Goal: Task Accomplishment & Management: Complete application form

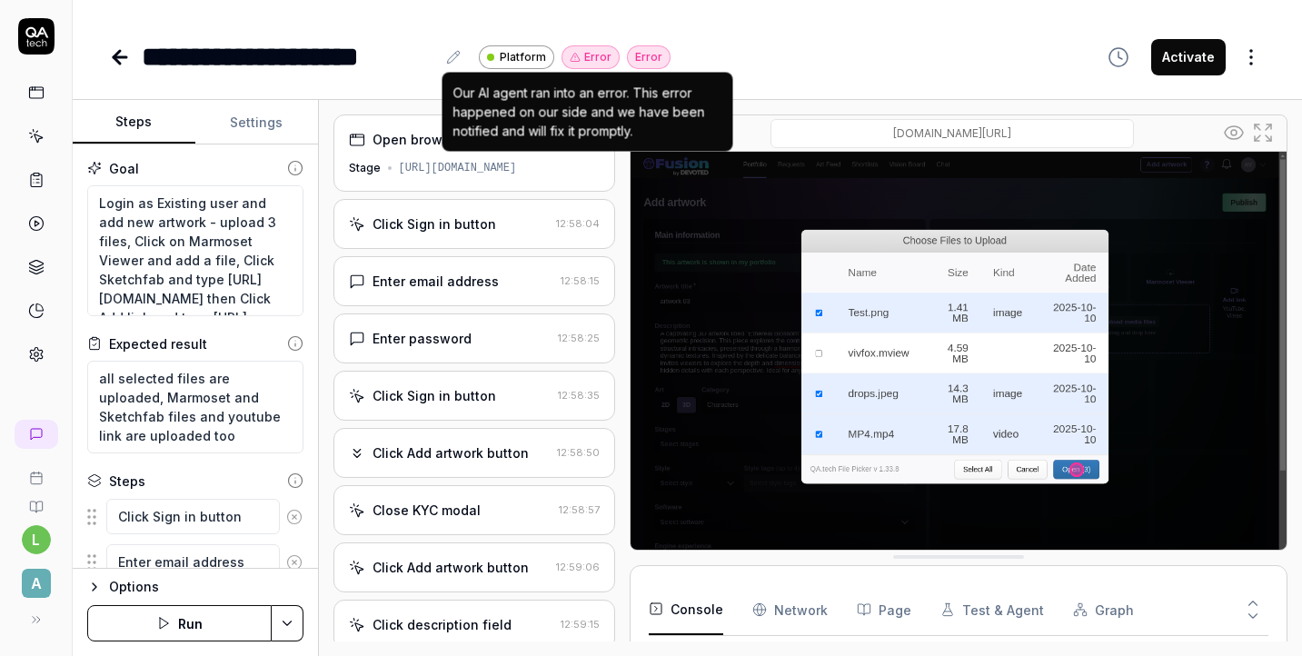
scroll to position [81, 0]
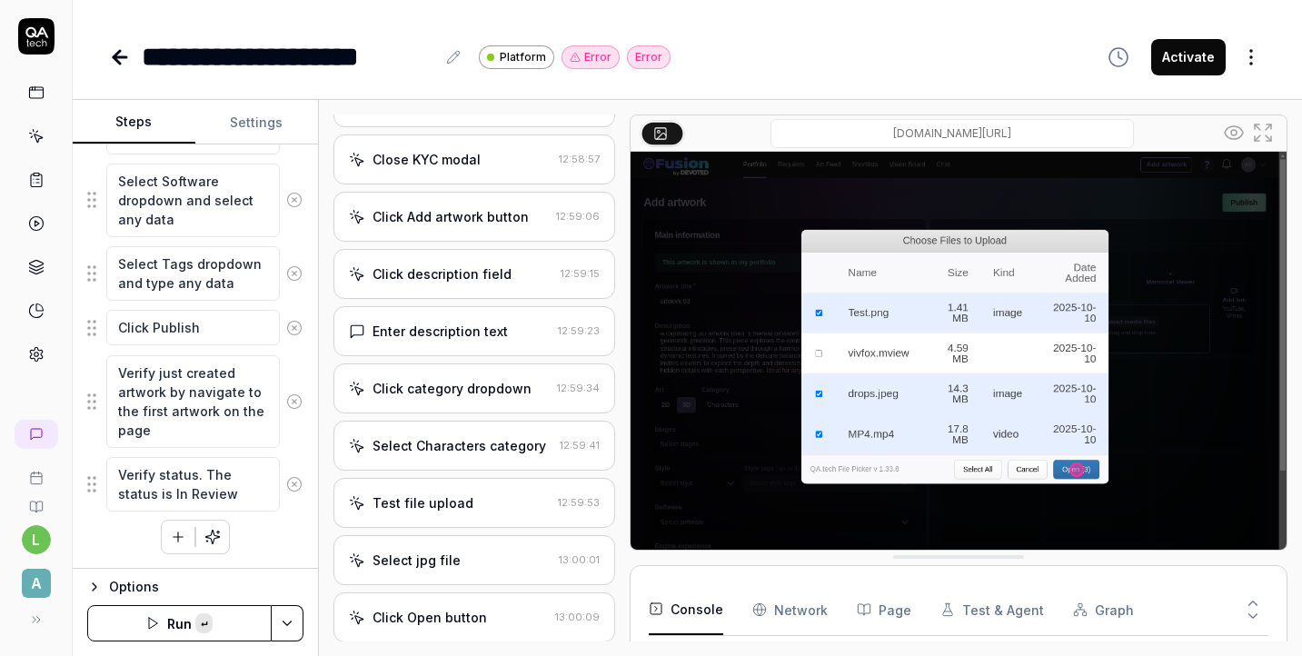
click at [1298, 186] on div "Open browser 12:57:53 Stage [URL][DOMAIN_NAME] Click Sign in button 12:58:04 En…" at bounding box center [810, 378] width 983 height 556
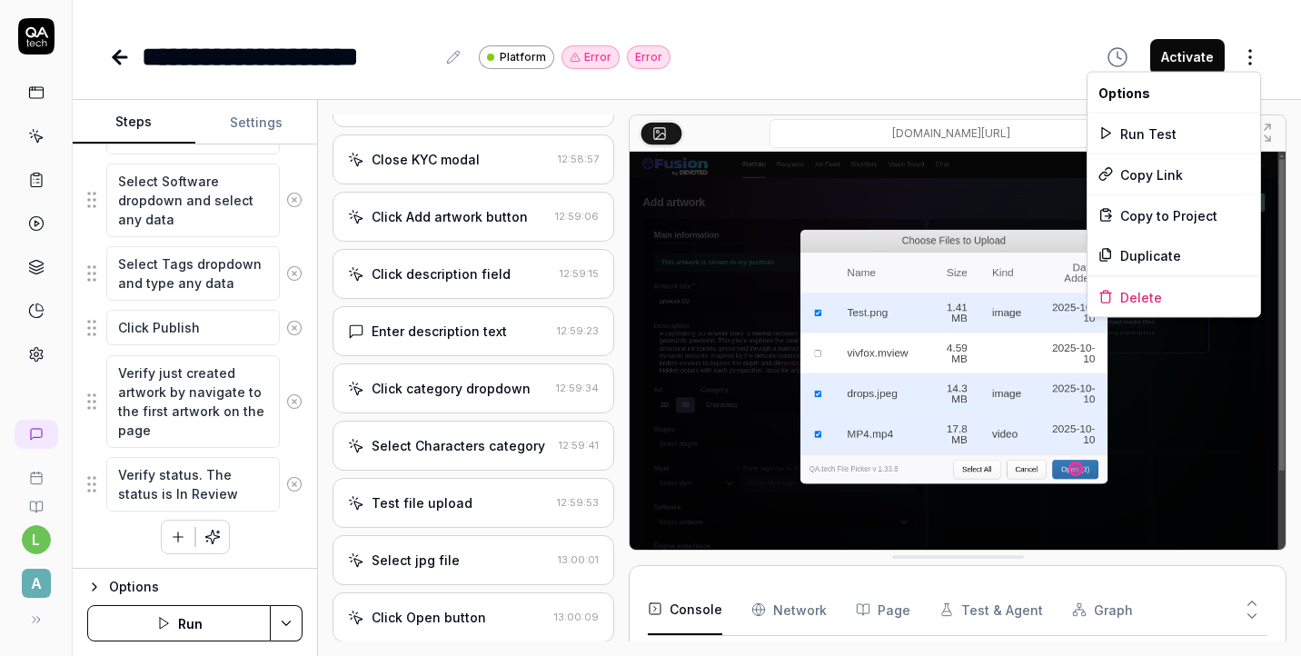
click at [1259, 45] on html "**********" at bounding box center [650, 328] width 1301 height 656
click at [1200, 138] on div "Run Test" at bounding box center [1173, 134] width 173 height 40
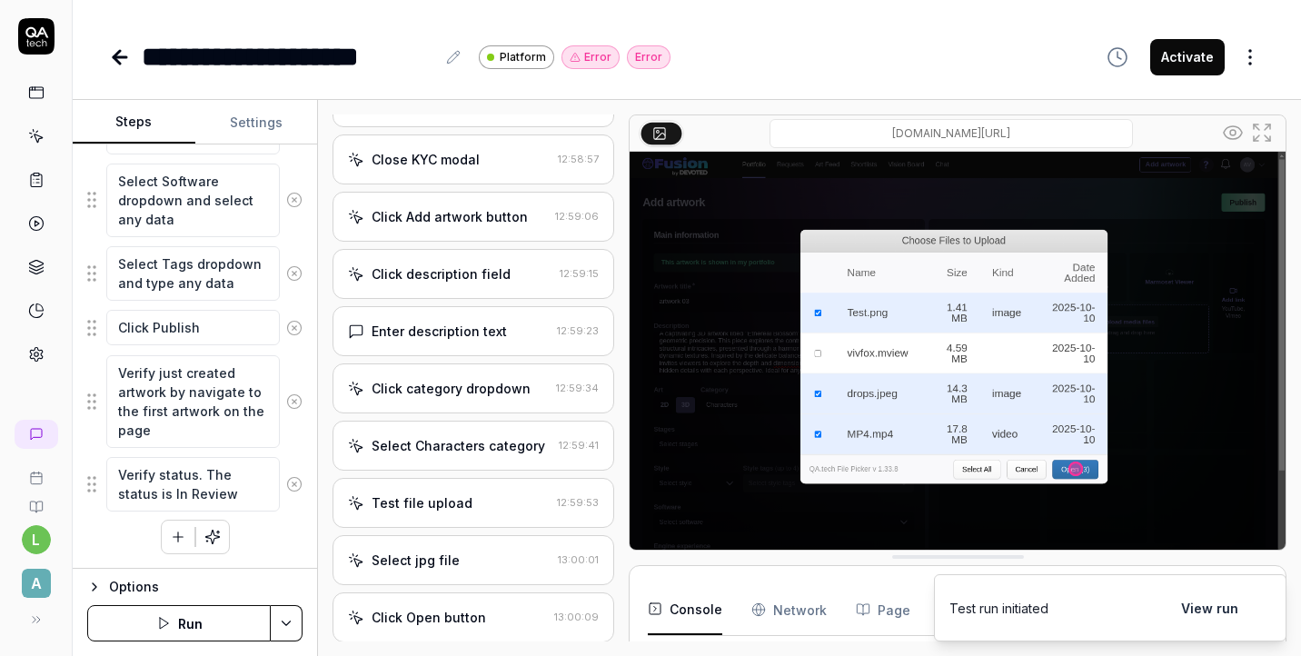
click at [1192, 611] on button "View run" at bounding box center [1209, 608] width 79 height 36
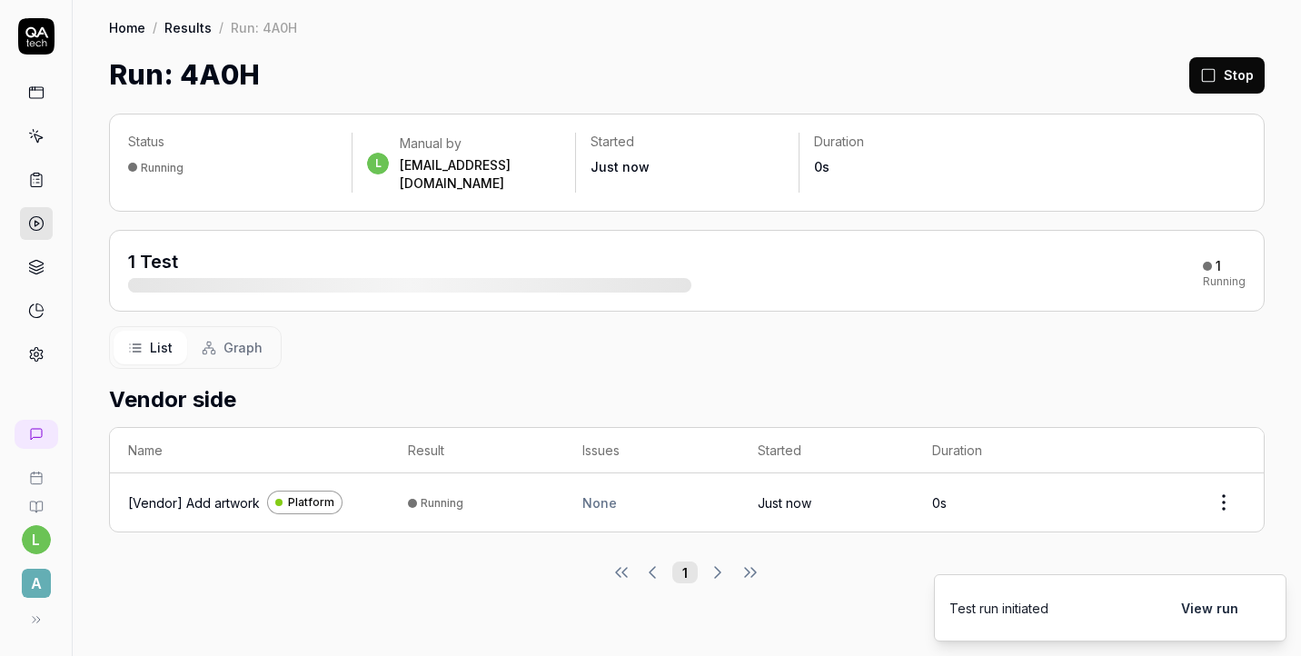
click at [1232, 483] on html "l A Home / Results / Run: 4A0H Home / Results / Run: 4A0H Run: 4A0H Stop Status…" at bounding box center [650, 328] width 1301 height 656
click at [179, 493] on div "[Vendor] Add artwork" at bounding box center [194, 502] width 132 height 19
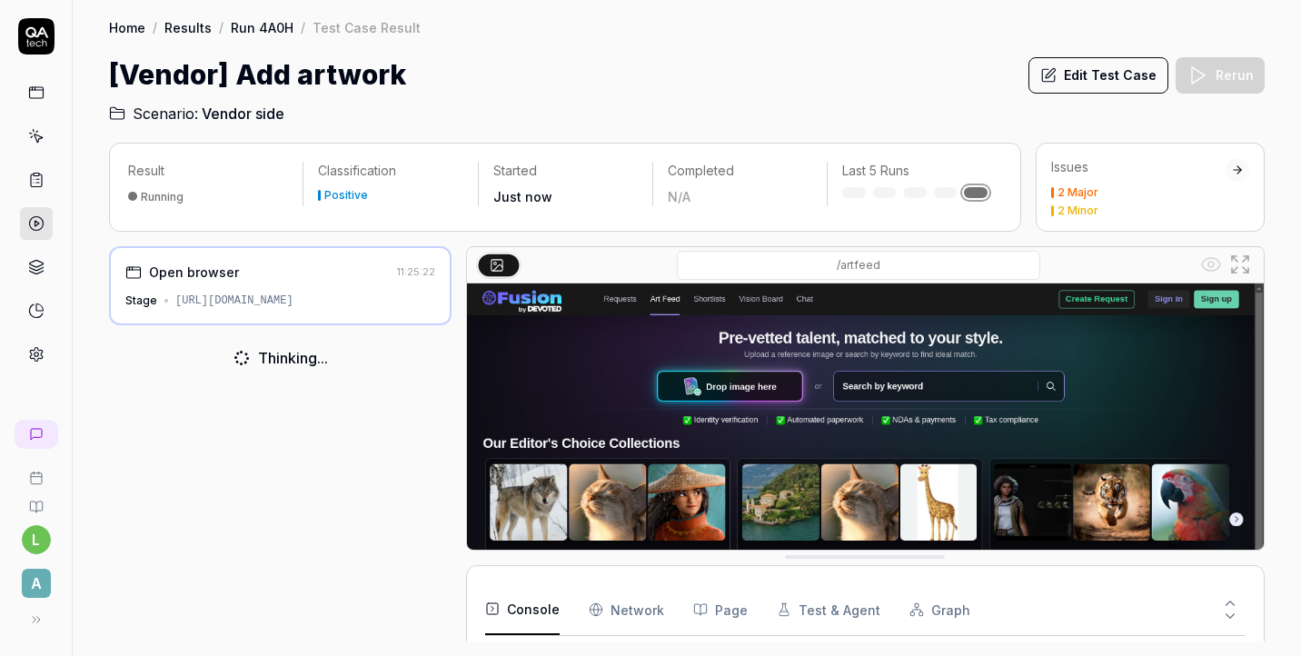
scroll to position [29, 0]
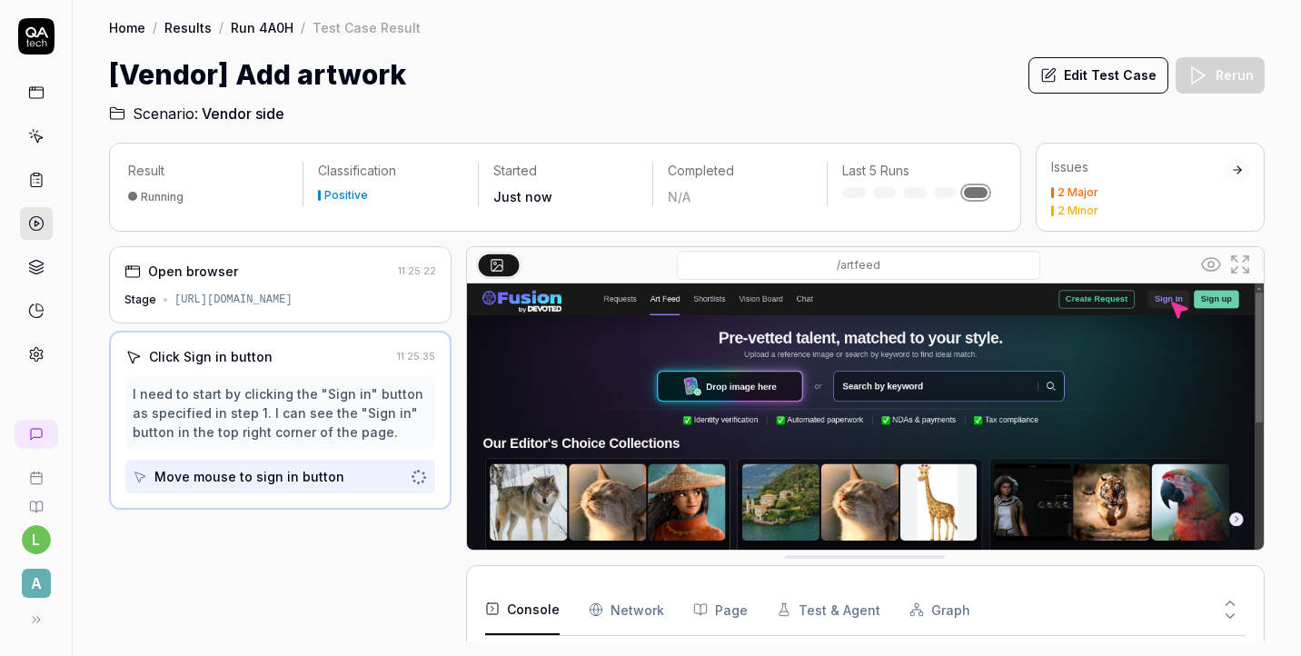
click at [1127, 70] on button "Edit Test Case" at bounding box center [1098, 75] width 140 height 36
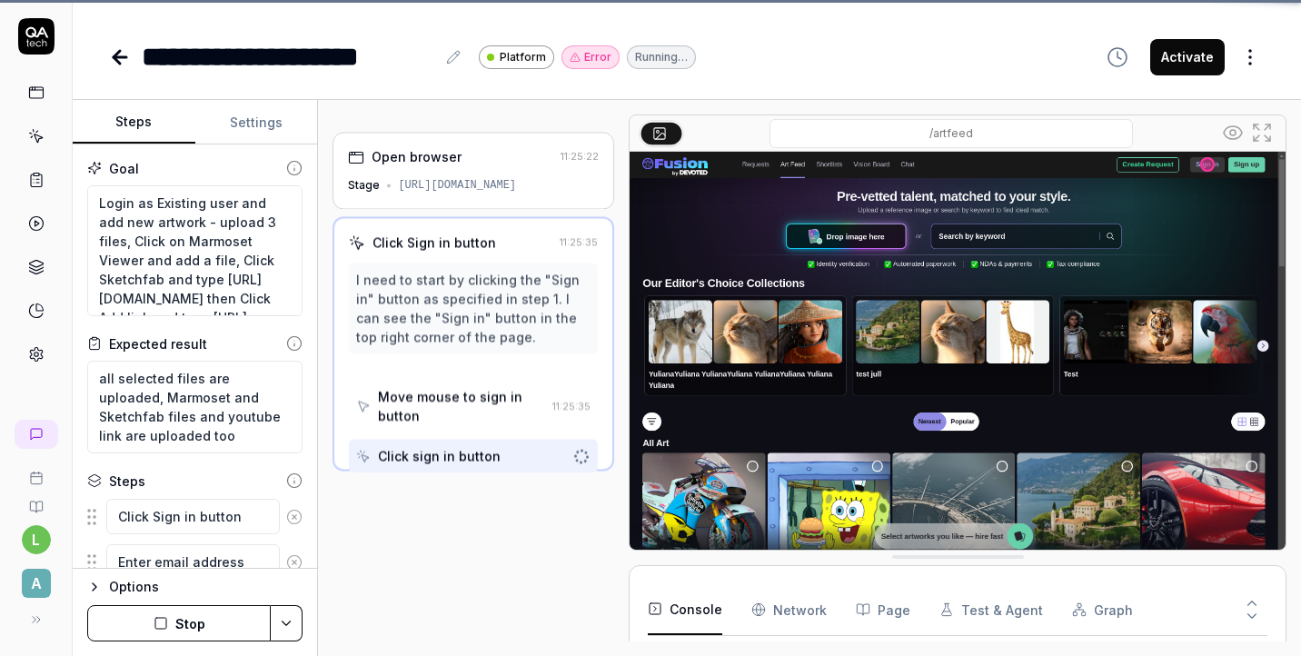
scroll to position [29, 0]
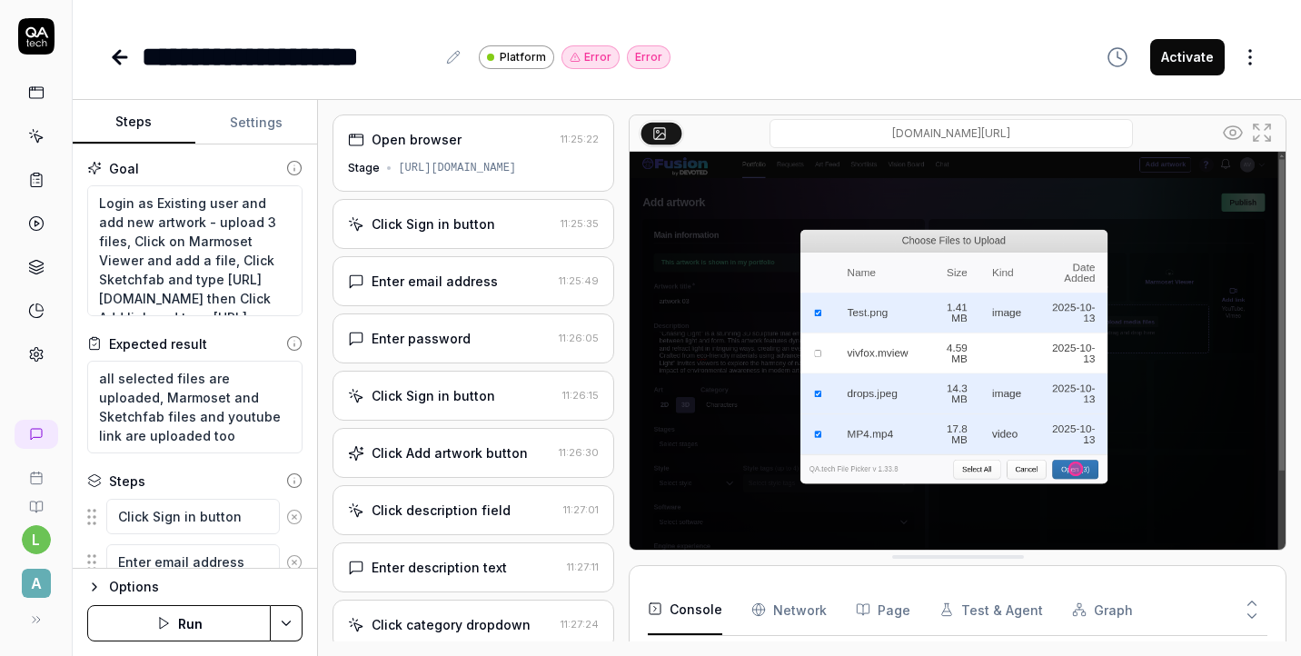
scroll to position [133, 0]
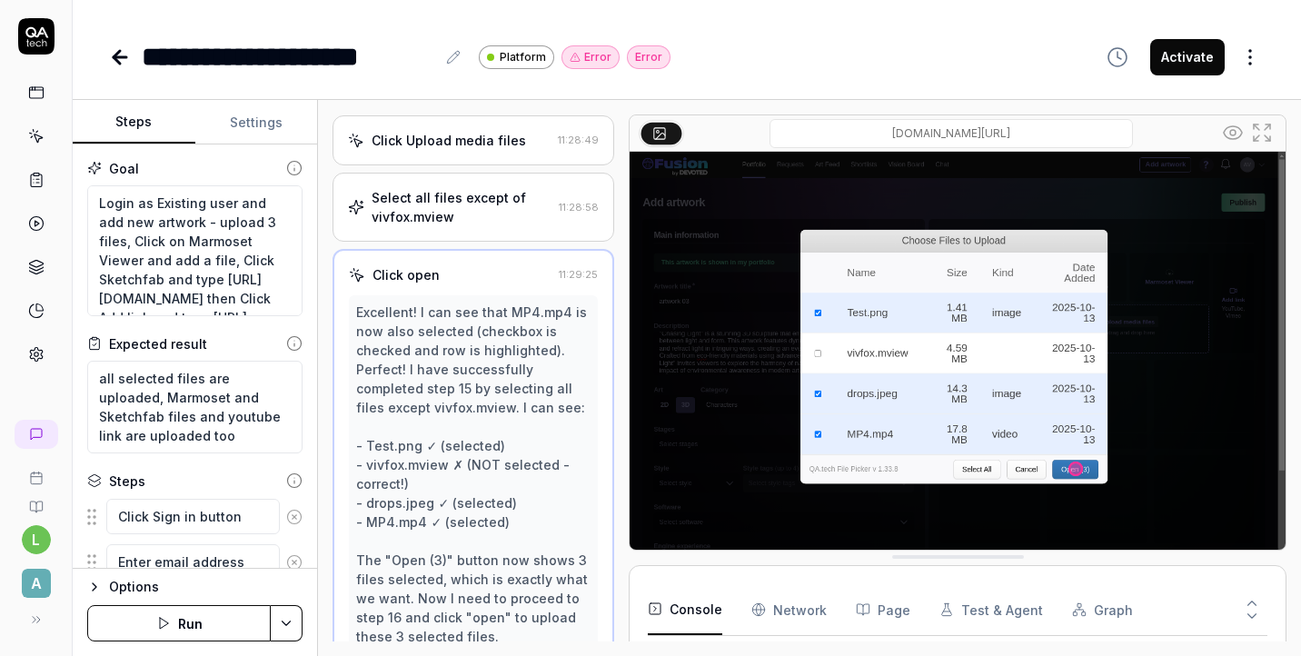
type textarea "*"
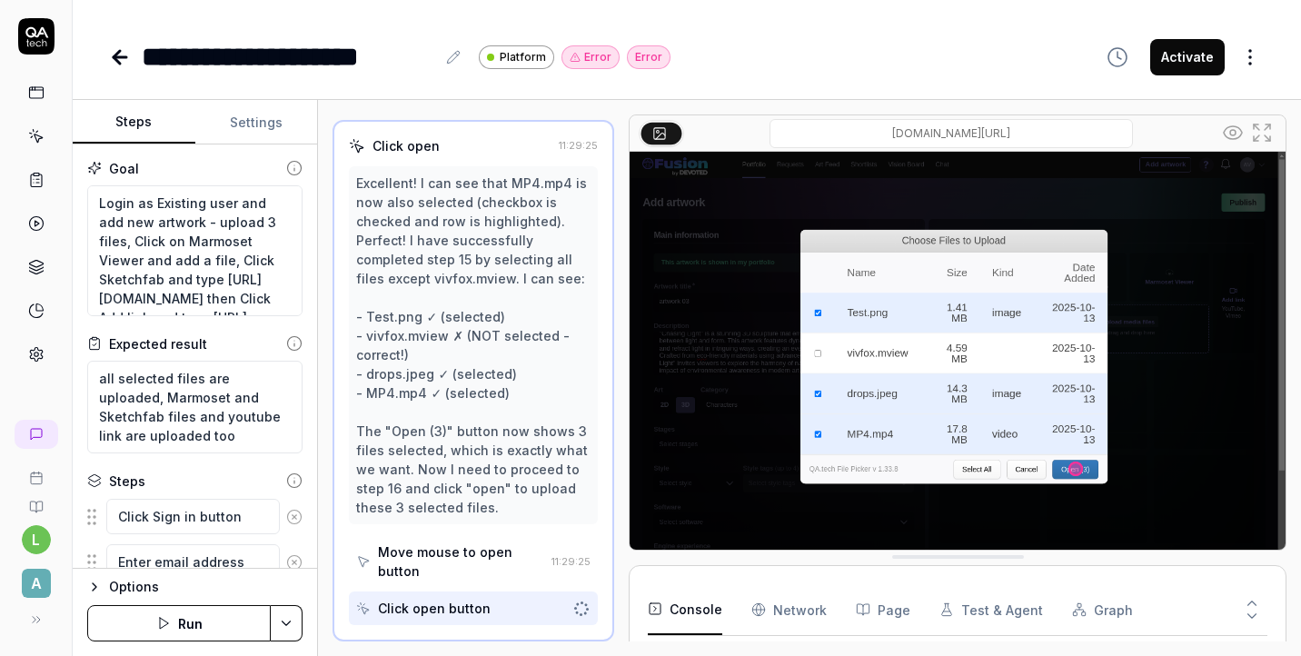
scroll to position [976, 0]
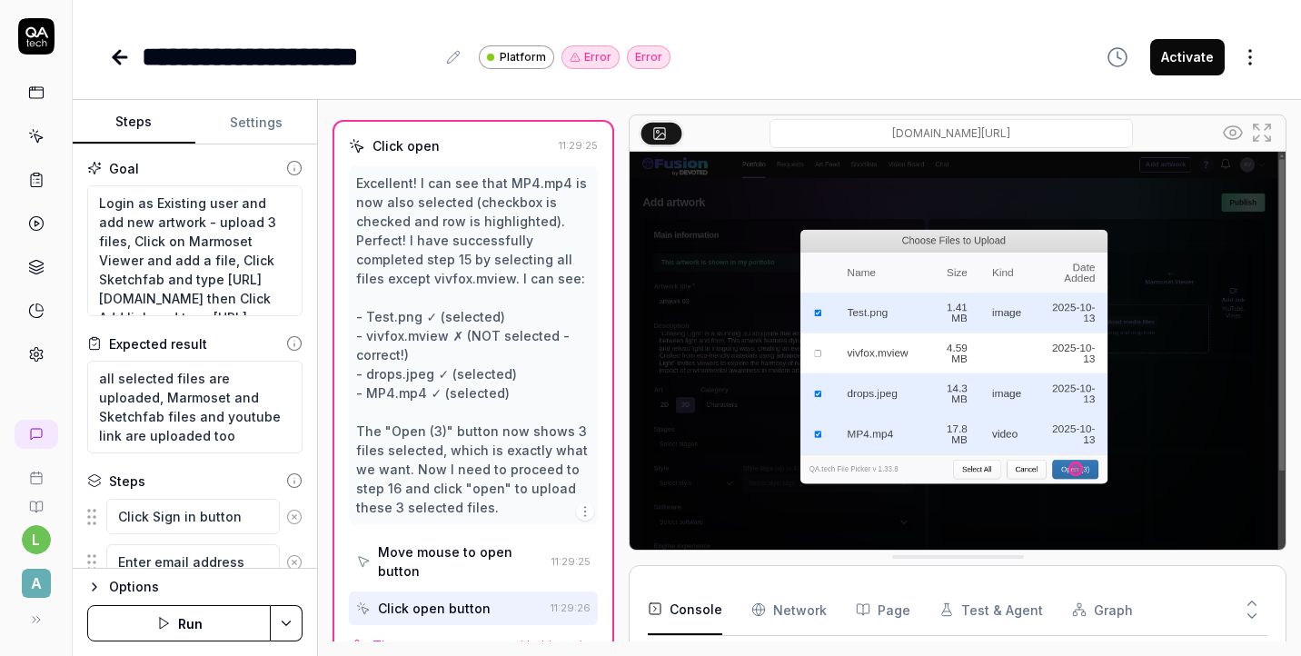
click at [113, 52] on icon at bounding box center [120, 57] width 22 height 22
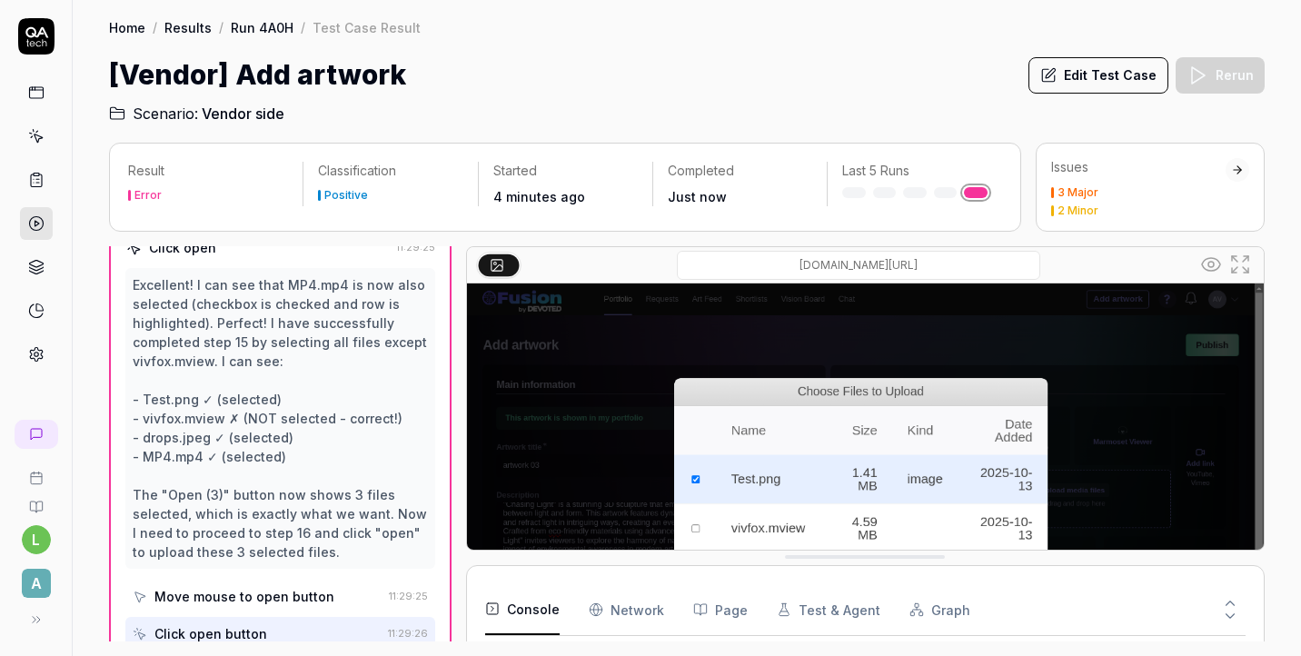
scroll to position [1042, 0]
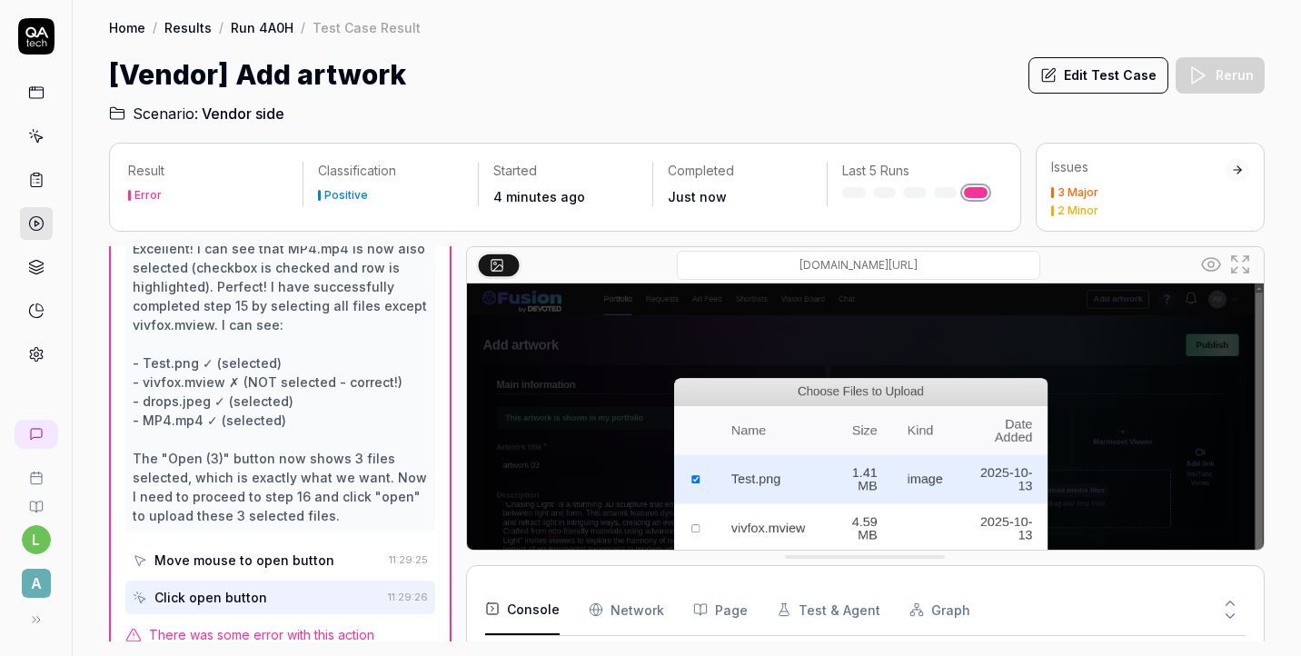
click at [35, 146] on link at bounding box center [36, 136] width 33 height 33
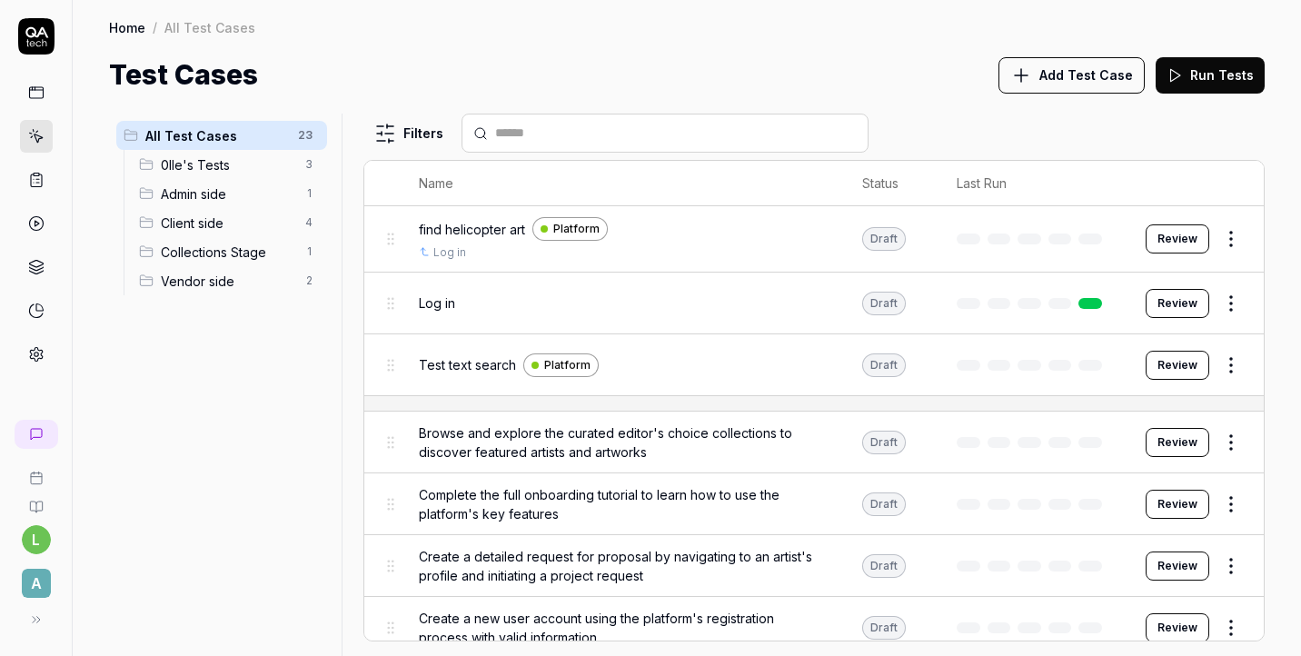
click at [208, 223] on span "Client side" at bounding box center [228, 222] width 134 height 19
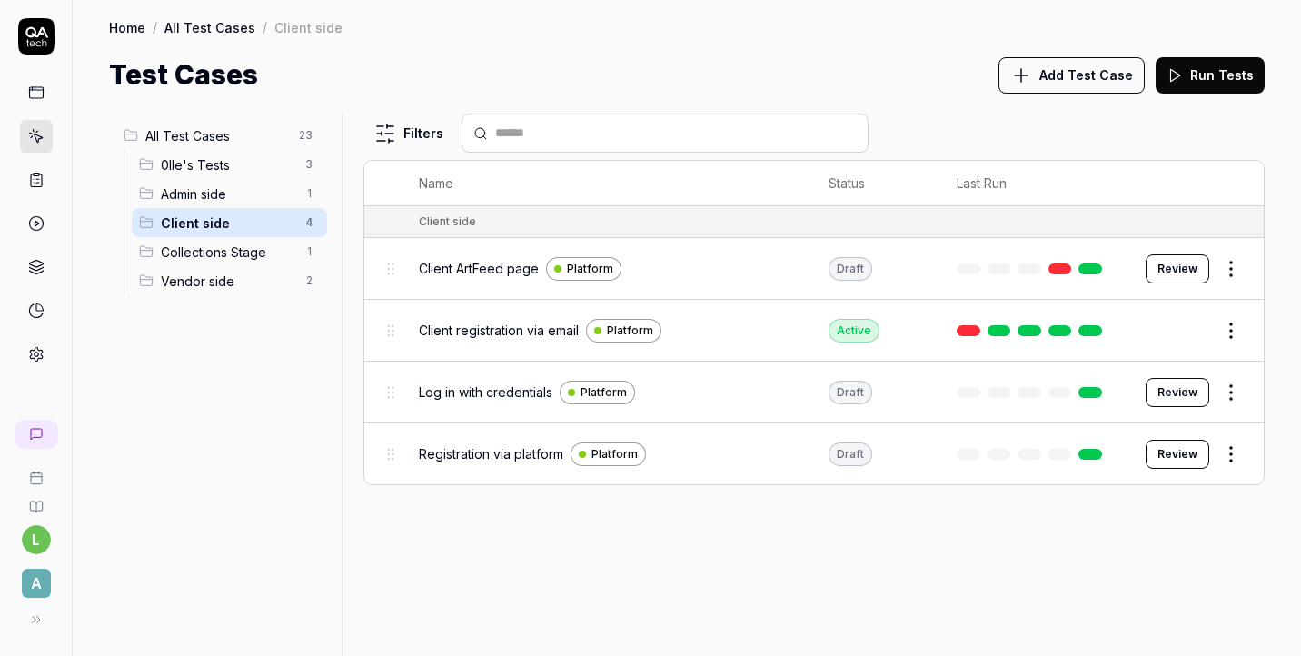
click at [215, 281] on span "Vendor side" at bounding box center [228, 281] width 134 height 19
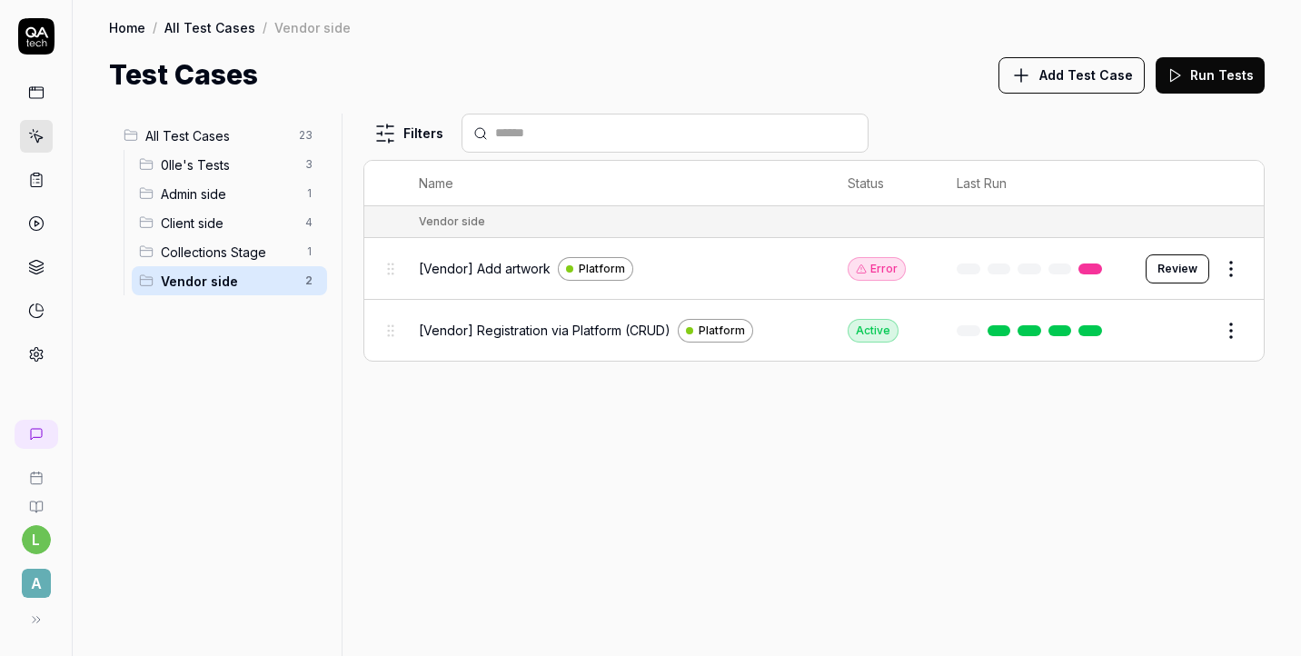
click at [1116, 75] on span "Add Test Case" at bounding box center [1086, 74] width 94 height 19
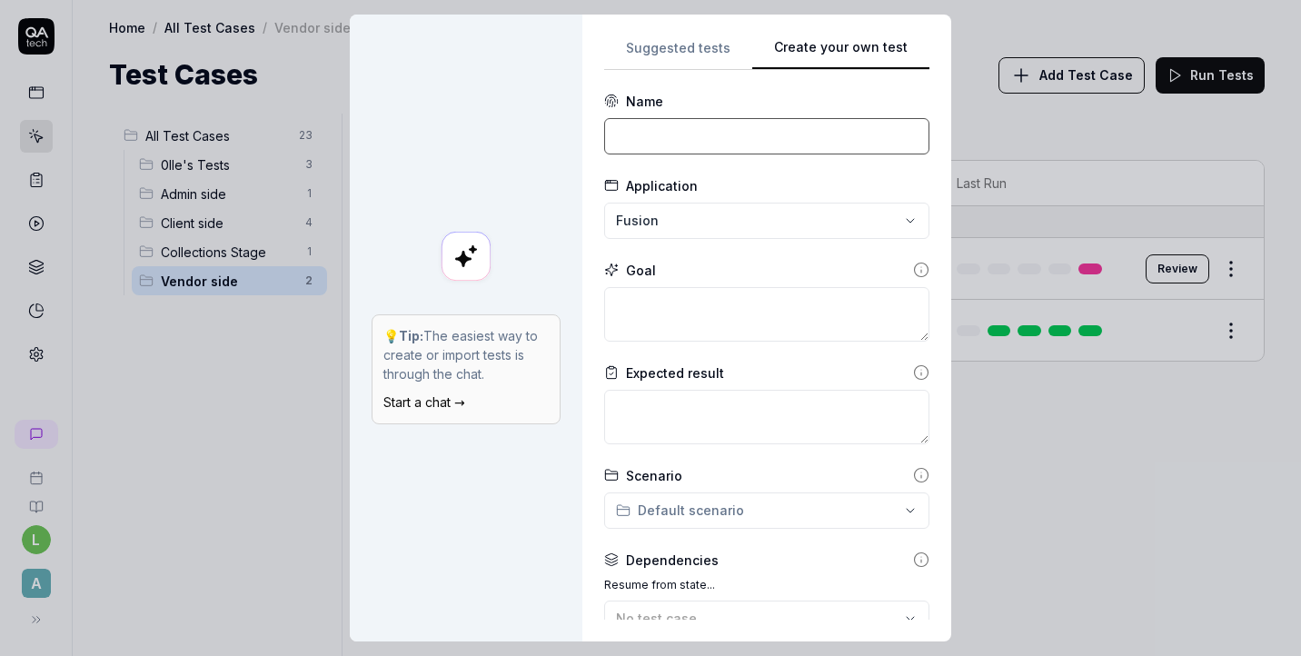
click at [779, 129] on input at bounding box center [766, 136] width 325 height 36
type input "{"
type input "[Vendor] Art Feed page"
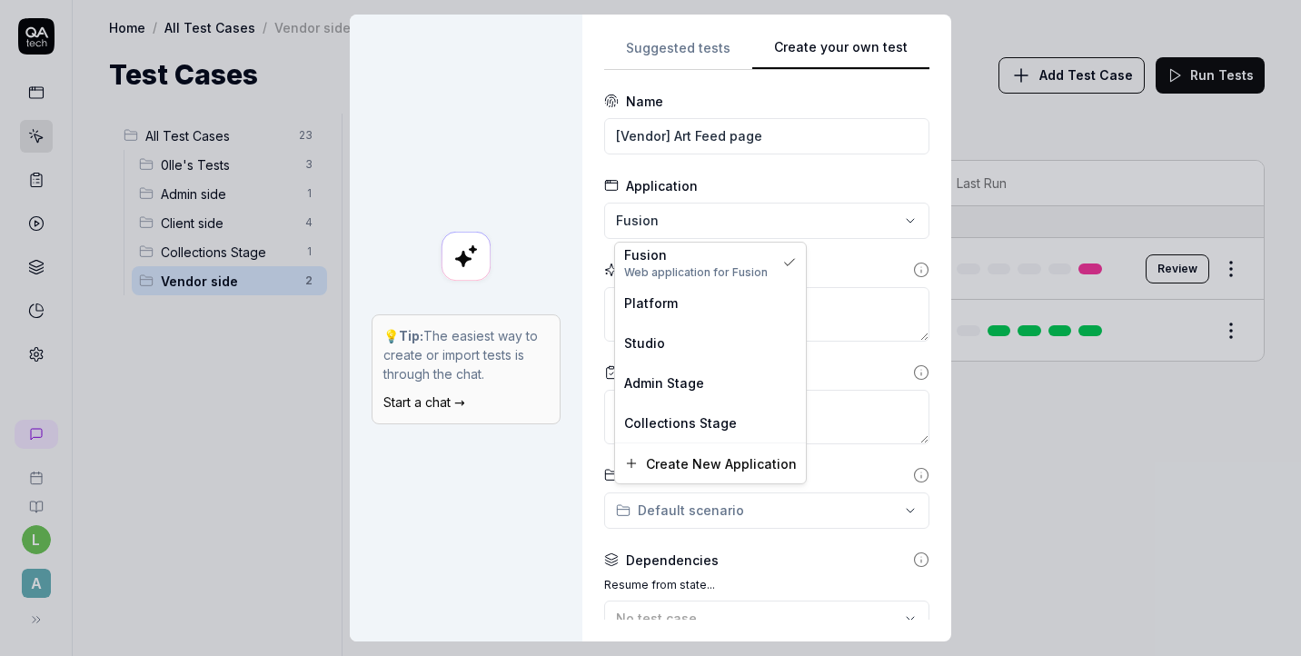
click at [729, 203] on div "**********" at bounding box center [650, 328] width 1301 height 656
click at [730, 300] on div "Platform" at bounding box center [710, 302] width 173 height 19
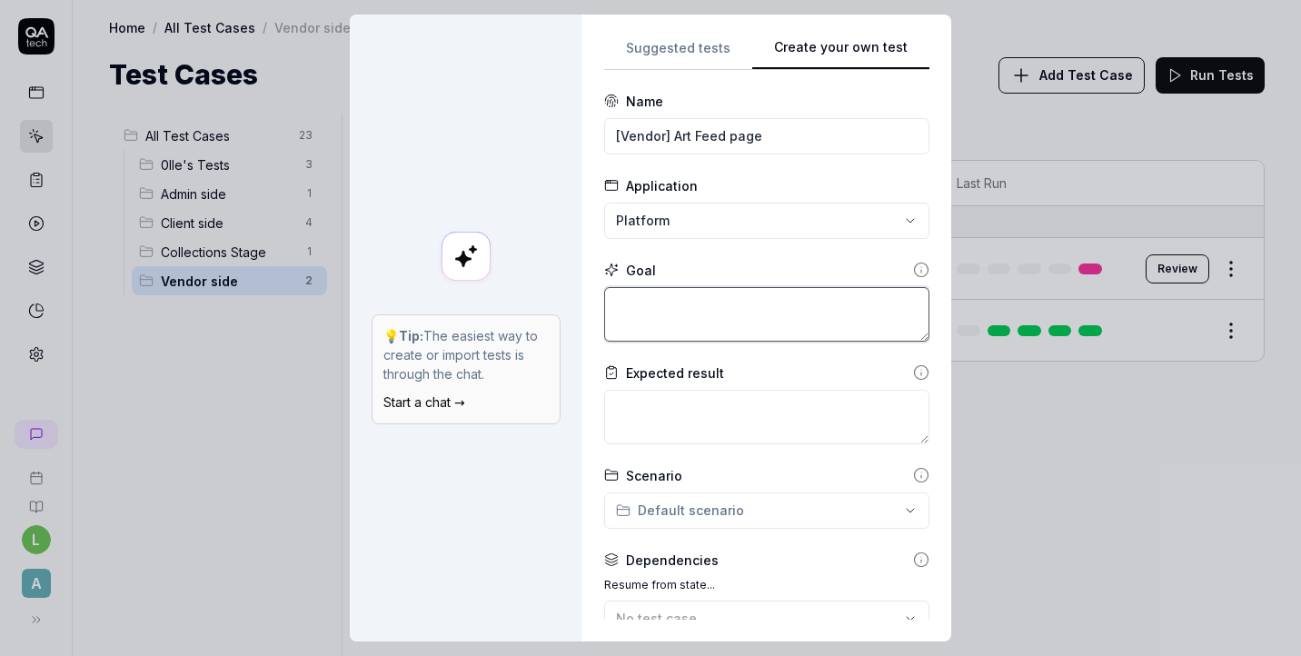
click at [730, 299] on textarea at bounding box center [766, 314] width 325 height 55
paste textarea "ArtFeed page > check search, filtering, artwork preview, editor choice collecti…"
type textarea "*"
type textarea "ArtFeed page > check search, filtering, artwork preview, editor choice collecti…"
type textarea "*"
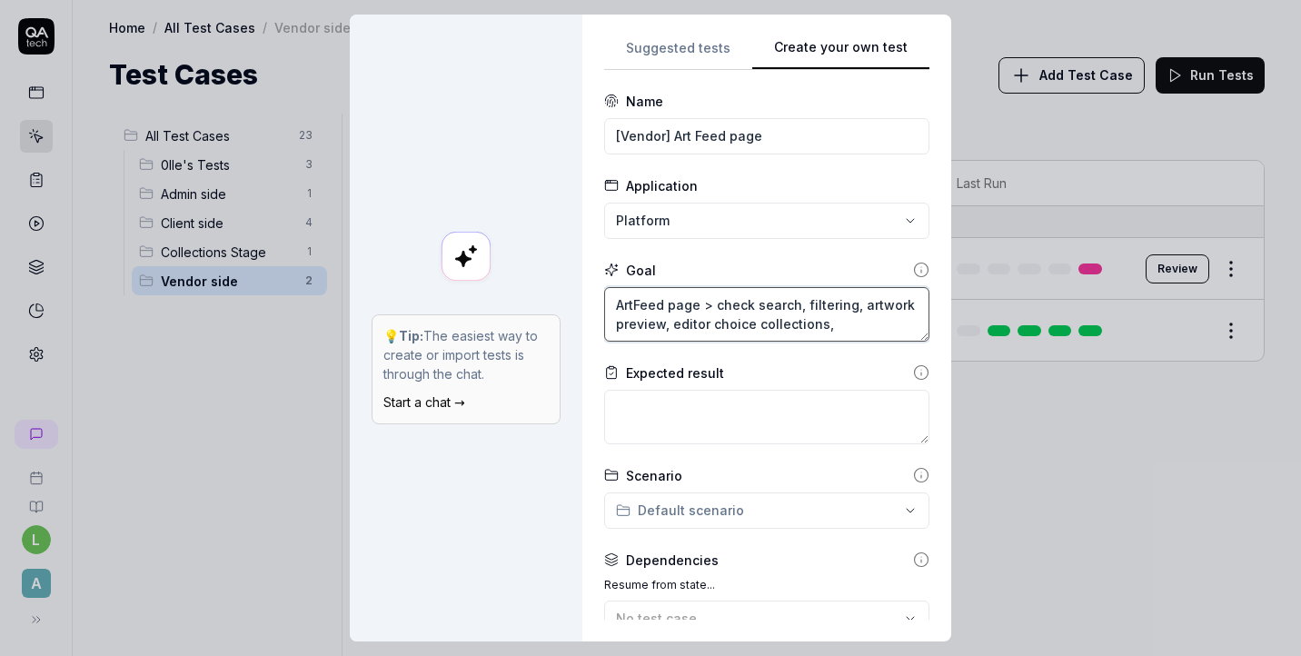
type textarea "ArtFeed page > check search, filtering, artwork preview, editor choice collecti…"
click at [622, 299] on textarea "ArtFeed page > check search, filtering, artwork preview, editor choice collecti…" at bounding box center [766, 314] width 325 height 55
click at [806, 306] on textarea "ArtFeed page > check search, filtering, artwork preview, editor choice collecti…" at bounding box center [766, 314] width 325 height 55
type textarea "*"
type textarea "ArtFeed page > check search, filtering, artwork preview, editor choice collecti…"
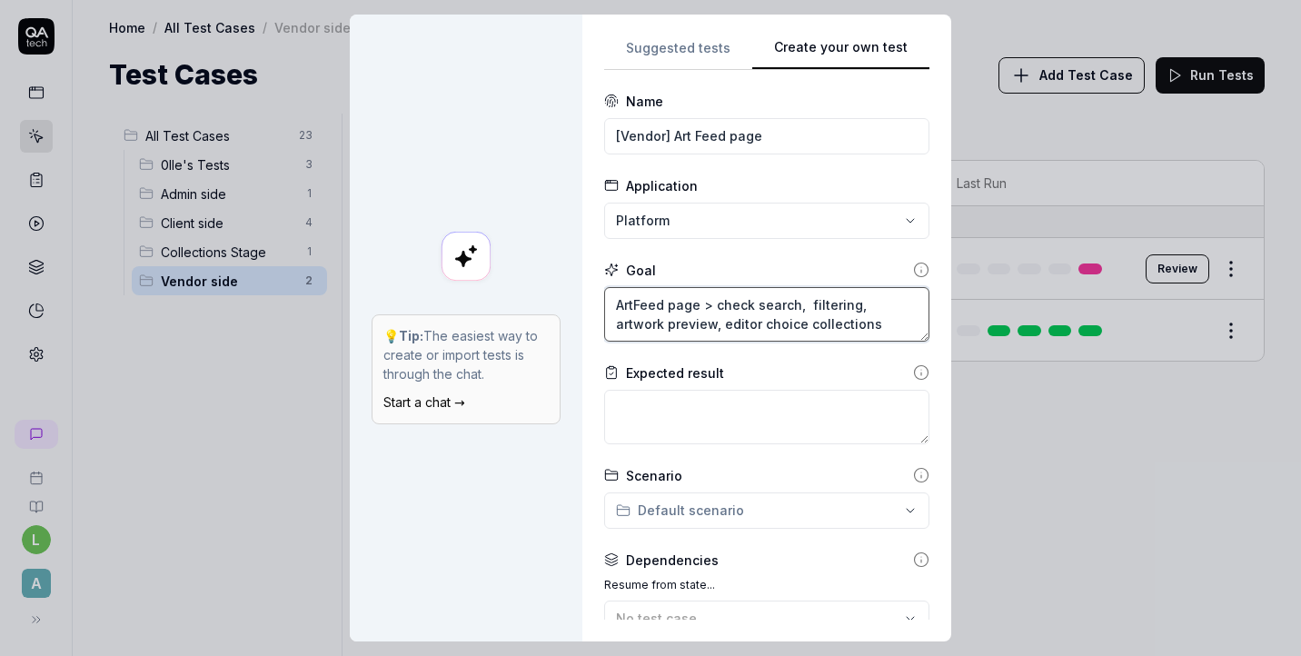
type textarea "*"
type textarea "ArtFeed page > check search, d filtering, artwork preview, editor choice collec…"
type textarea "*"
type textarea "ArtFeed page > check search, dr filtering, artwork preview, editor choice colle…"
type textarea "*"
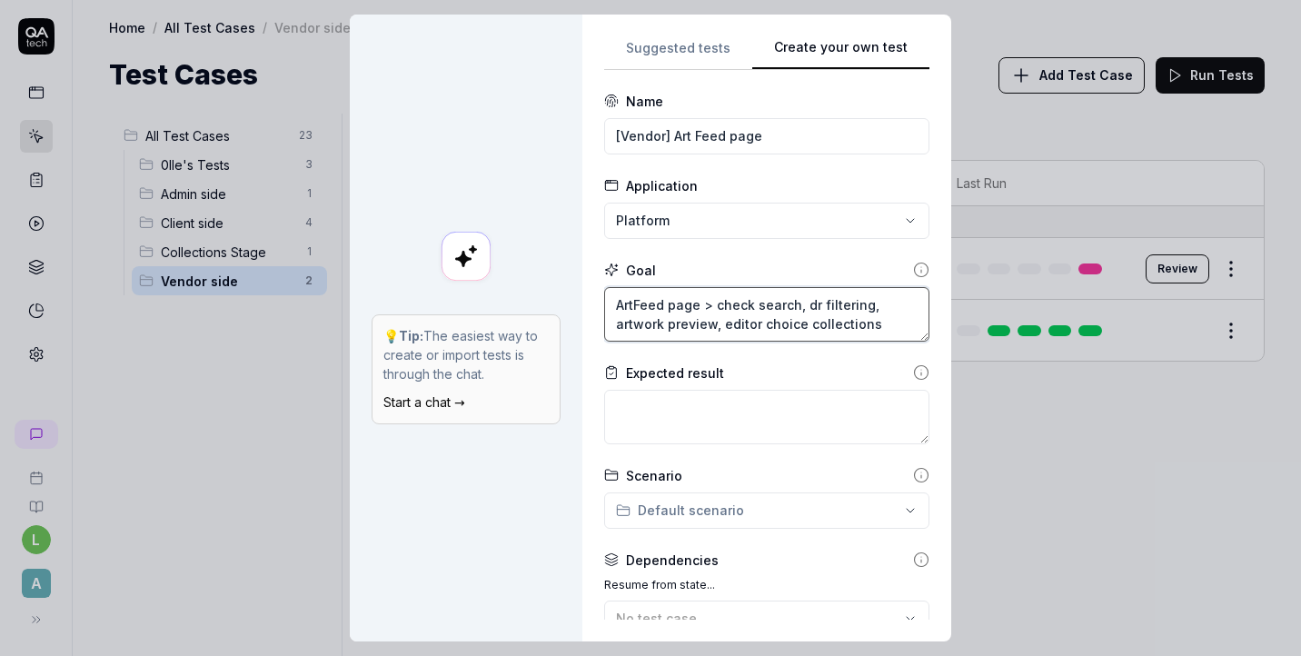
type textarea "ArtFeed page > check search, dro filtering, artwork preview, editor choice coll…"
type textarea "*"
type textarea "ArtFeed page > check search, drop filtering, artwork preview, editor choice col…"
type textarea "*"
type textarea "ArtFeed page > check search, drop filtering, artwork preview, editor choice col…"
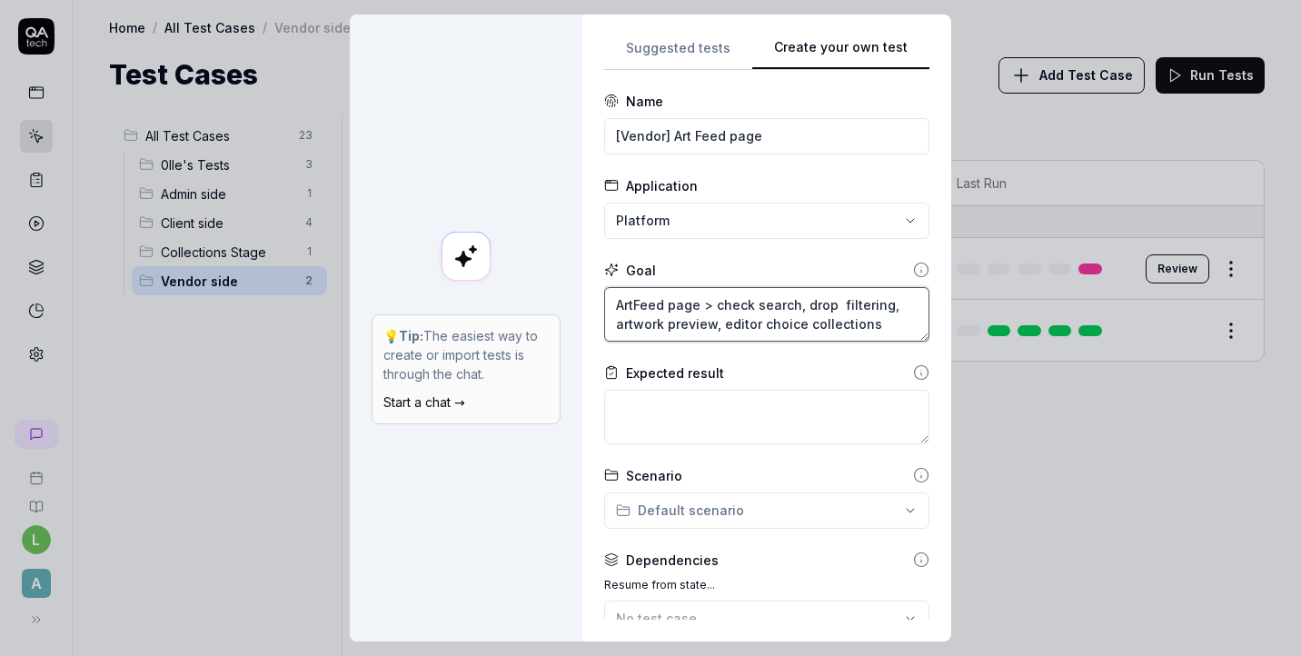
type textarea "*"
type textarea "ArtFeed page > check search, drop o filtering, artwork preview, editor choice c…"
type textarea "*"
type textarea "ArtFeed page > check search, drop filtering, artwork preview, editor choice col…"
type textarea "*"
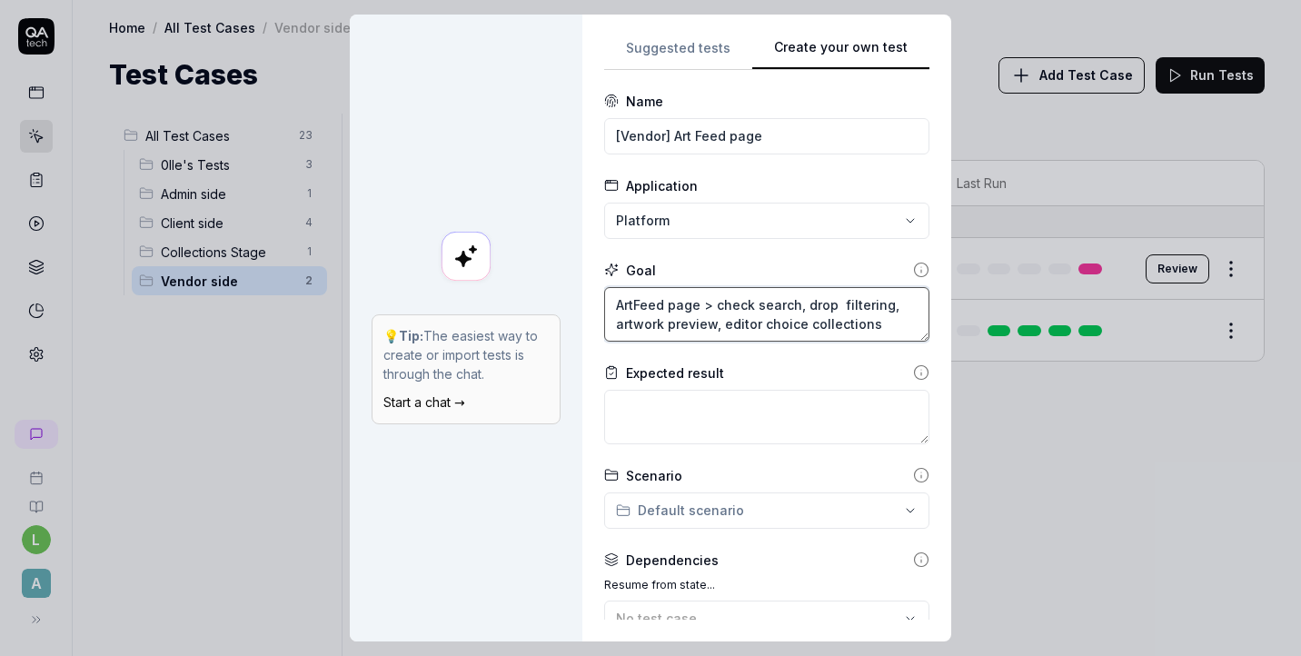
type textarea "ArtFeed page > check search, drop i filtering, artwork preview, editor choice c…"
type textarea "*"
type textarea "ArtFeed page > check search, drop im filtering, artwork preview, editor choice …"
type textarea "*"
type textarea "ArtFeed page > check search, drop ima filtering, artwork preview, editor choice…"
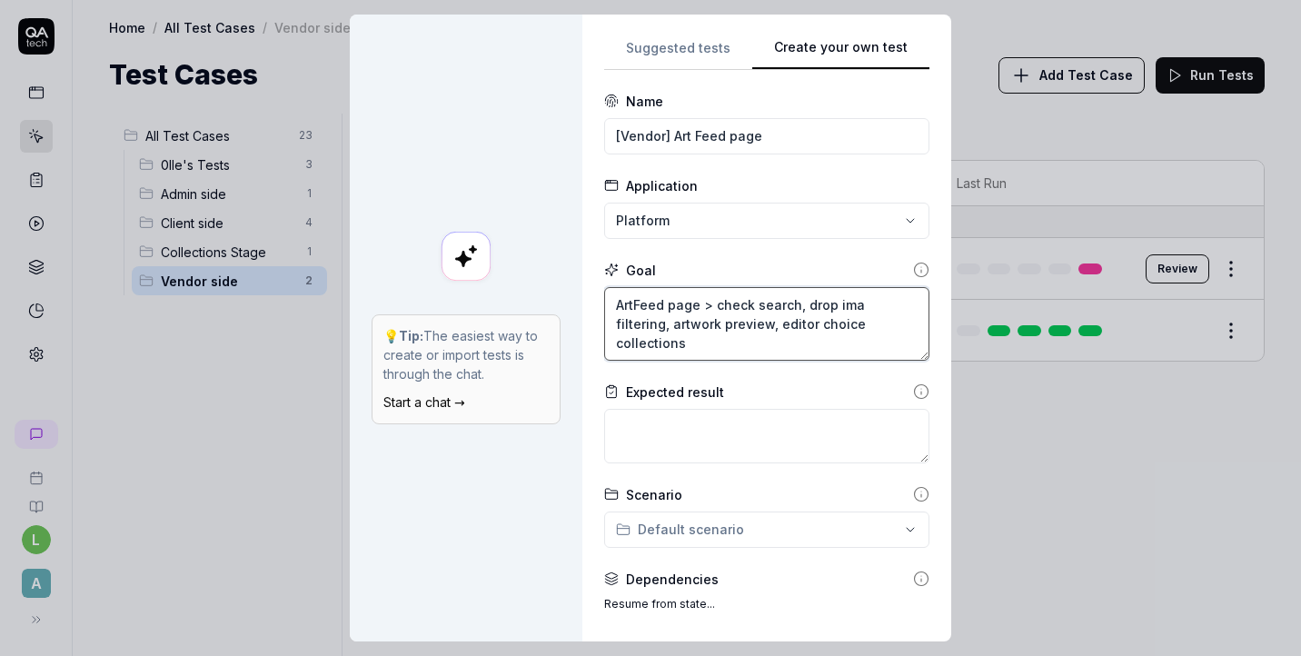
type textarea "*"
type textarea "ArtFeed page > check search, drop imag filtering, artwork preview, editor choic…"
type textarea "*"
type textarea "ArtFeed page > check search, drop image filtering, artwork preview, editor choi…"
type textarea "*"
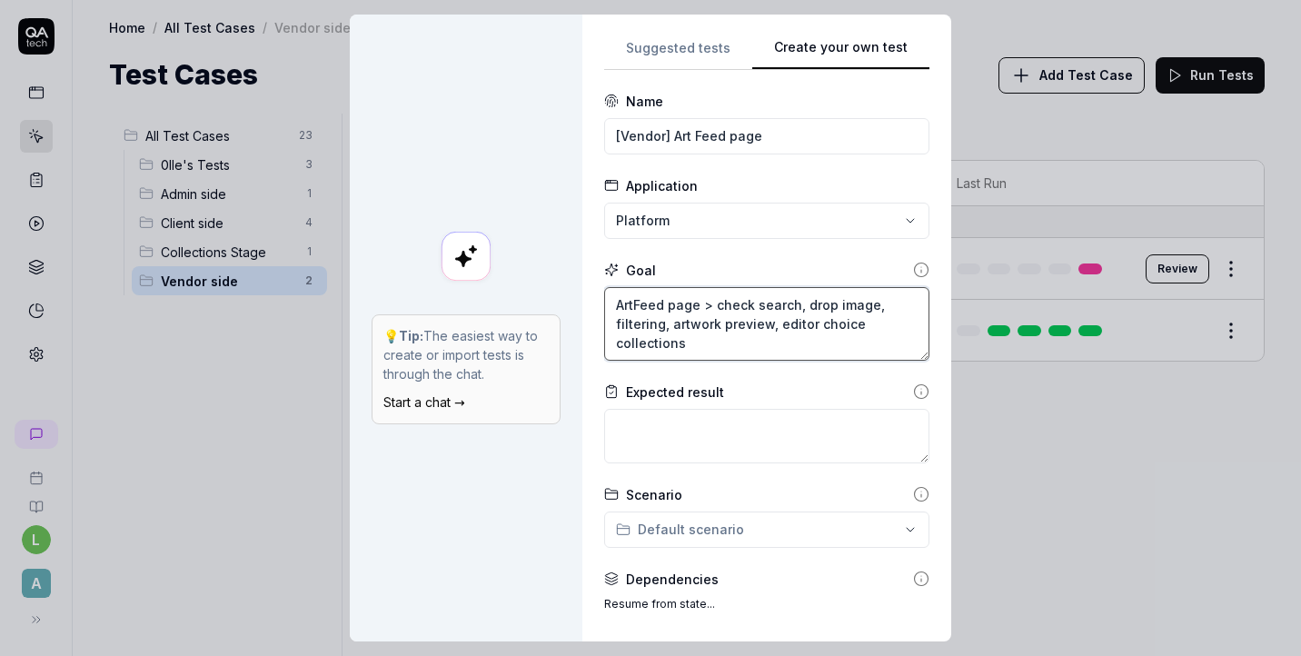
type textarea "ArtFeed page > check search, drop image, filtering, artwork preview, editor cho…"
click at [730, 350] on textarea "ArtFeed page > check search, drop image, filtering, artwork preview, editor cho…" at bounding box center [766, 324] width 325 height 74
type textarea "*"
type textarea "ArtFeed page > check search, drop image, filtering, artwork preview, editor cho…"
type textarea "*"
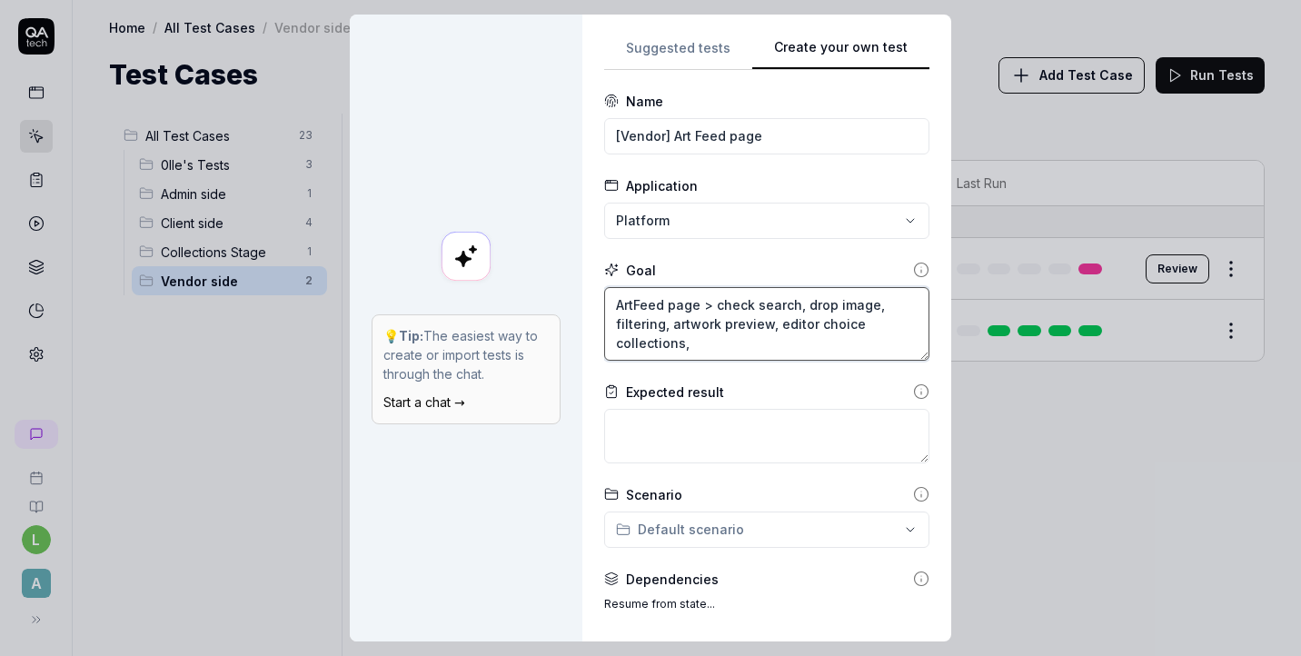
type textarea "ArtFeed page > check search, drop image, filtering, artwork preview, editor cho…"
type textarea "*"
type textarea "ArtFeed page > check search, drop image, filtering, artwork preview, editor cho…"
type textarea "*"
type textarea "ArtFeed page > check search, drop image, filtering, artwork preview, editor cho…"
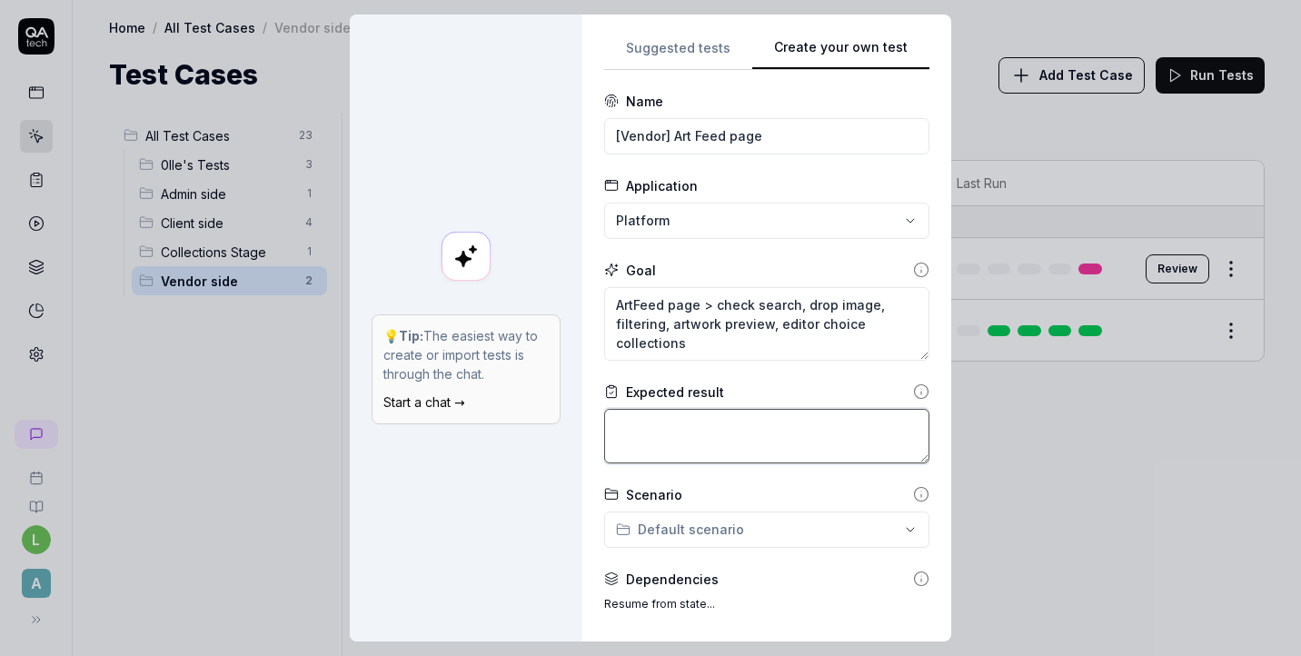
click at [684, 443] on textarea at bounding box center [766, 436] width 325 height 55
click at [729, 423] on textarea at bounding box center [766, 436] width 325 height 55
paste textarea "Client can reach the ArtFeed page, Search and Filters inputs are displayed. Use…"
type textarea "*"
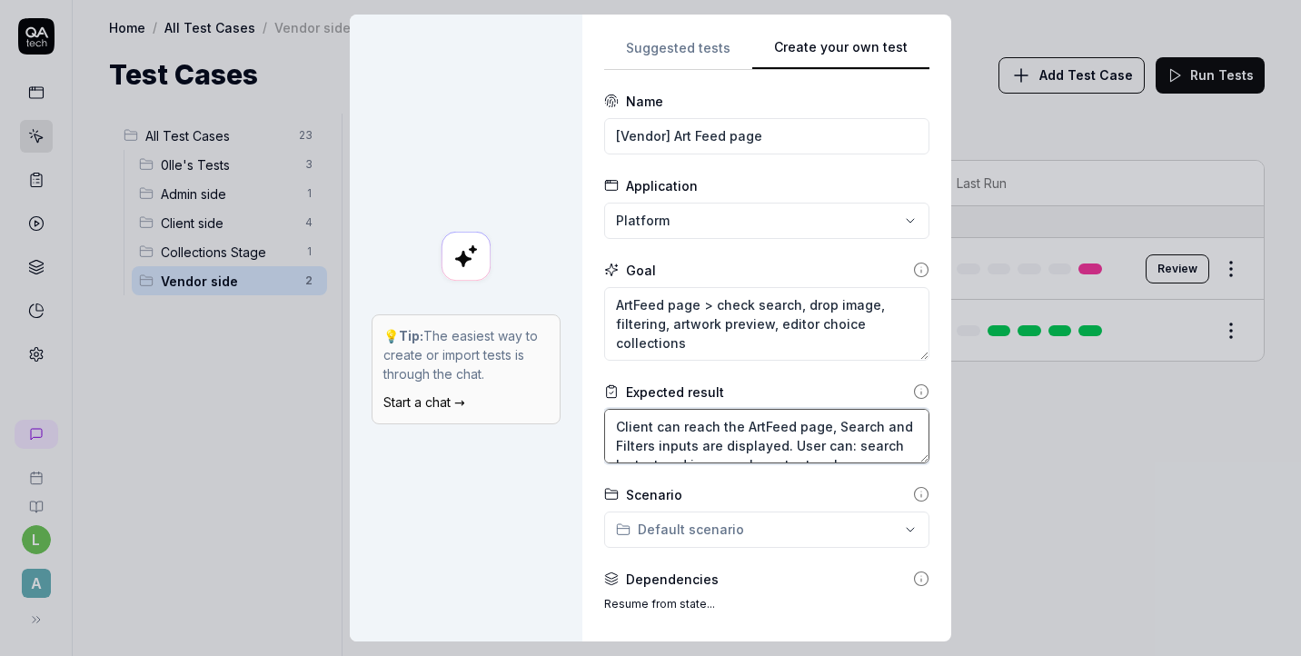
scroll to position [48, 0]
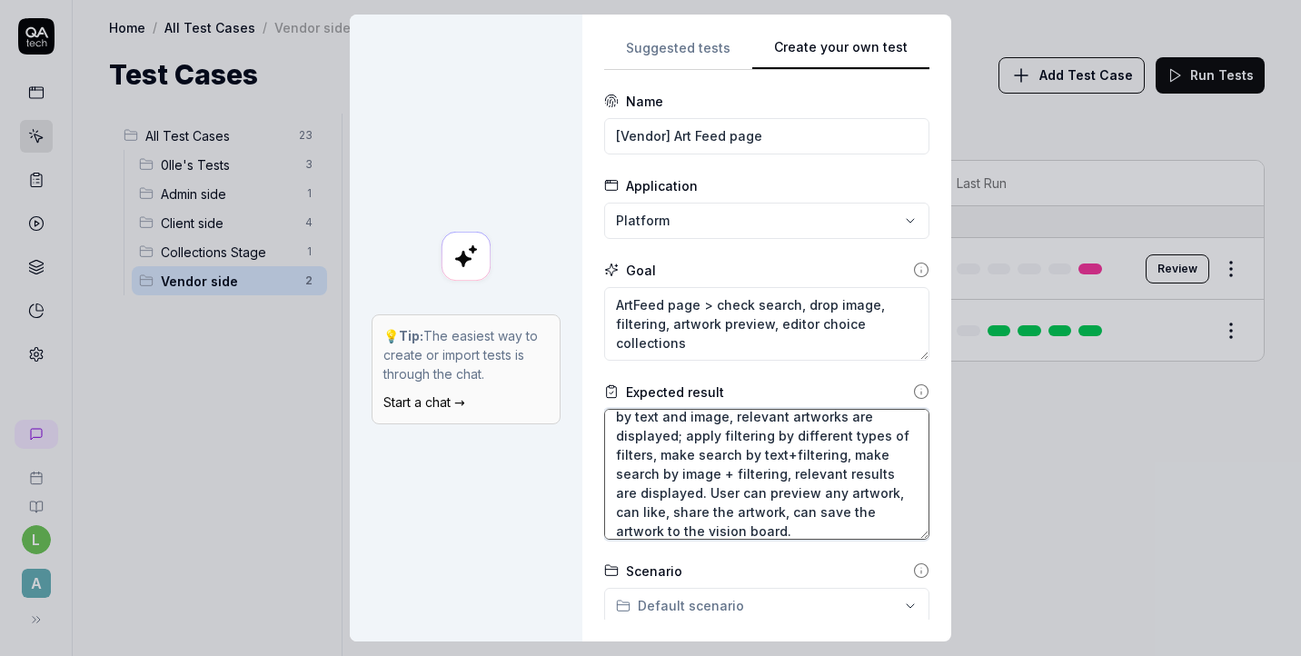
type textarea "Client can reach the ArtFeed page, Search and Filters inputs are displayed. Use…"
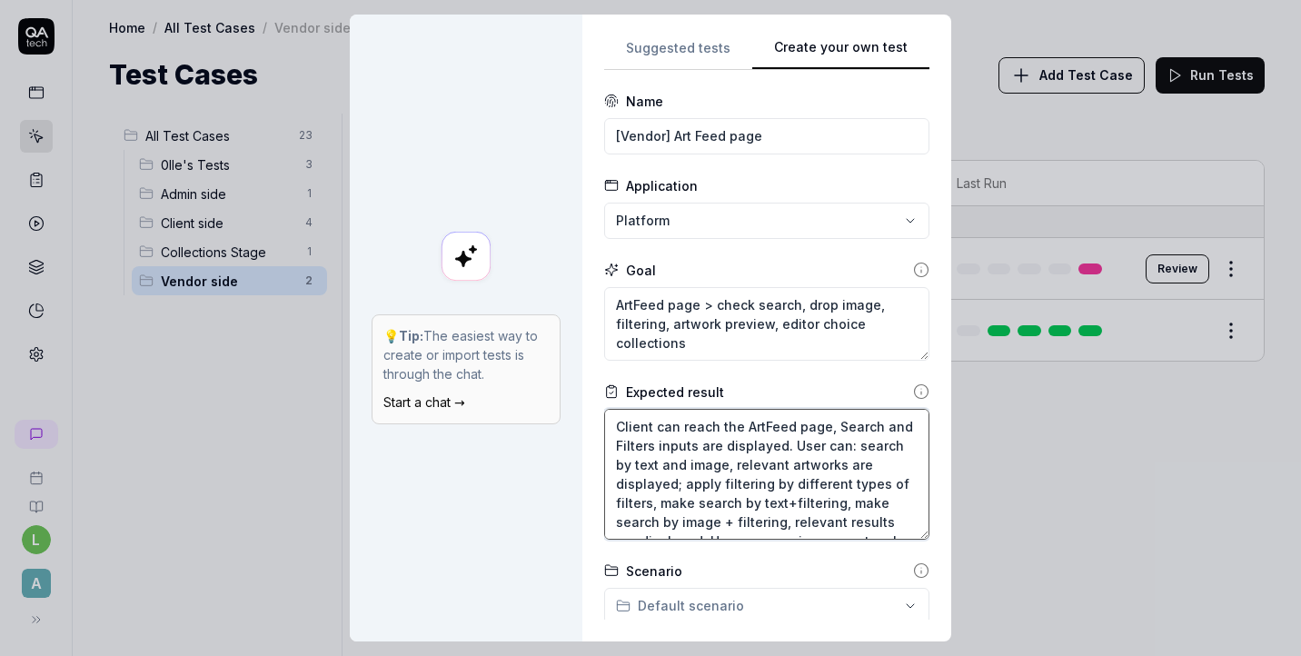
drag, startPoint x: 661, startPoint y: 431, endPoint x: 617, endPoint y: 431, distance: 44.5
click at [617, 431] on textarea "Client can reach the ArtFeed page, Search and Filters inputs are displayed. Use…" at bounding box center [766, 474] width 325 height 131
type textarea "*"
type textarea "Vcan reach the ArtFeed page, Search and Filters inputs are displayed. User can:…"
type textarea "*"
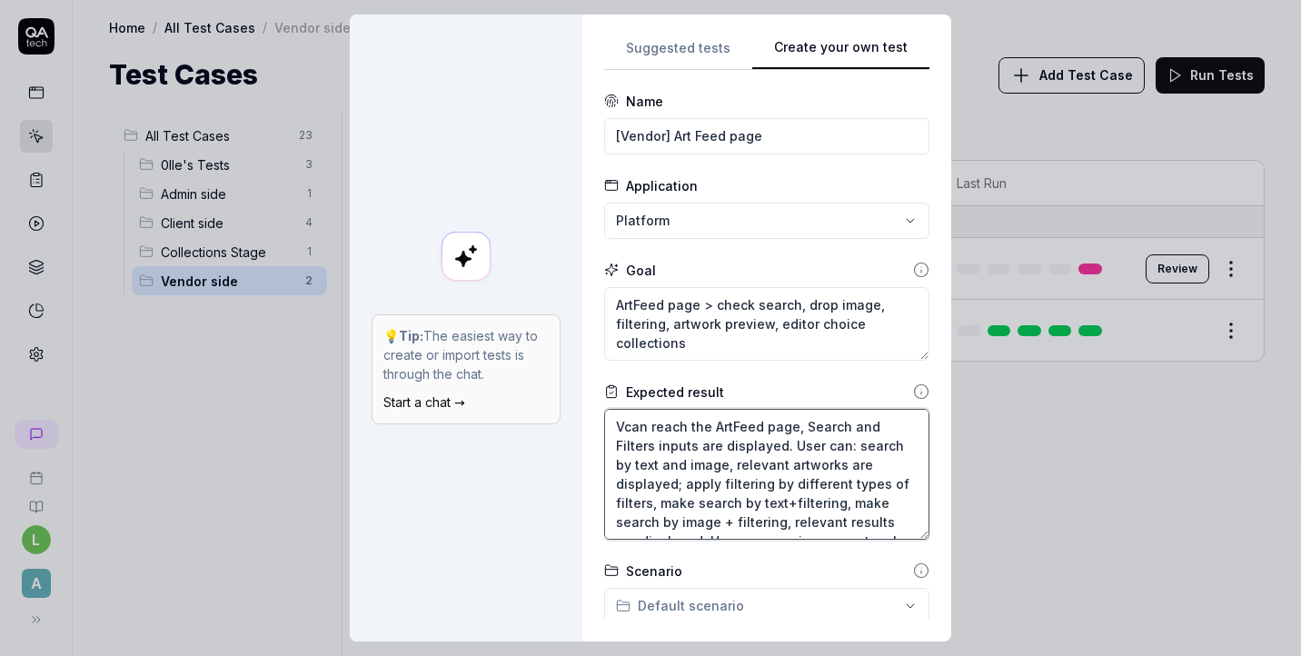
type textarea "Vecan reach the ArtFeed page, Search and Filters inputs are displayed. User can…"
type textarea "*"
type textarea "Vencan reach the ArtFeed page, Search and Filters inputs are displayed. User ca…"
type textarea "*"
type textarea "Vendcan reach the ArtFeed page, Search and Filters inputs are displayed. User c…"
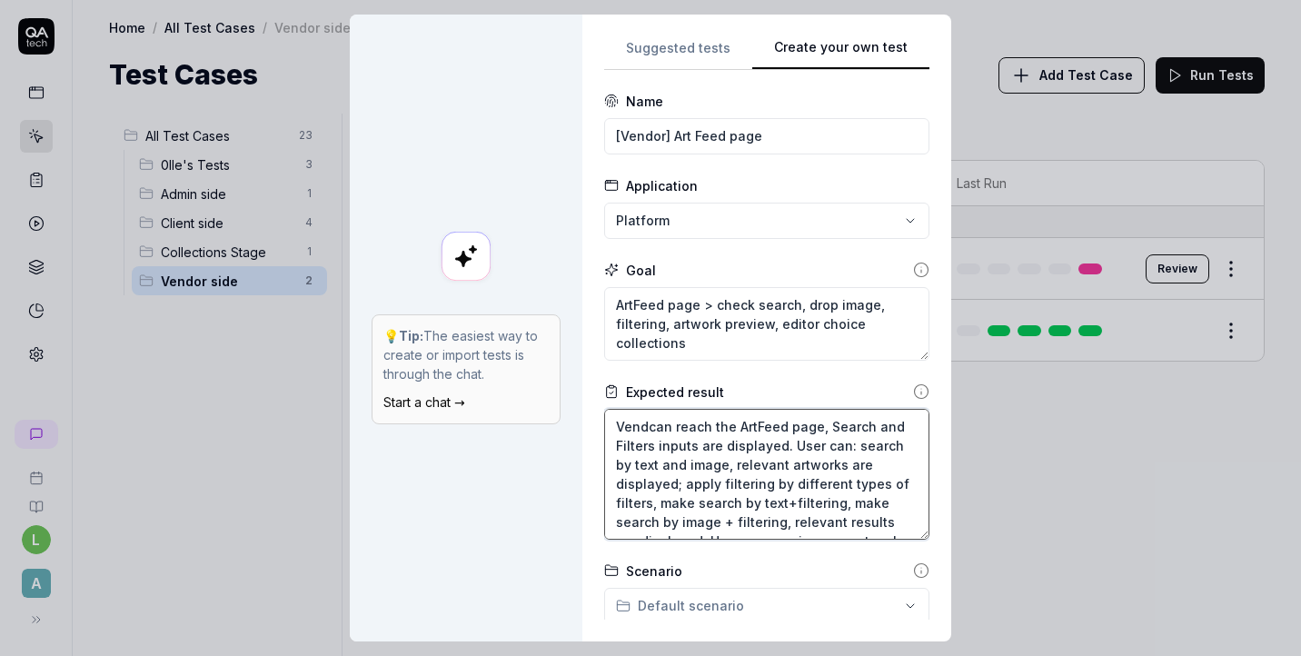
type textarea "*"
type textarea "Vendocan reach the ArtFeed page, Search and Filters inputs are displayed. User …"
type textarea "*"
type textarea "Vendorcan reach the ArtFeed page, Search and Filters inputs are displayed. User…"
type textarea "*"
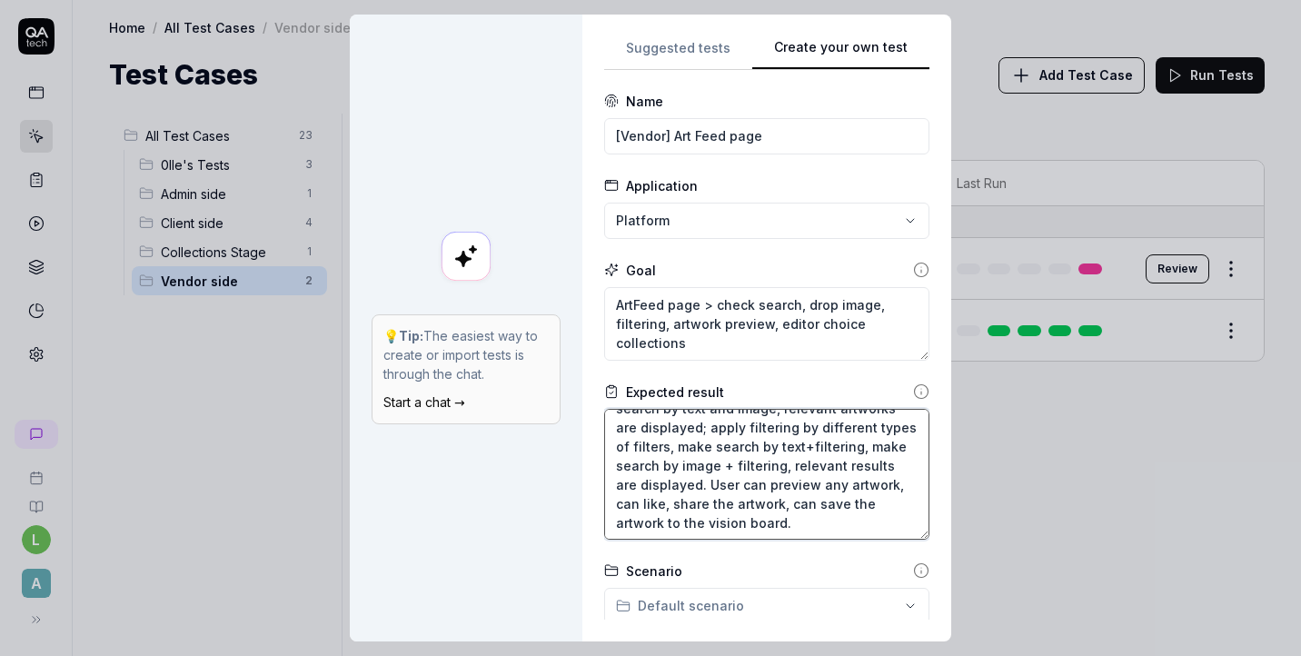
scroll to position [57, 0]
type textarea "Vendor can reach the ArtFeed page, Search and Filters inputs are displayed. Use…"
click at [720, 520] on textarea "Vendor can reach the ArtFeed page, Search and Filters inputs are displayed. Use…" at bounding box center [766, 474] width 325 height 131
drag, startPoint x: 719, startPoint y: 520, endPoint x: 650, endPoint y: 523, distance: 69.1
click at [649, 521] on textarea "Vendor can reach the ArtFeed page, Search and Filters inputs are displayed. Use…" at bounding box center [766, 474] width 325 height 131
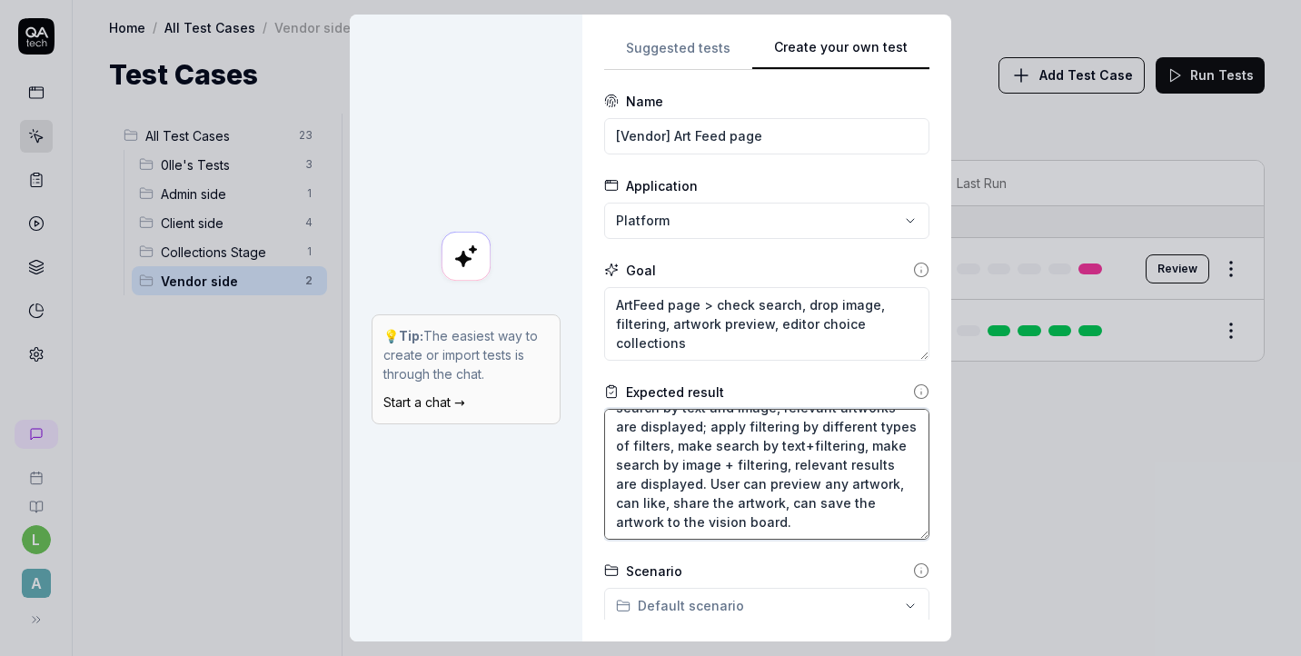
type textarea "*"
type textarea "Vendor can reach the ArtFeed page, Search and Filters inputs are displayed. Use…"
type textarea "*"
type textarea "Vendor can reach the ArtFeed page, Search and Filters inputs are displayed. Use…"
type textarea "*"
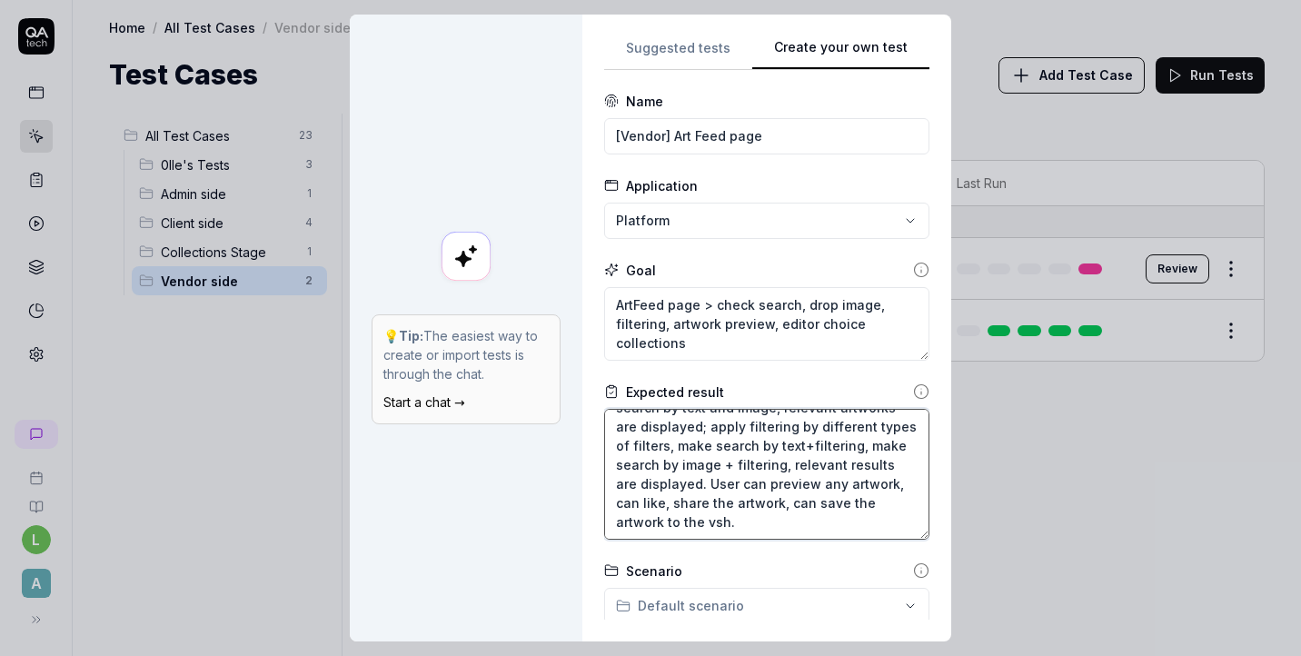
type textarea "Vendor can reach the ArtFeed page, Search and Filters inputs are displayed. Use…"
type textarea "*"
type textarea "Vendor can reach the ArtFeed page, Search and Filters inputs are displayed. Use…"
type textarea "*"
type textarea "Vendor can reach the ArtFeed page, Search and Filters inputs are displayed. Use…"
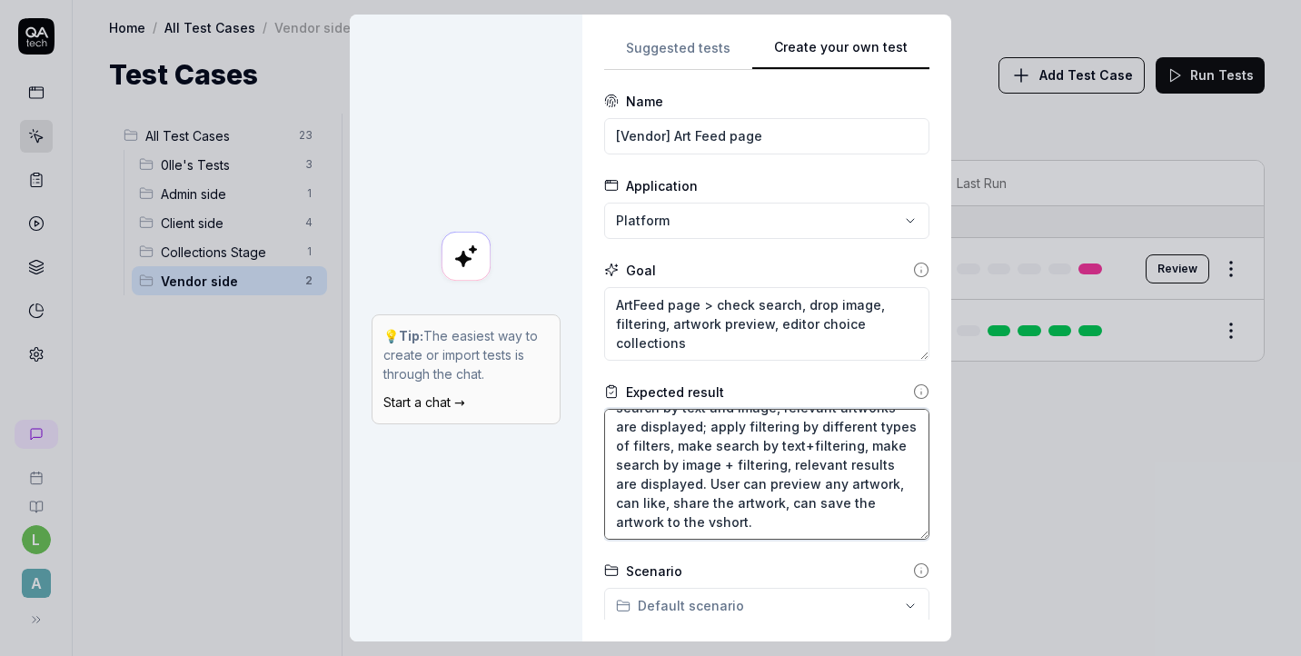
type textarea "*"
type textarea "Vendor can reach the ArtFeed page, Search and Filters inputs are displayed. Use…"
type textarea "*"
type textarea "Vendor can reach the ArtFeed page, Search and Filters inputs are displayed. Use…"
type textarea "*"
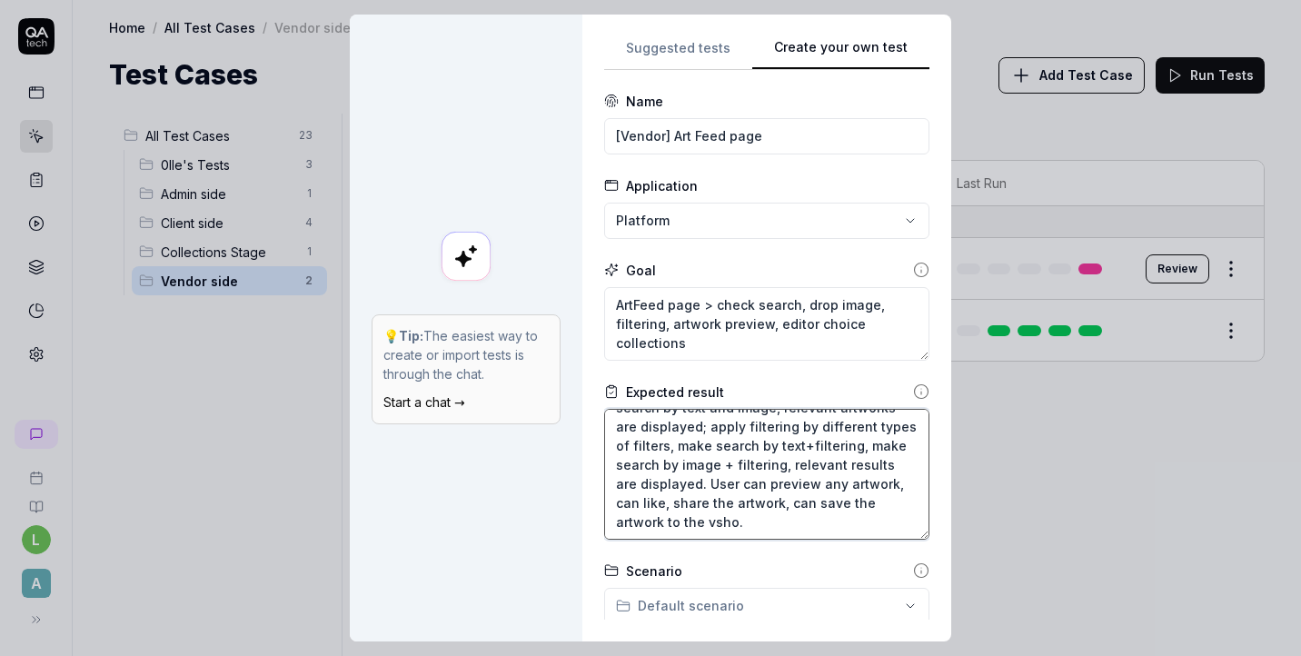
type textarea "Vendor can reach the ArtFeed page, Search and Filters inputs are displayed. Use…"
type textarea "*"
type textarea "Vendor can reach the ArtFeed page, Search and Filters inputs are displayed. Use…"
type textarea "*"
type textarea "Vendor can reach the ArtFeed page, Search and Filters inputs are displayed. Use…"
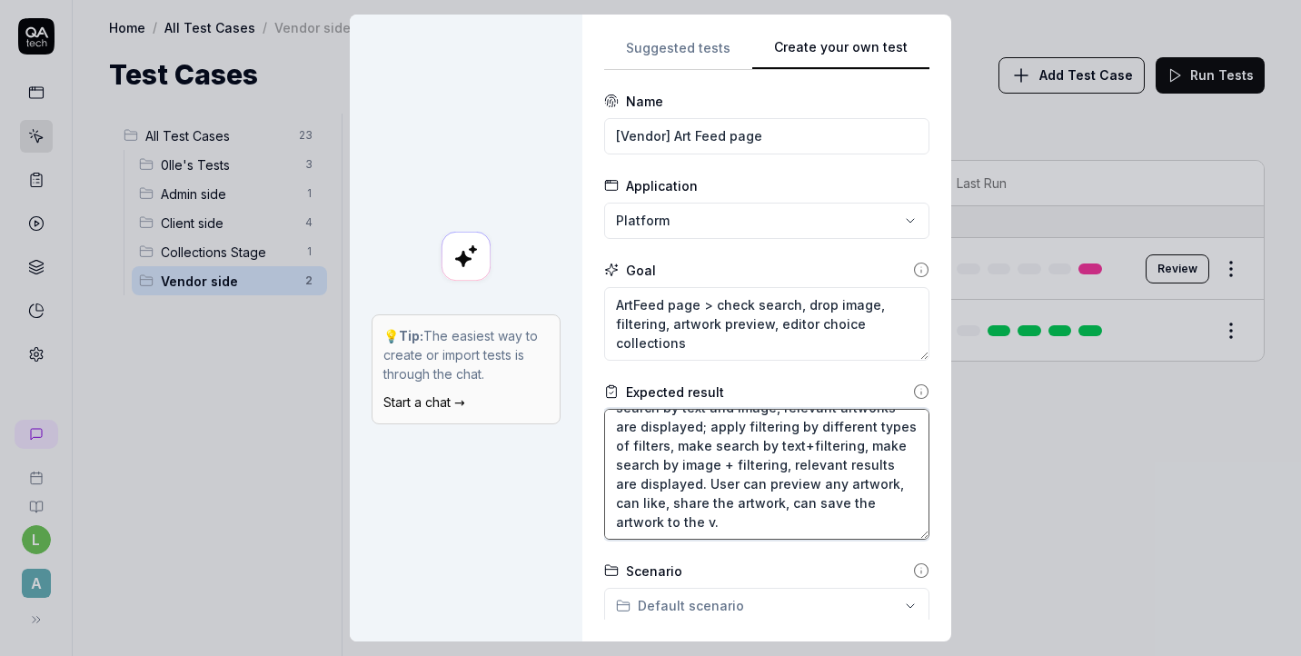
type textarea "*"
type textarea "Vendor can reach the ArtFeed page, Search and Filters inputs are displayed. Use…"
type textarea "*"
type textarea "Vendor can reach the ArtFeed page, Search and Filters inputs are displayed. Use…"
type textarea "*"
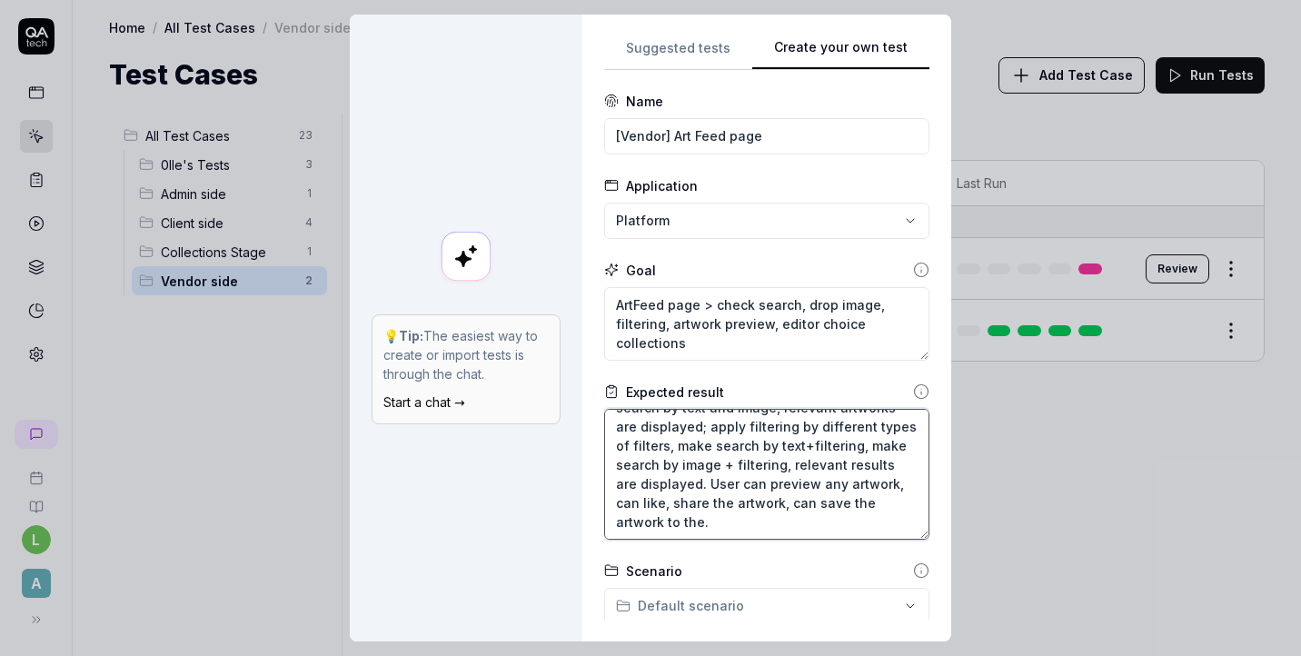
type textarea "Vendor can reach the ArtFeed page, Search and Filters inputs are displayed. Use…"
type textarea "*"
type textarea "Vendor can reach the ArtFeed page, Search and Filters inputs are displayed. Use…"
type textarea "*"
type textarea "Vendor can reach the ArtFeed page, Search and Filters inputs are displayed. Use…"
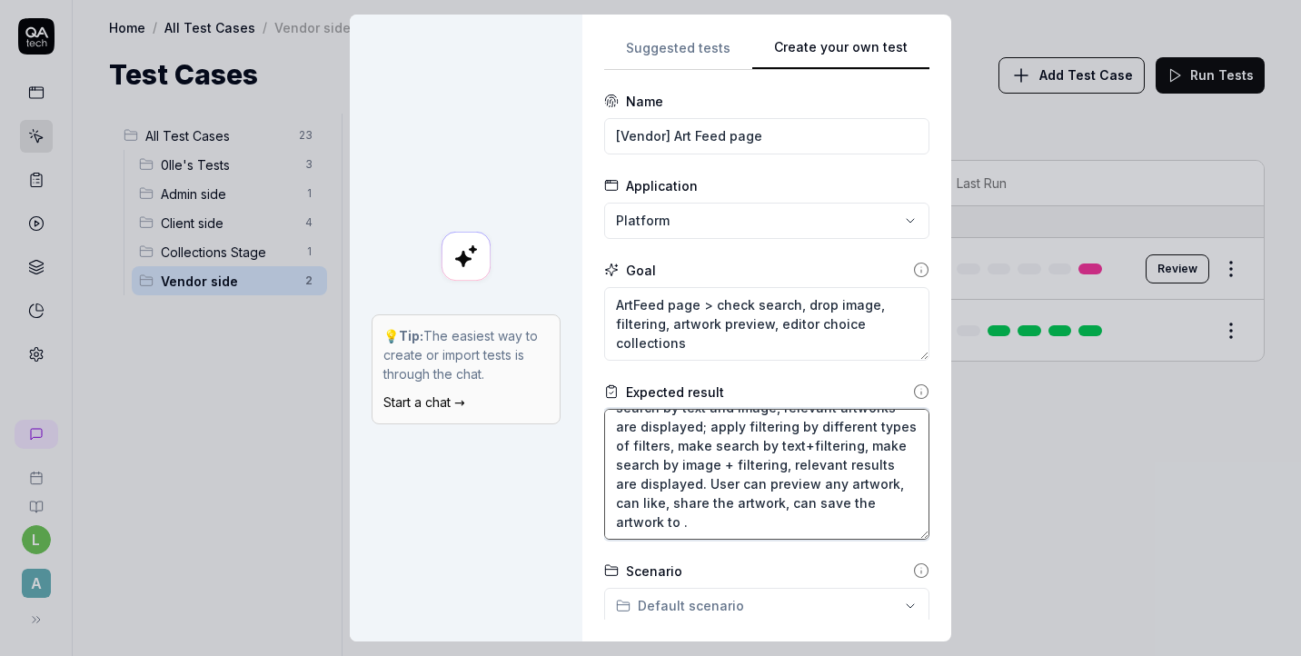
type textarea "*"
type textarea "Vendor can reach the ArtFeed page, Search and Filters inputs are displayed. Use…"
type textarea "*"
type textarea "Vendor can reach the ArtFeed page, Search and Filters inputs are displayed. Use…"
type textarea "*"
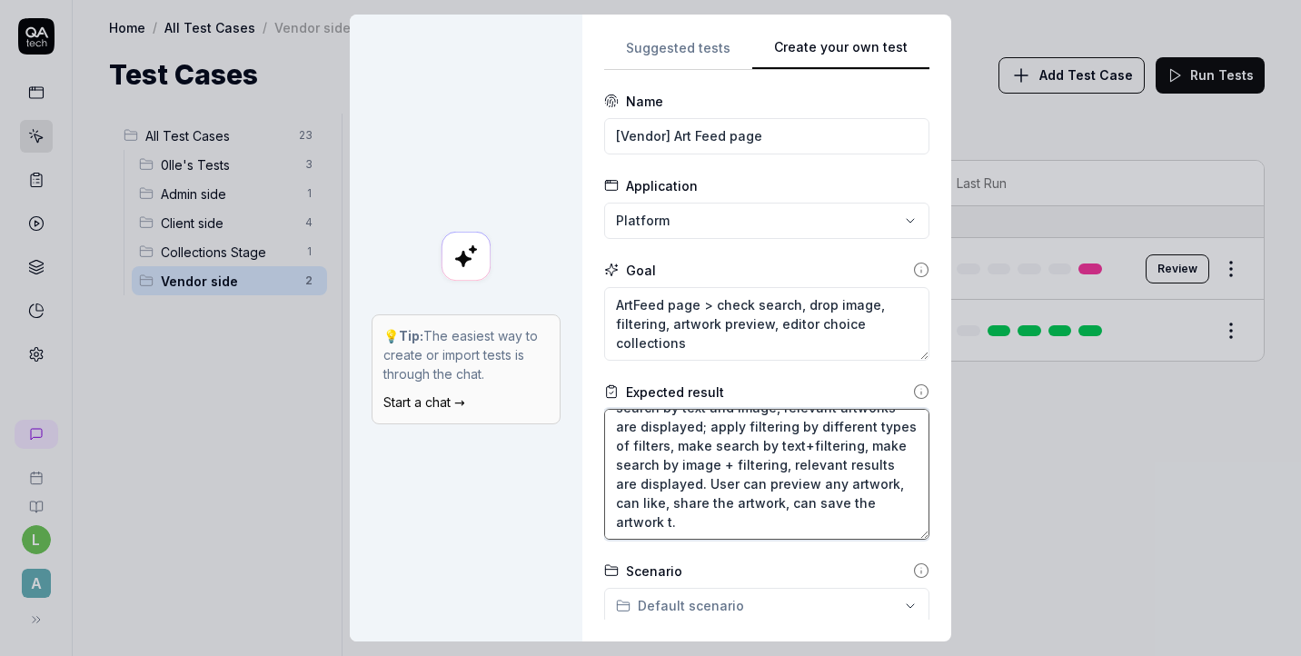
type textarea "Vendor can reach the ArtFeed page, Search and Filters inputs are displayed. Use…"
type textarea "*"
type textarea "Vendor can reach the ArtFeed page, Search and Filters inputs are displayed. Use…"
type textarea "*"
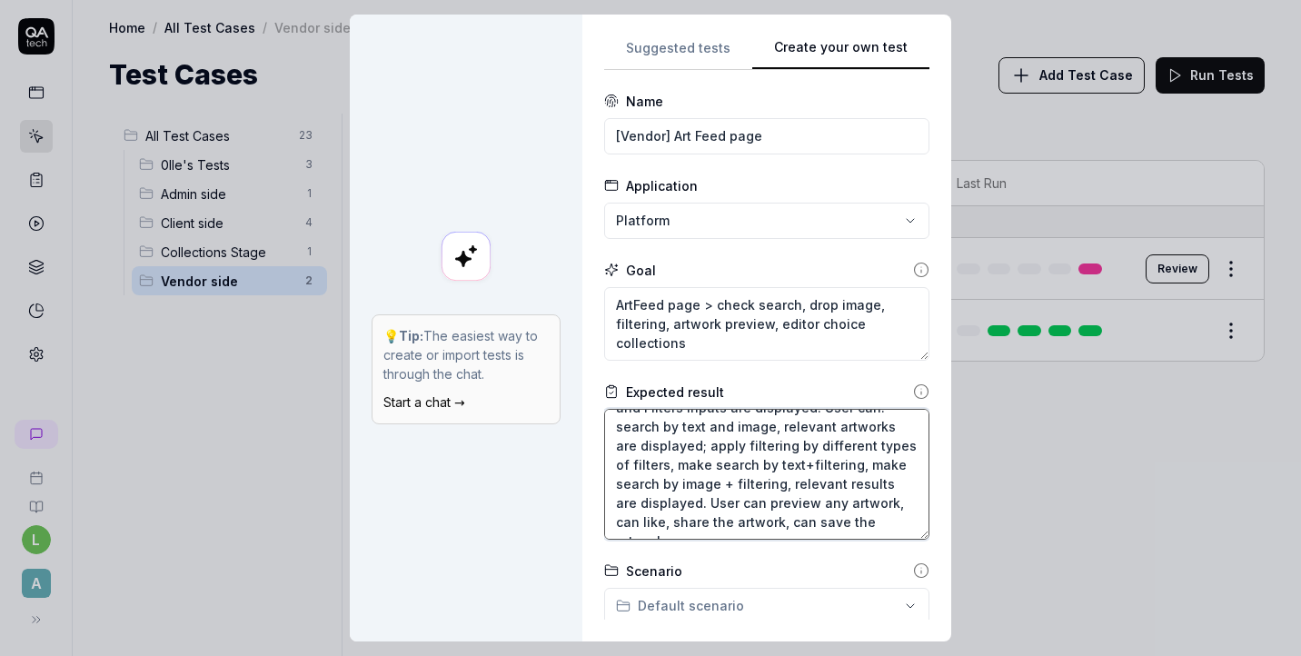
type textarea "Vendor can reach the ArtFeed page, Search and Filters inputs are displayed. Use…"
type textarea "*"
type textarea "Vendor can reach the ArtFeed page, Search and Filters inputs are displayed. Use…"
type textarea "*"
type textarea "Vendor can reach the ArtFeed page, Search and Filters inputs are displayed. Use…"
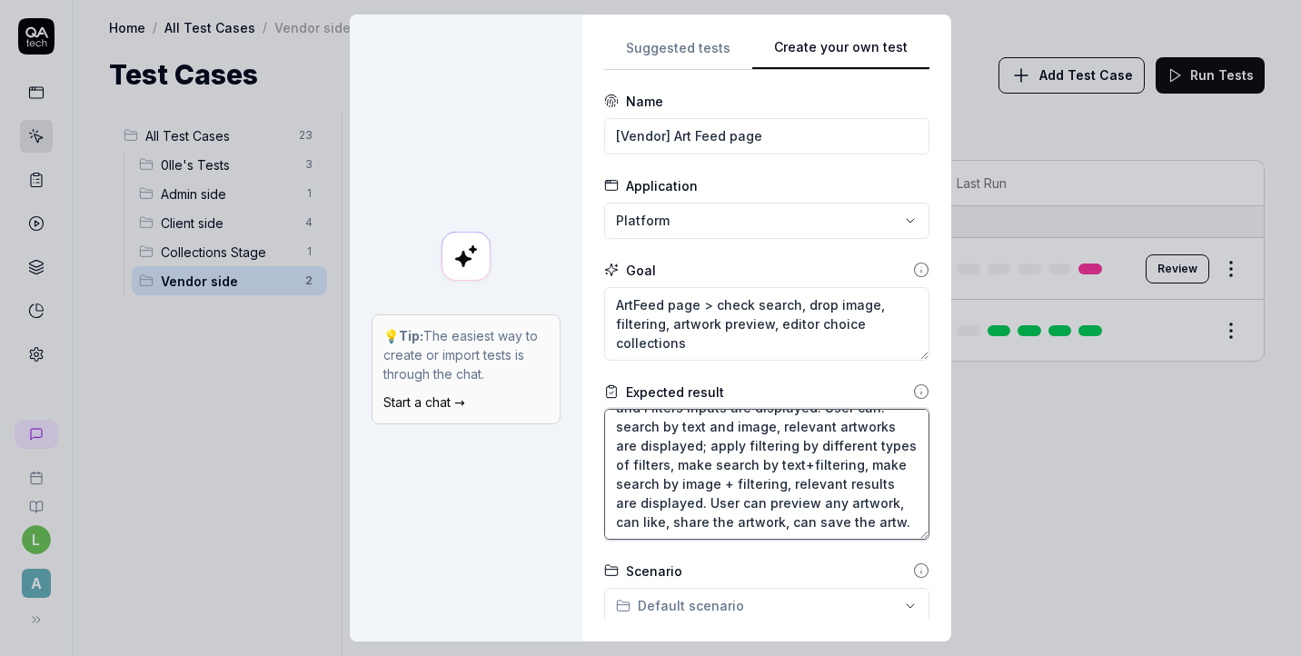
type textarea "*"
type textarea "Vendor can reach the ArtFeed page, Search and Filters inputs are displayed. Use…"
type textarea "*"
type textarea "Vendor can reach the ArtFeed page, Search and Filters inputs are displayed. Use…"
type textarea "*"
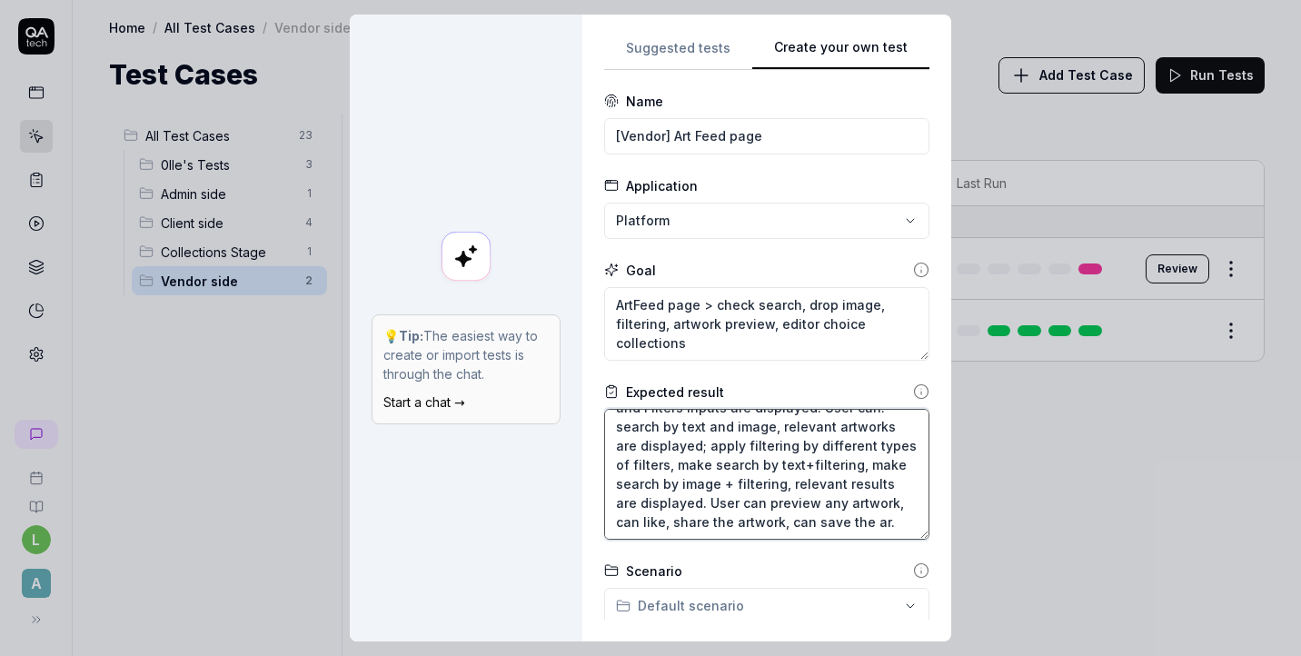
type textarea "Vendor can reach the ArtFeed page, Search and Filters inputs are displayed. Use…"
type textarea "*"
type textarea "Vendor can reach the ArtFeed page, Search and Filters inputs are displayed. Use…"
type textarea "*"
type textarea "Vendor can reach the ArtFeed page, Search and Filters inputs are displayed. Use…"
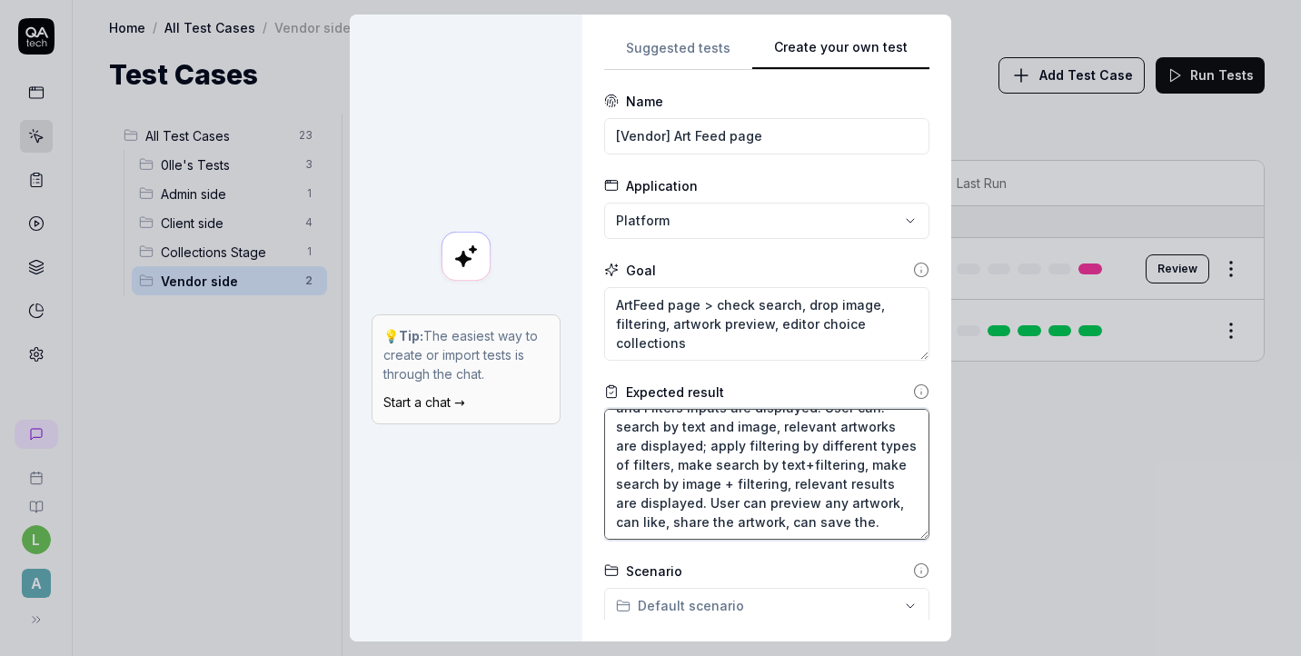
type textarea "*"
type textarea "Vendor can reach the ArtFeed page, Search and Filters inputs are displayed. Use…"
type textarea "*"
type textarea "Vendor can reach the ArtFeed page, Search and Filters inputs are displayed. Use…"
type textarea "*"
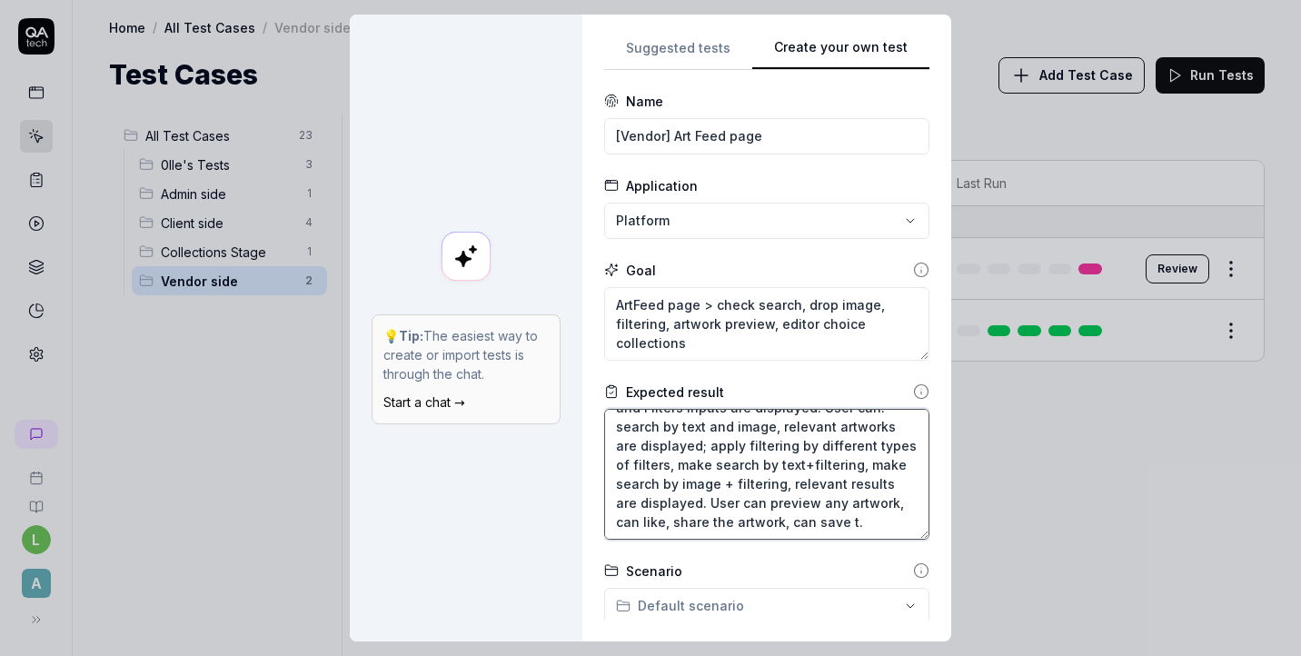
type textarea "Vendor can reach the ArtFeed page, Search and Filters inputs are displayed. Use…"
type textarea "*"
type textarea "Vendor can reach the ArtFeed page, Search and Filters inputs are displayed. Use…"
type textarea "*"
type textarea "Vendor can reach the ArtFeed page, Search and Filters inputs are displayed. Use…"
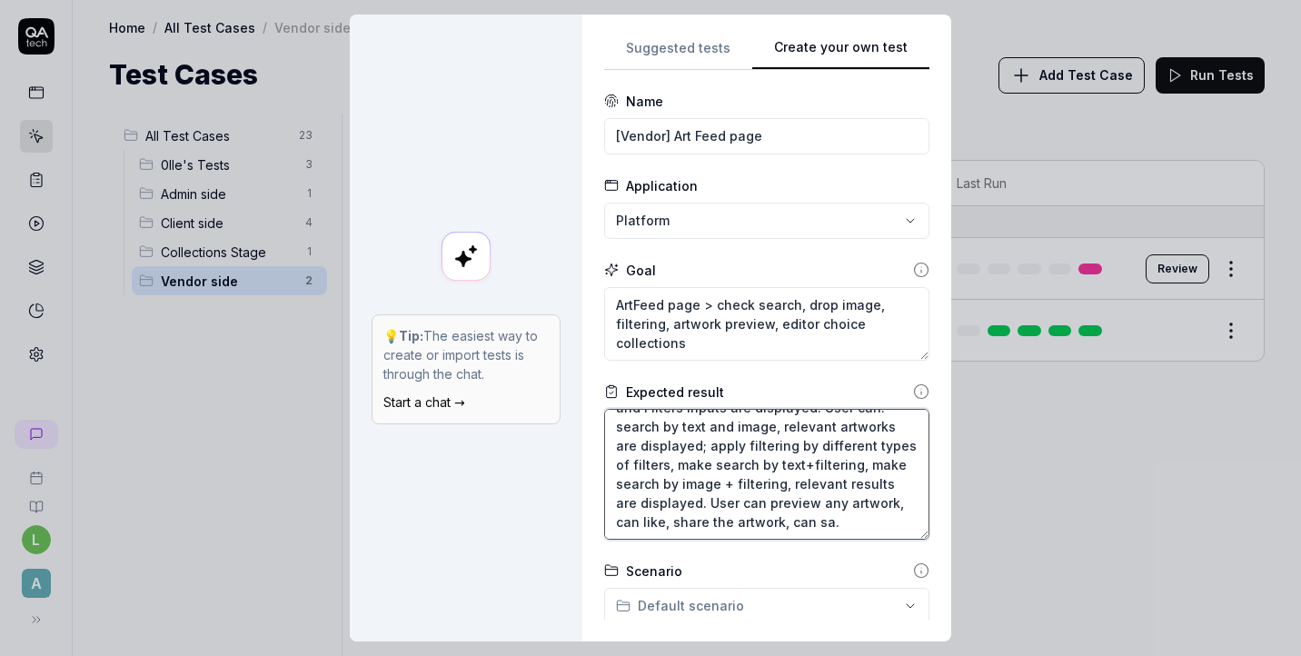
type textarea "*"
type textarea "Vendor can reach the ArtFeed page, Search and Filters inputs are displayed. Use…"
type textarea "*"
type textarea "Vendor can reach the ArtFeed page, Search and Filters inputs are displayed. Use…"
type textarea "*"
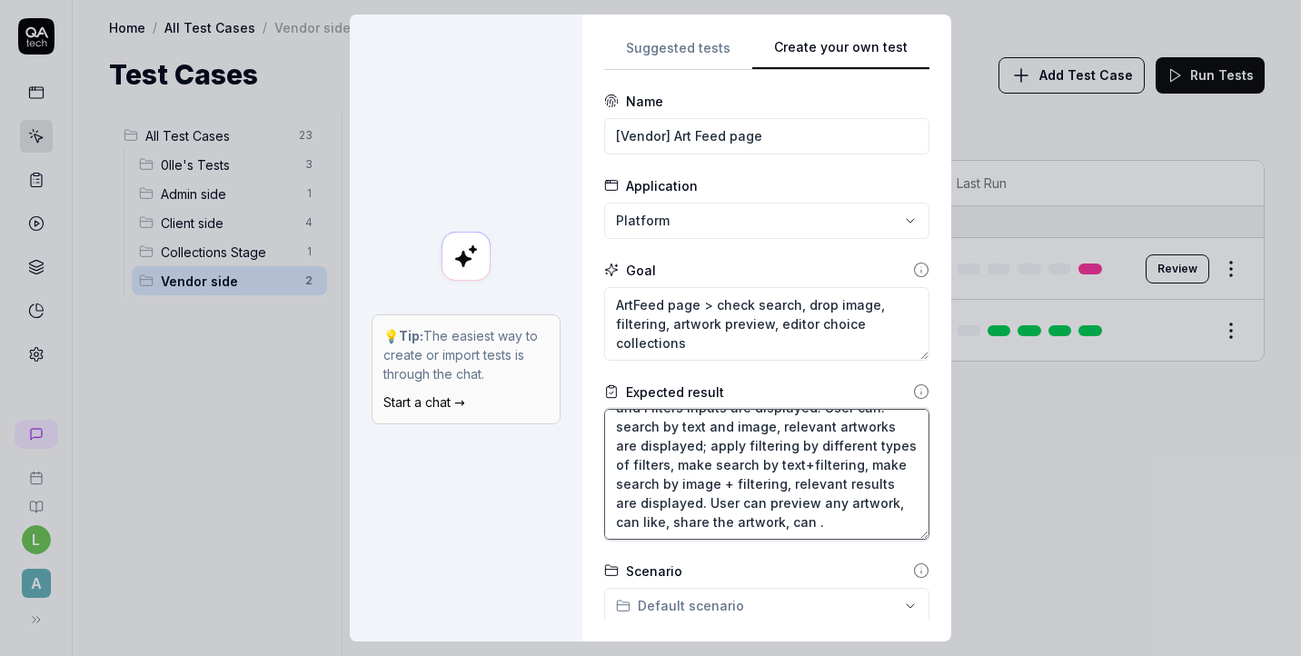
type textarea "Vendor can reach the ArtFeed page, Search and Filters inputs are displayed. Use…"
type textarea "*"
type textarea "Vendor can reach the ArtFeed page, Search and Filters inputs are displayed. Use…"
type textarea "*"
type textarea "Vendor can reach the ArtFeed page, Search and Filters inputs are displayed. Use…"
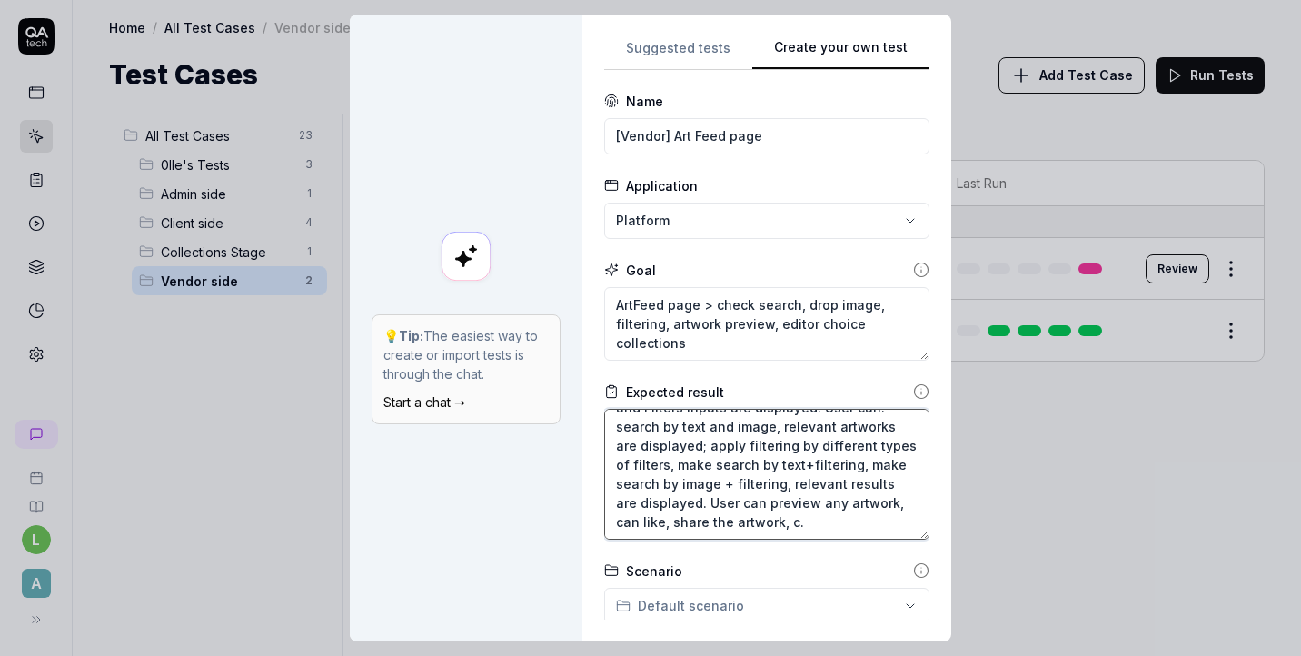
type textarea "*"
type textarea "Vendor can reach the ArtFeed page, Search and Filters inputs are displayed. Use…"
type textarea "*"
type textarea "Vendor can reach the ArtFeed page, Search and Filters inputs are displayed. Use…"
type textarea "*"
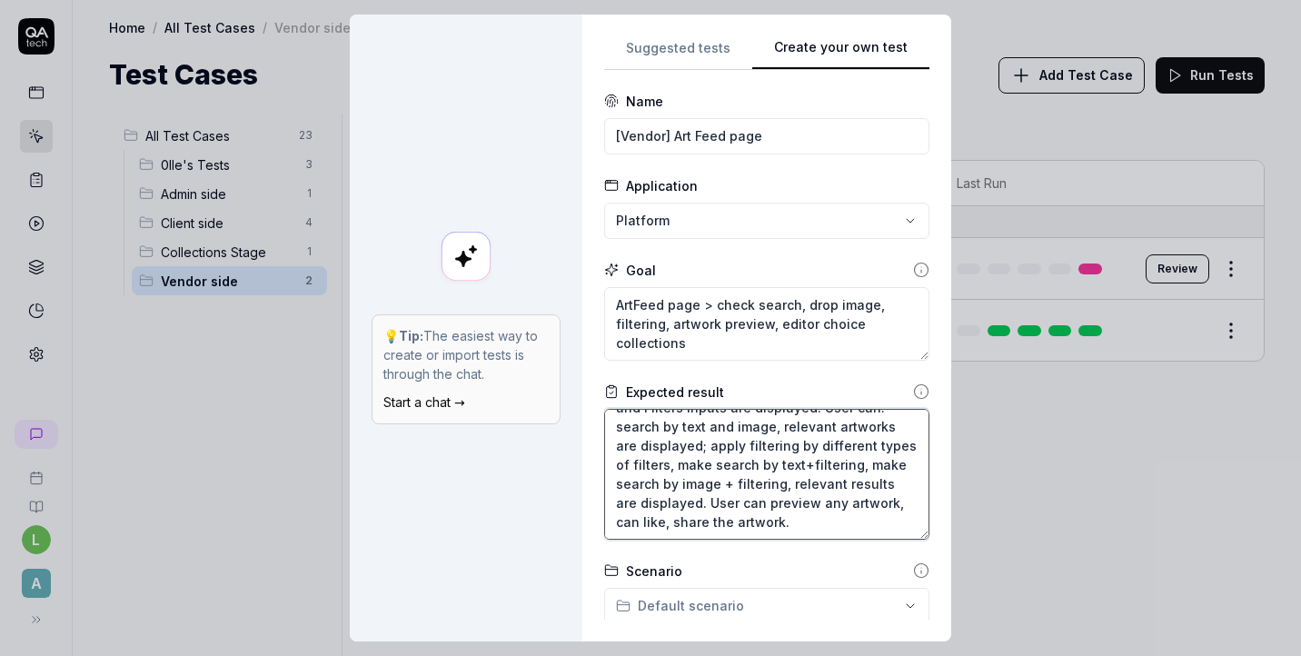
type textarea "Vendor can reach the ArtFeed page, Search and Filters inputs are displayed. Use…"
click at [795, 528] on textarea "Vendor can reach the ArtFeed page, Search and Filters inputs are displayed. Use…" at bounding box center [766, 474] width 325 height 131
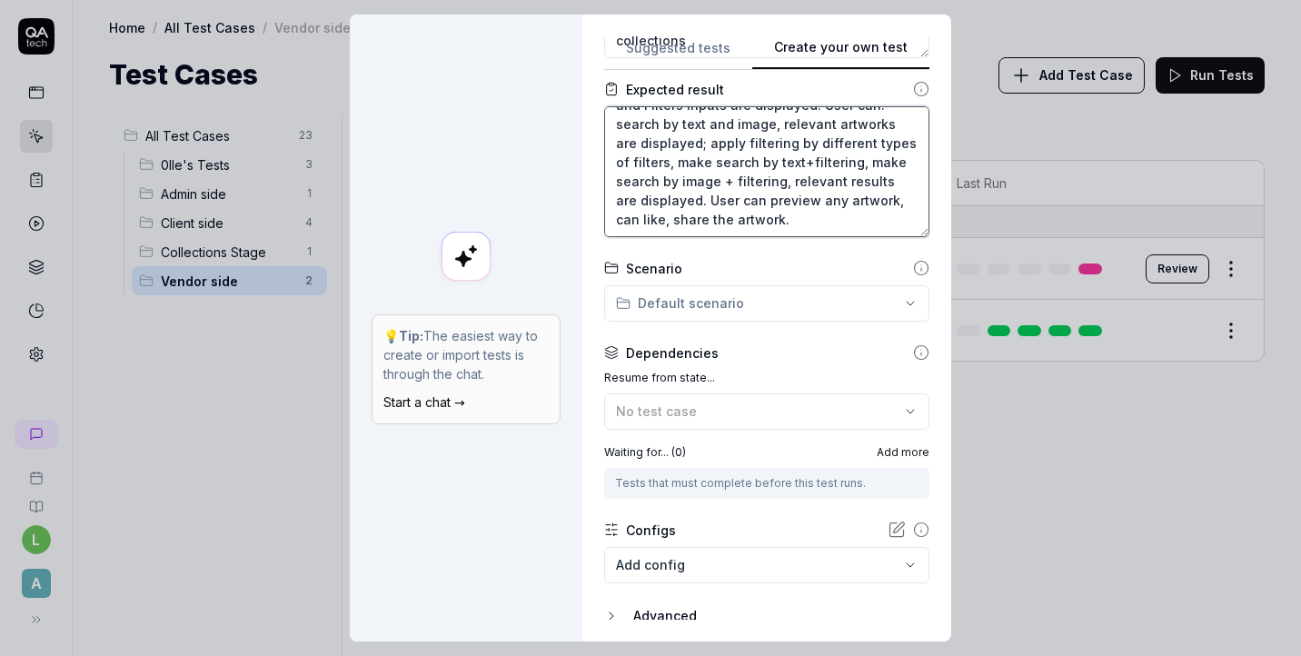
scroll to position [367, 0]
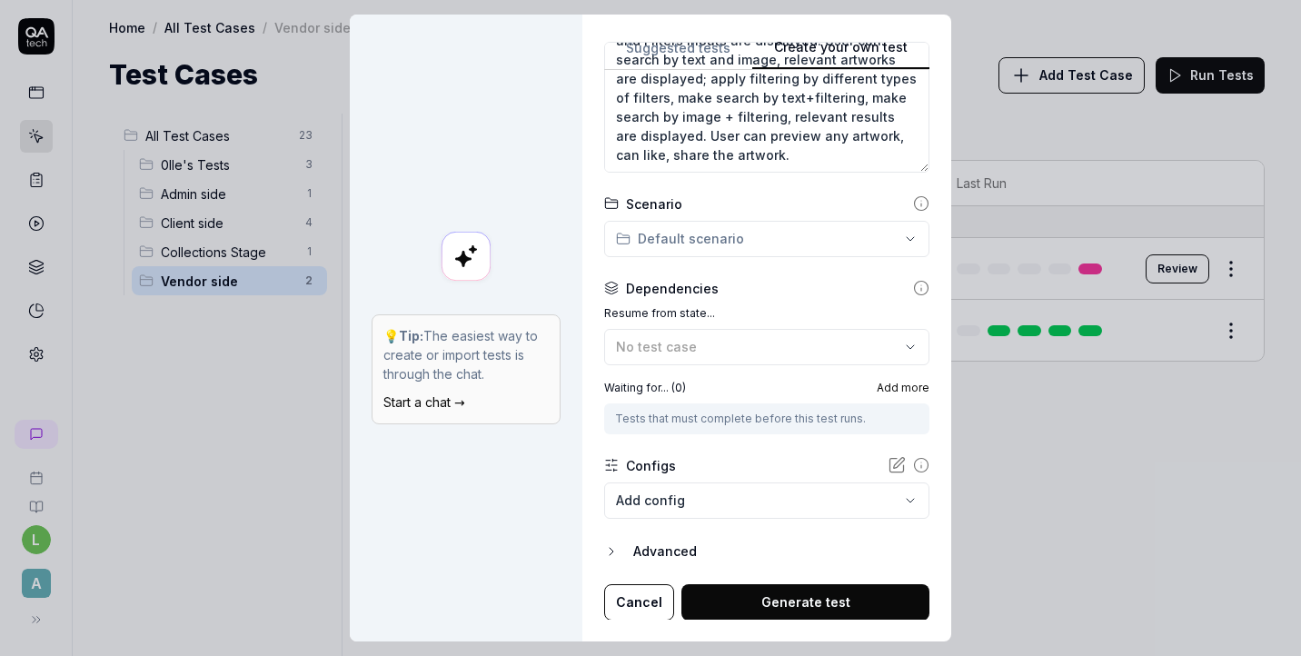
click at [776, 503] on body "**********" at bounding box center [650, 328] width 1301 height 656
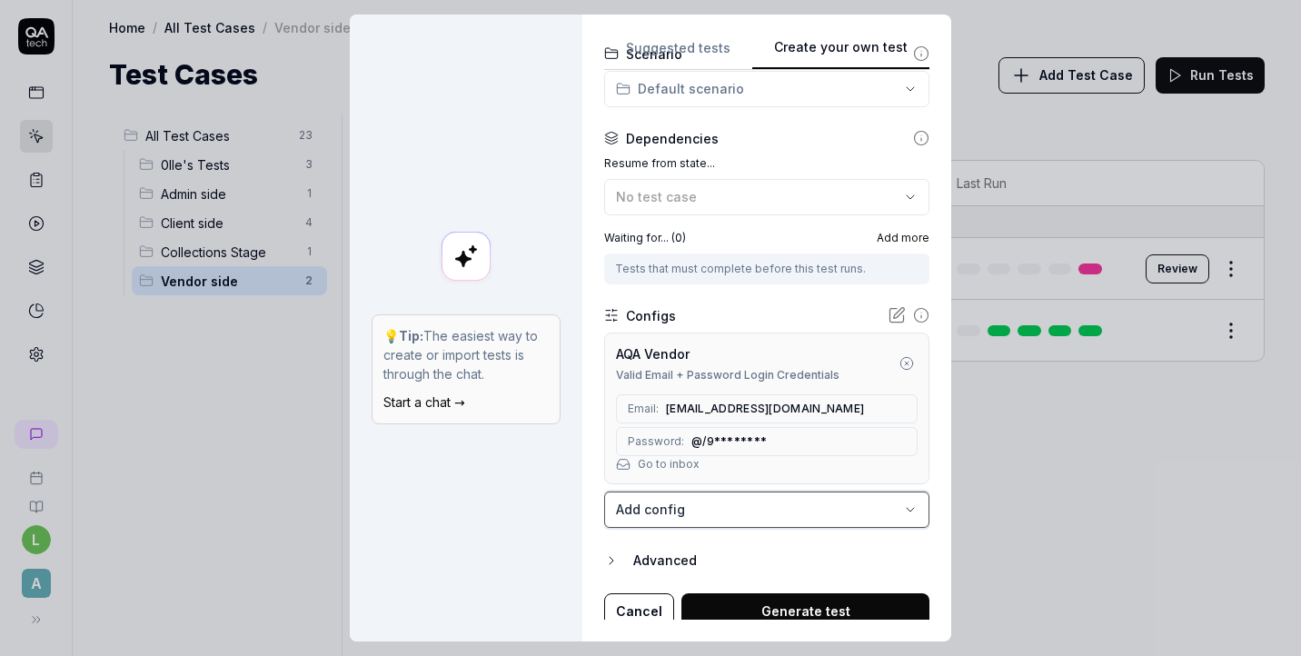
scroll to position [526, 0]
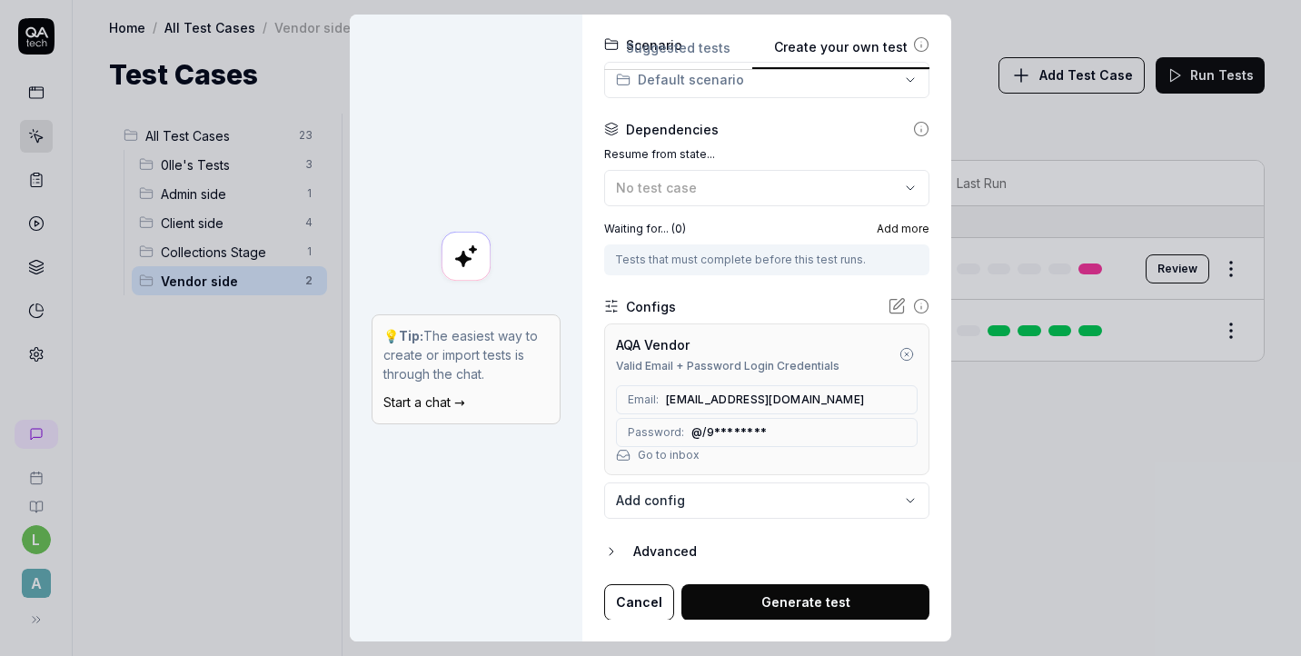
click at [785, 602] on button "Generate test" at bounding box center [805, 602] width 248 height 36
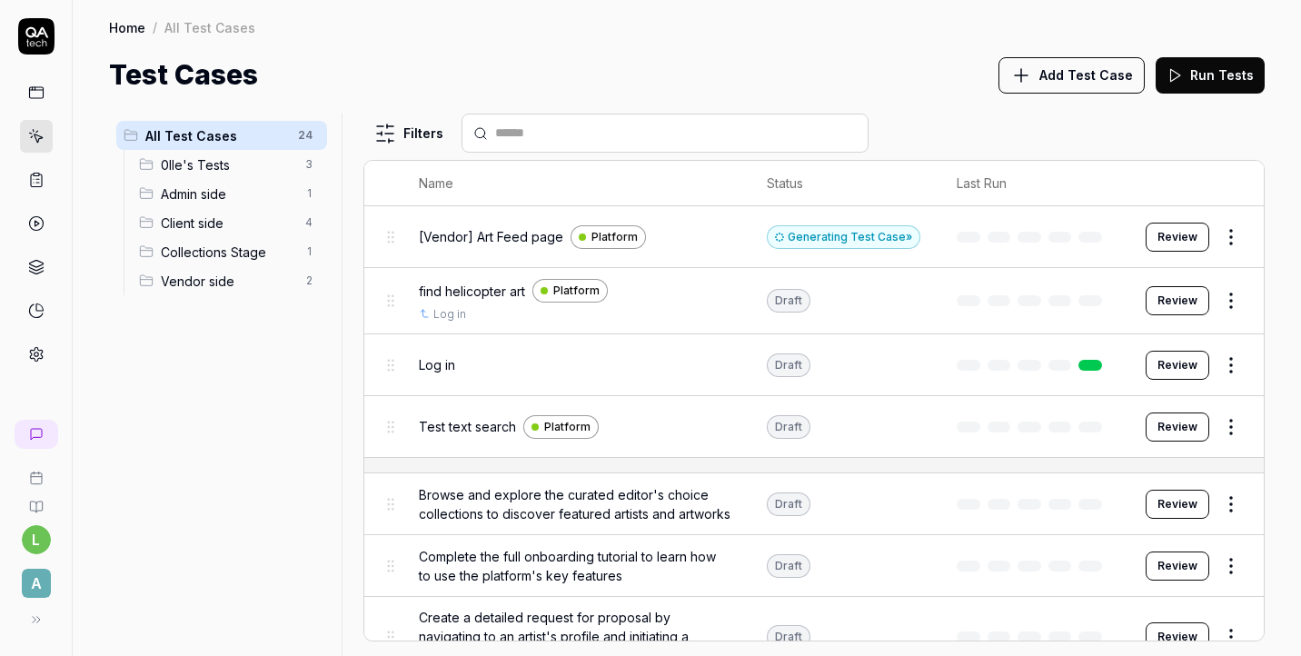
click at [1200, 228] on button "Review" at bounding box center [1178, 237] width 64 height 29
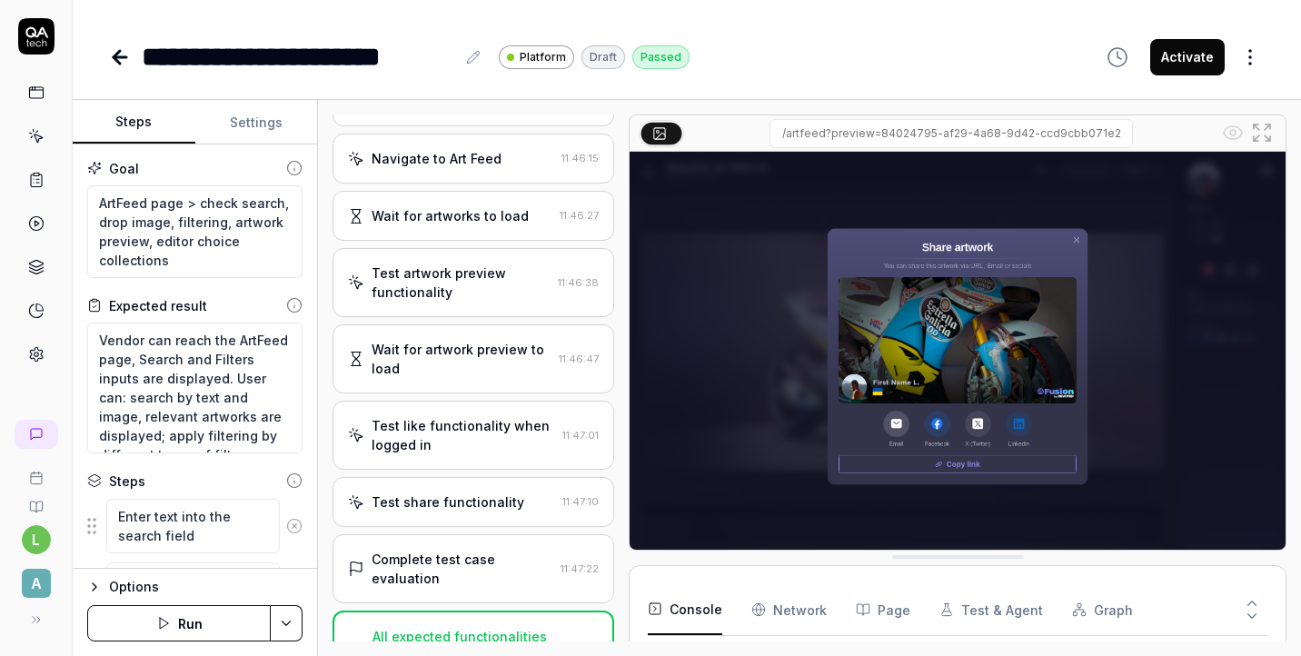
scroll to position [1211, 0]
click at [146, 622] on button "Run" at bounding box center [179, 623] width 184 height 36
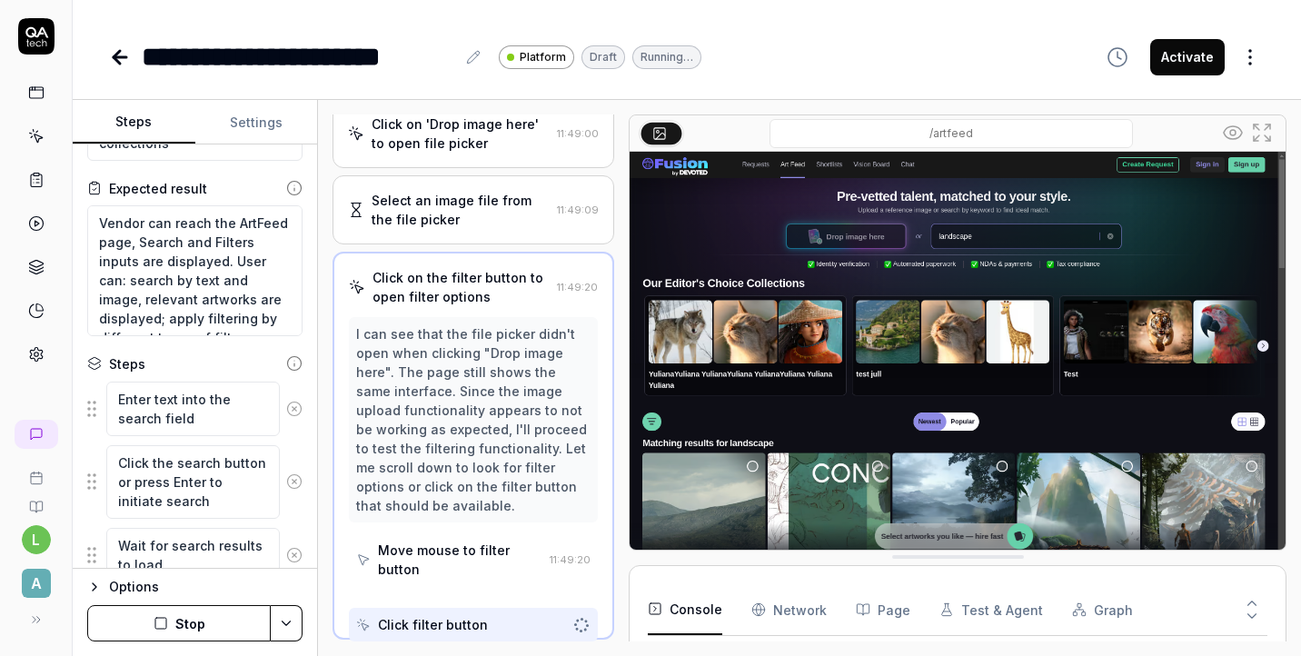
scroll to position [174, 0]
click at [169, 620] on button "Stop" at bounding box center [179, 623] width 184 height 36
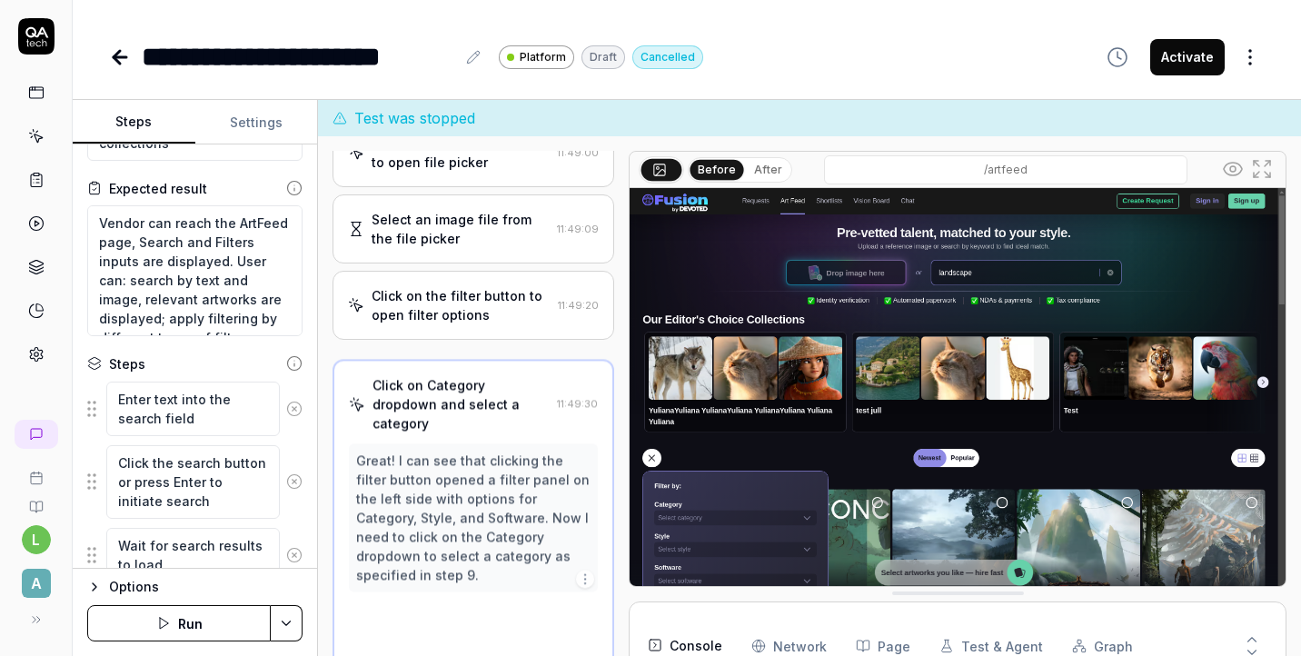
scroll to position [193, 0]
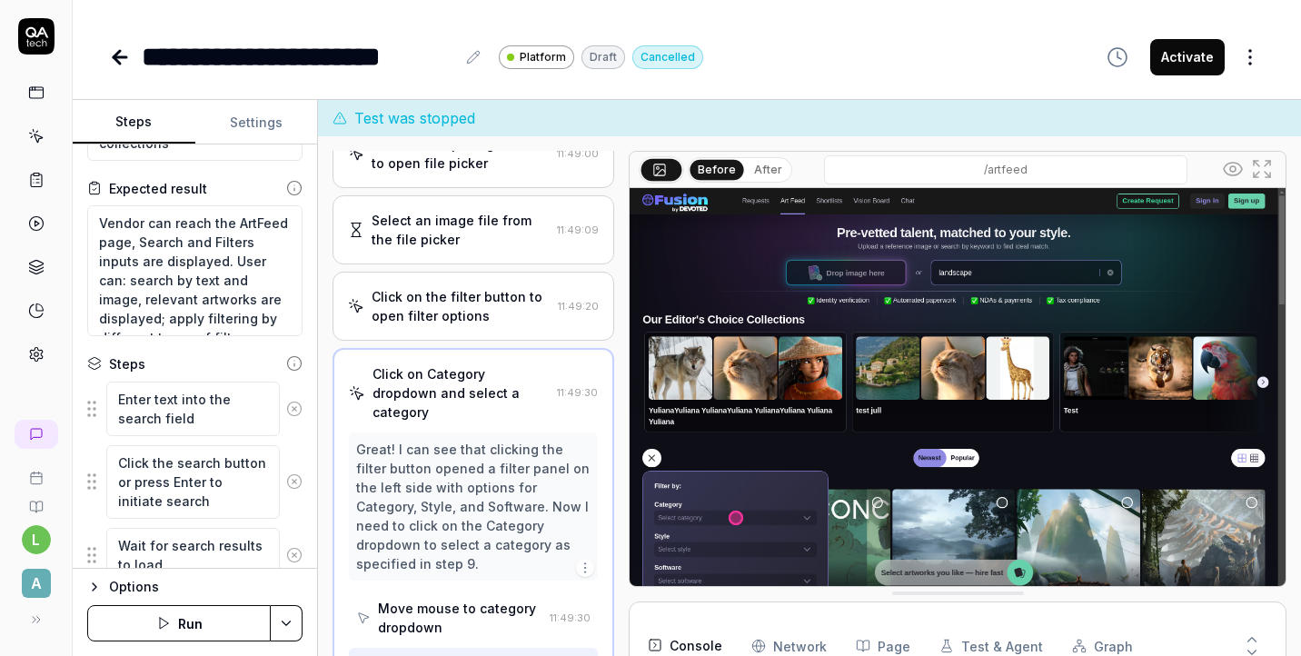
type textarea "*"
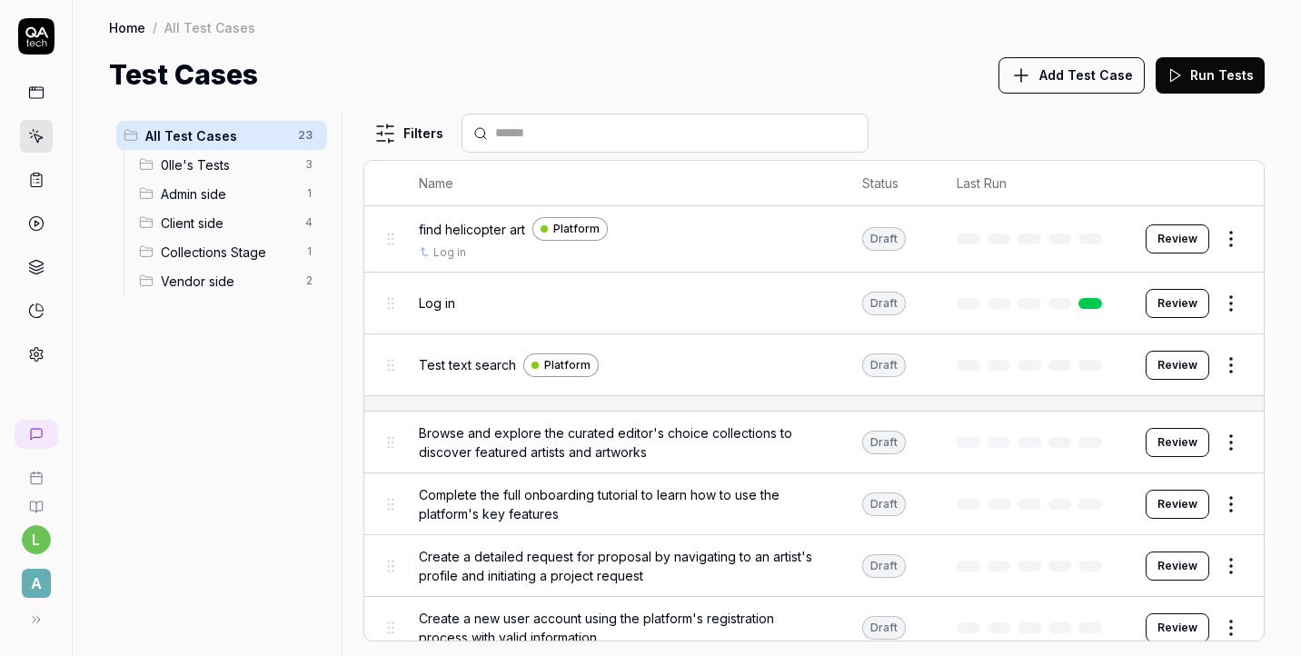
click at [198, 171] on span "0lle's Tests" at bounding box center [228, 164] width 134 height 19
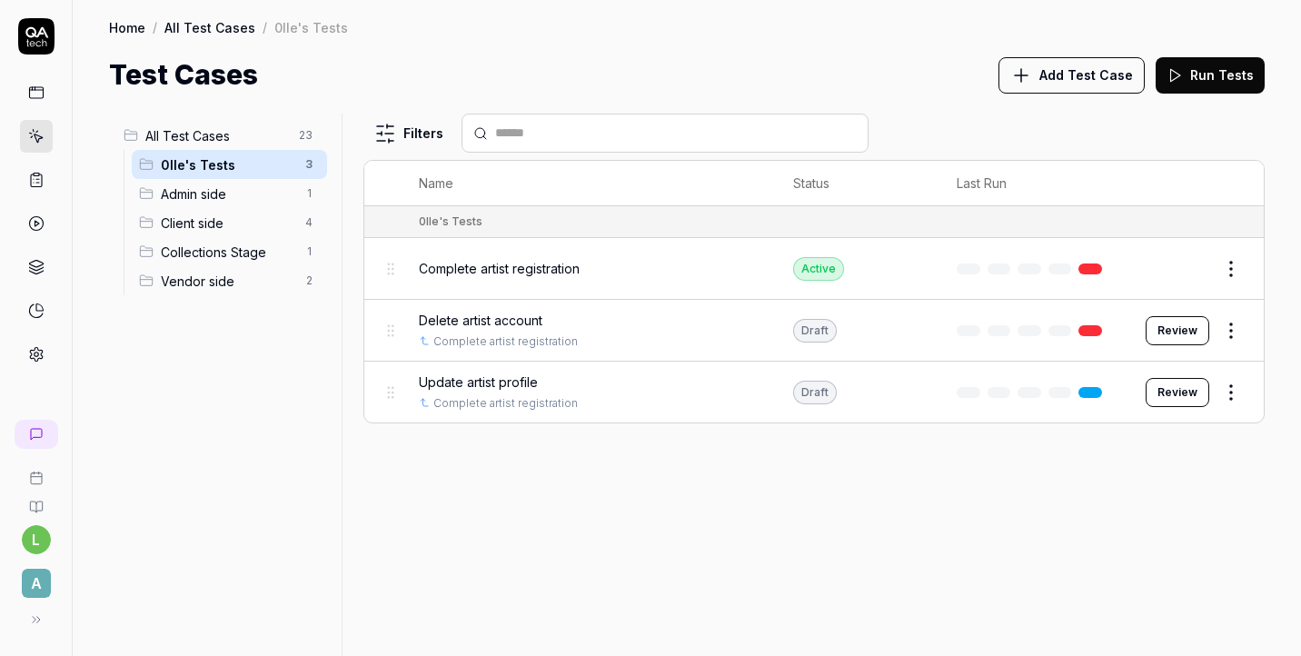
click at [200, 226] on span "Client side" at bounding box center [228, 222] width 134 height 19
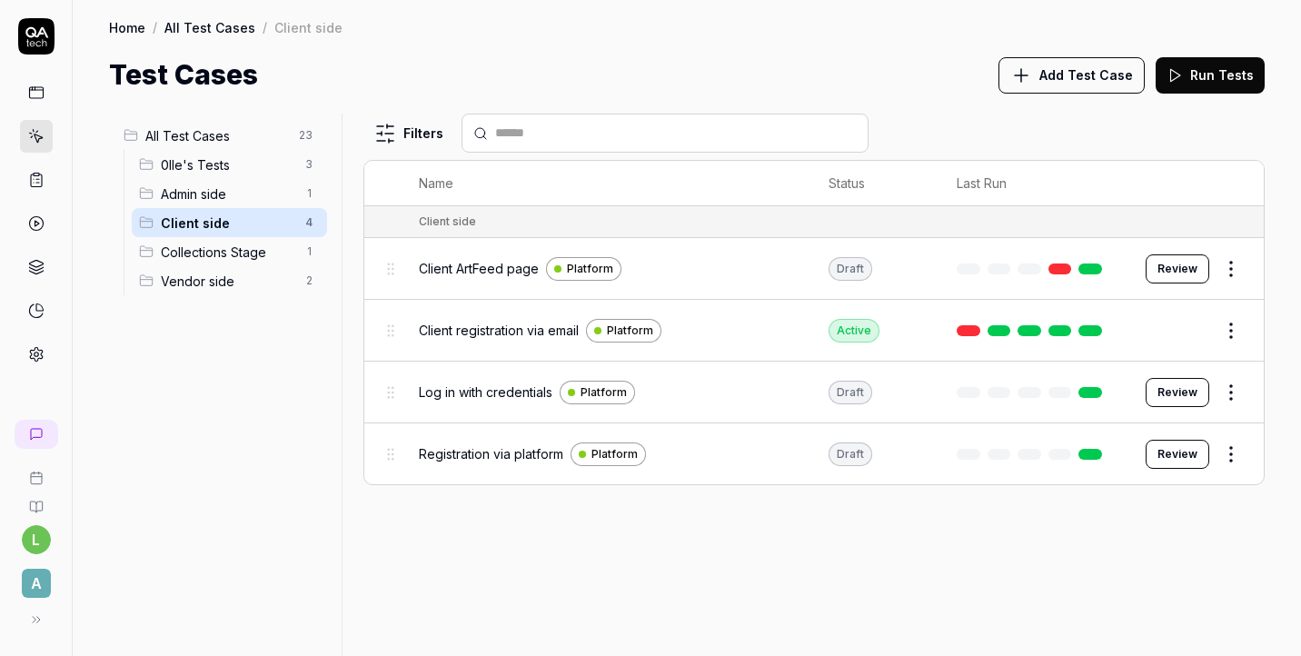
click at [192, 202] on span "Admin side" at bounding box center [228, 193] width 134 height 19
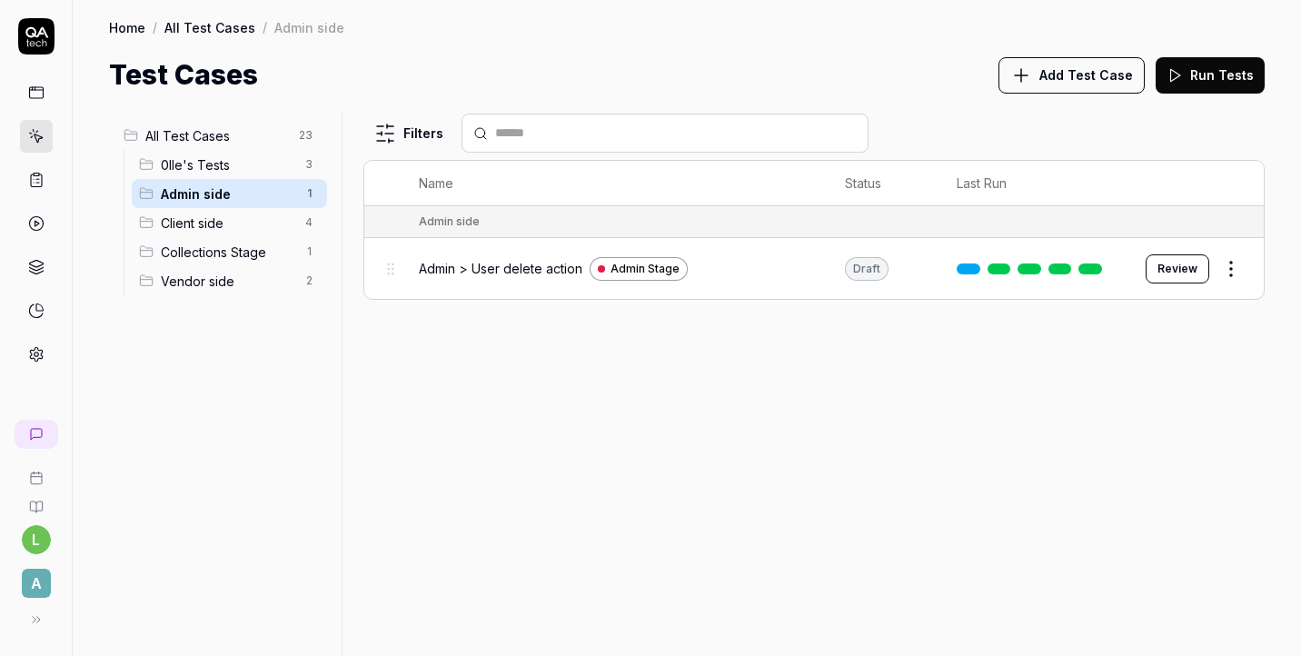
click at [199, 223] on span "Client side" at bounding box center [228, 222] width 134 height 19
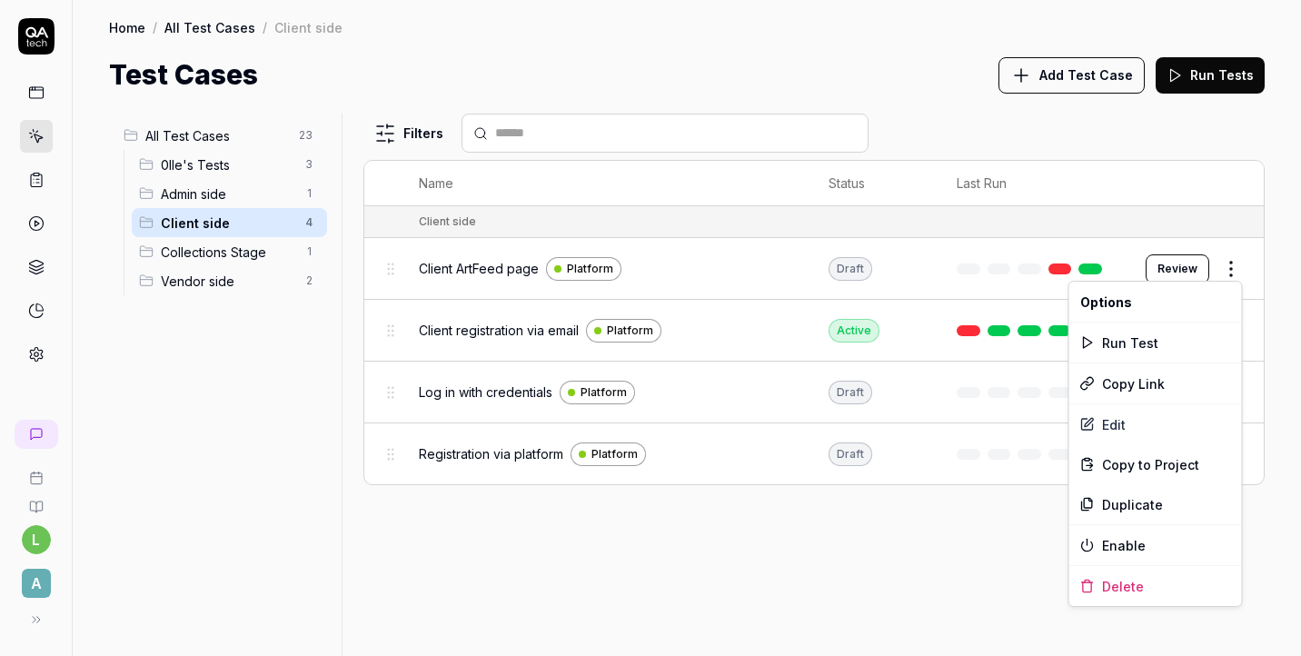
click at [1227, 270] on html "l A Home / All Test Cases / Client side Home / All Test Cases / Client side Tes…" at bounding box center [650, 328] width 1301 height 656
click at [1169, 423] on div "Edit" at bounding box center [1155, 424] width 173 height 40
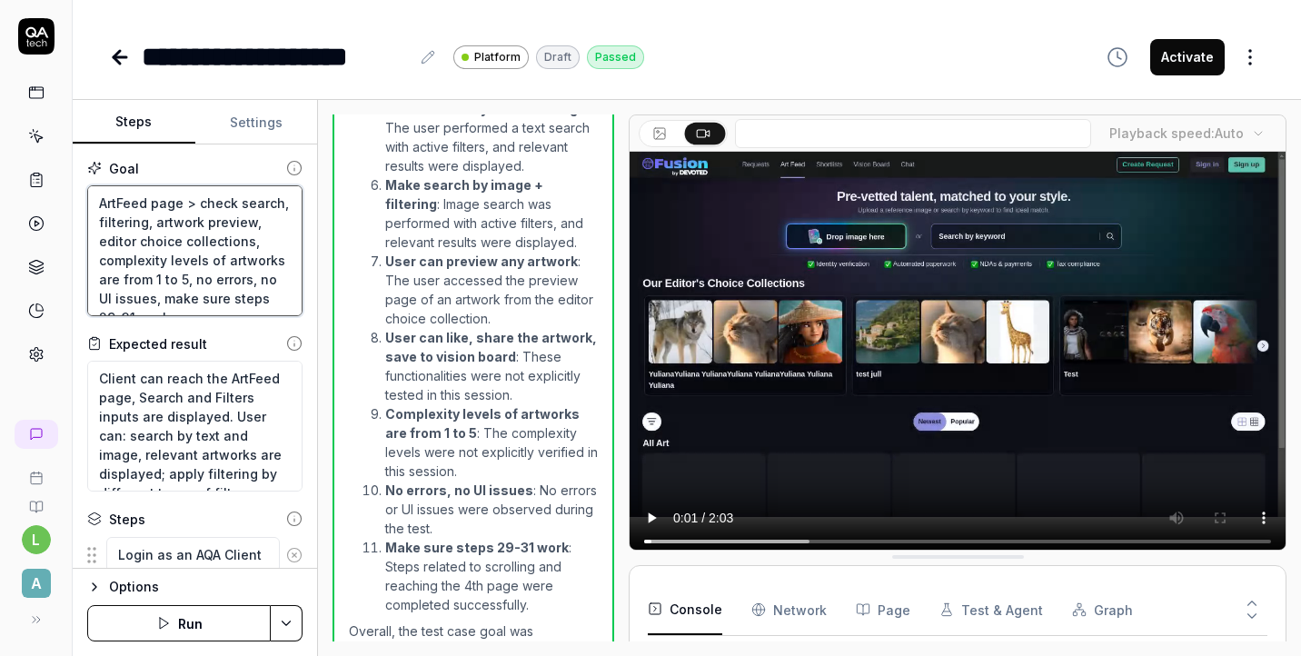
drag, startPoint x: 97, startPoint y: 201, endPoint x: 243, endPoint y: 233, distance: 149.0
click at [243, 233] on textarea "ArtFeed page > check search, filtering, artwork preview, editor choice collecti…" at bounding box center [194, 250] width 215 height 131
drag, startPoint x: 250, startPoint y: 240, endPoint x: 90, endPoint y: 192, distance: 167.0
click at [90, 192] on textarea "ArtFeed page > check search, filtering, artwork preview, editor choice collecti…" at bounding box center [194, 250] width 215 height 131
type textarea "*"
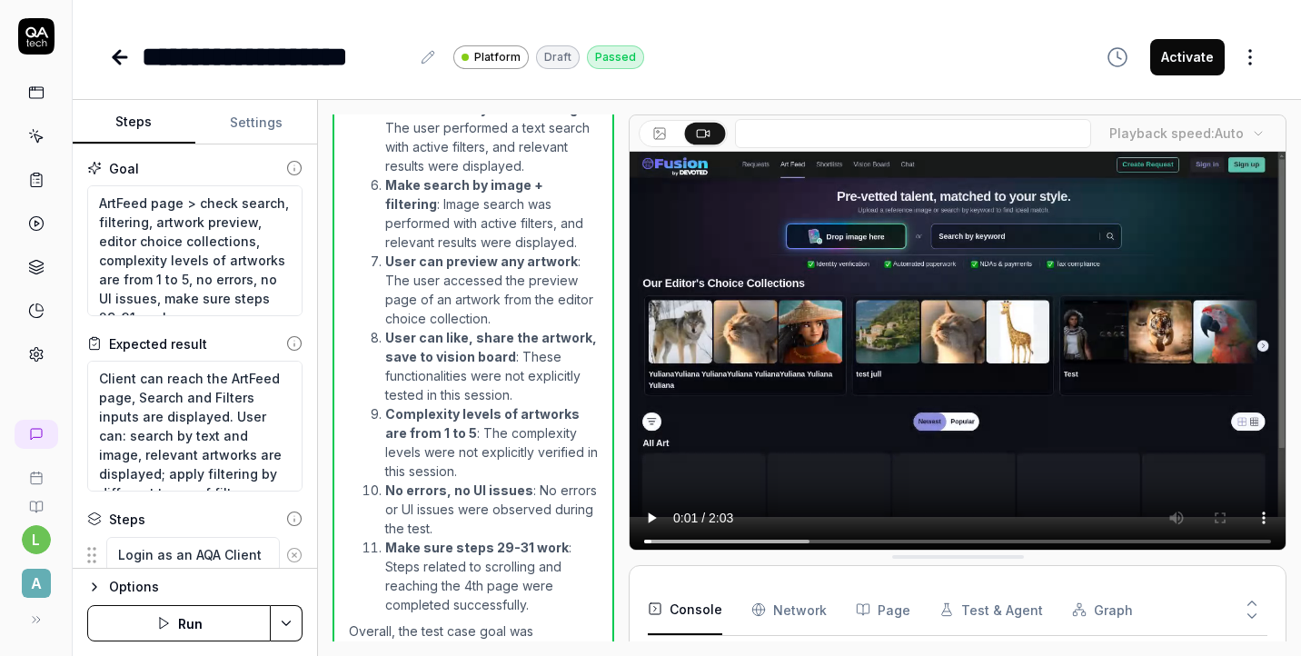
click at [229, 159] on div "Goal" at bounding box center [194, 168] width 215 height 19
drag, startPoint x: 98, startPoint y: 372, endPoint x: 265, endPoint y: 473, distance: 195.2
click at [266, 476] on textarea "Client can reach the ArtFeed page, Search and Filters inputs are displayed. Use…" at bounding box center [194, 426] width 215 height 131
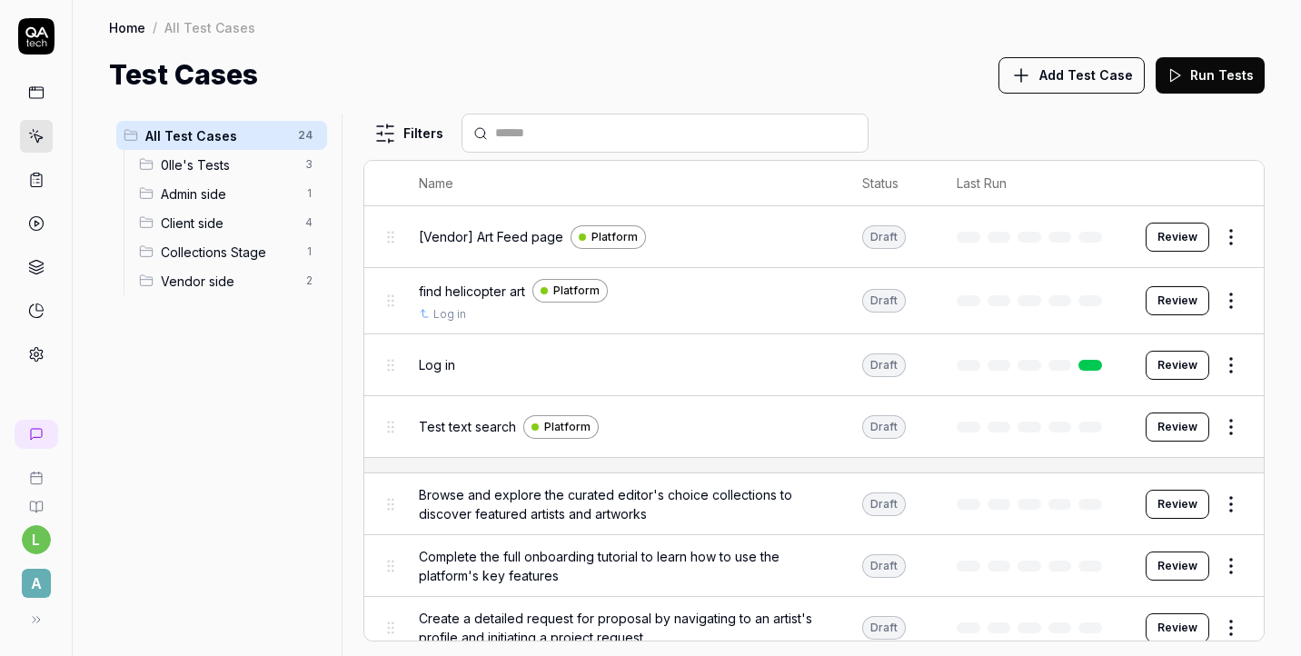
click at [218, 280] on span "Vendor side" at bounding box center [228, 281] width 134 height 19
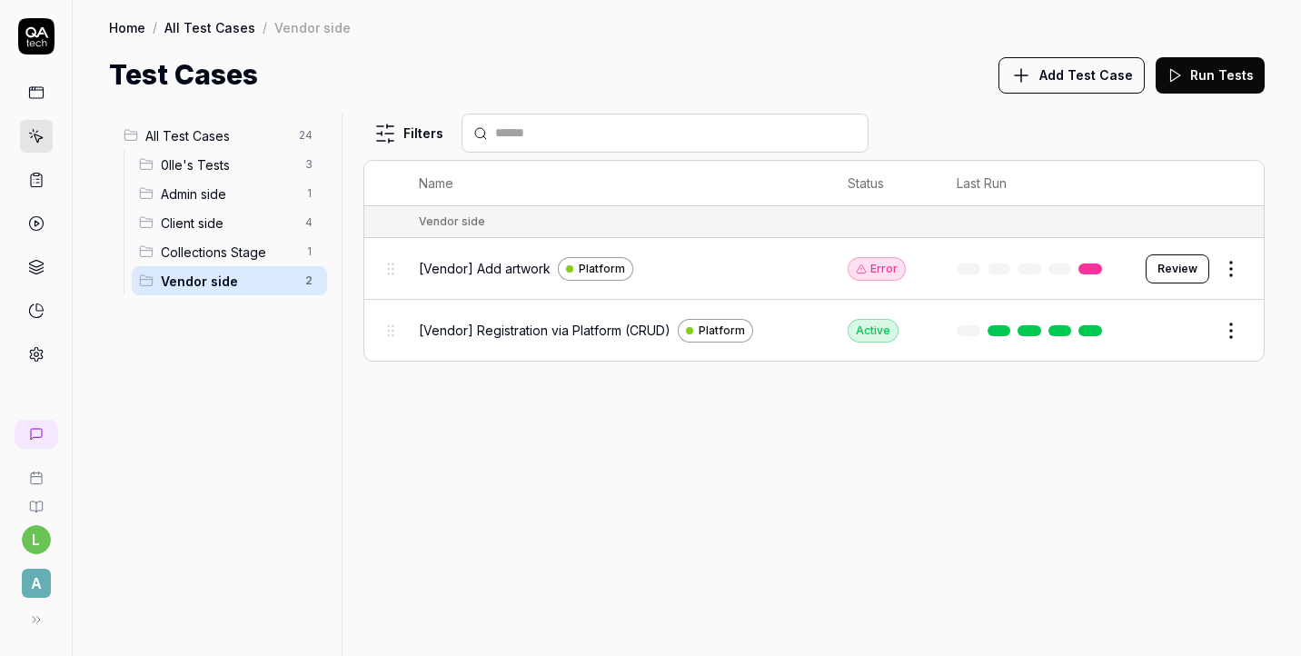
click at [567, 323] on span "[Vendor] Registration via Platform (CRUD)" at bounding box center [545, 330] width 252 height 19
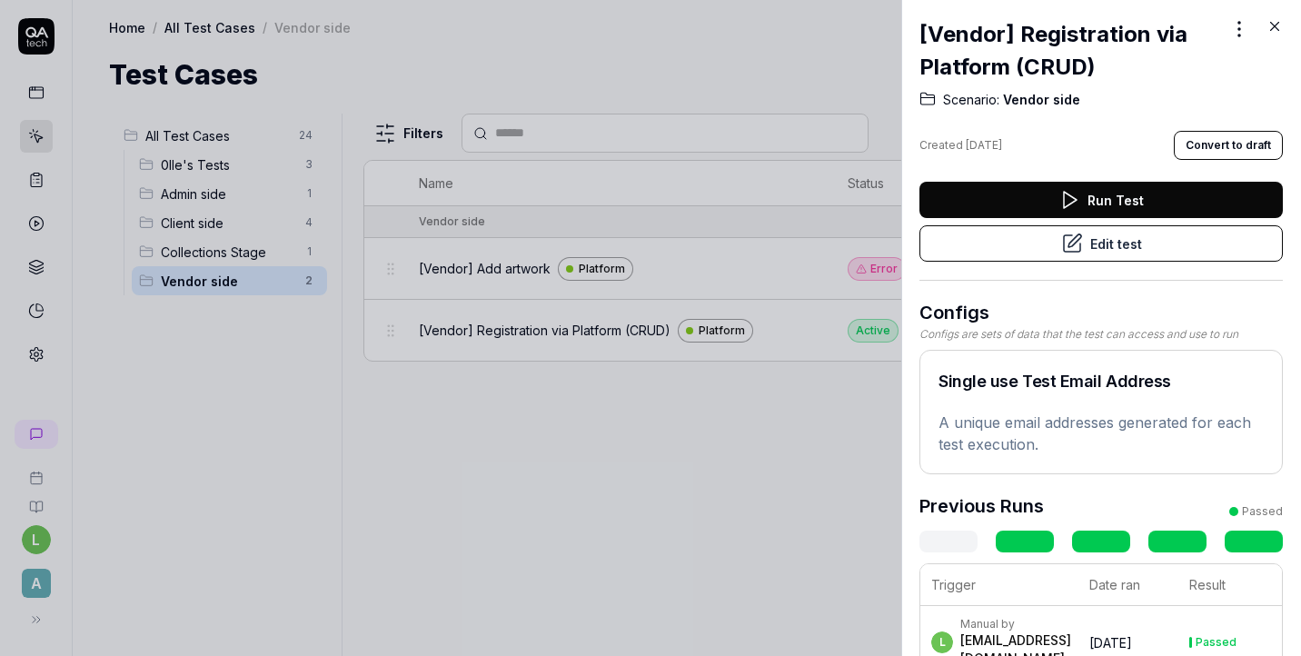
click at [1131, 244] on button "Edit test" at bounding box center [1100, 243] width 363 height 36
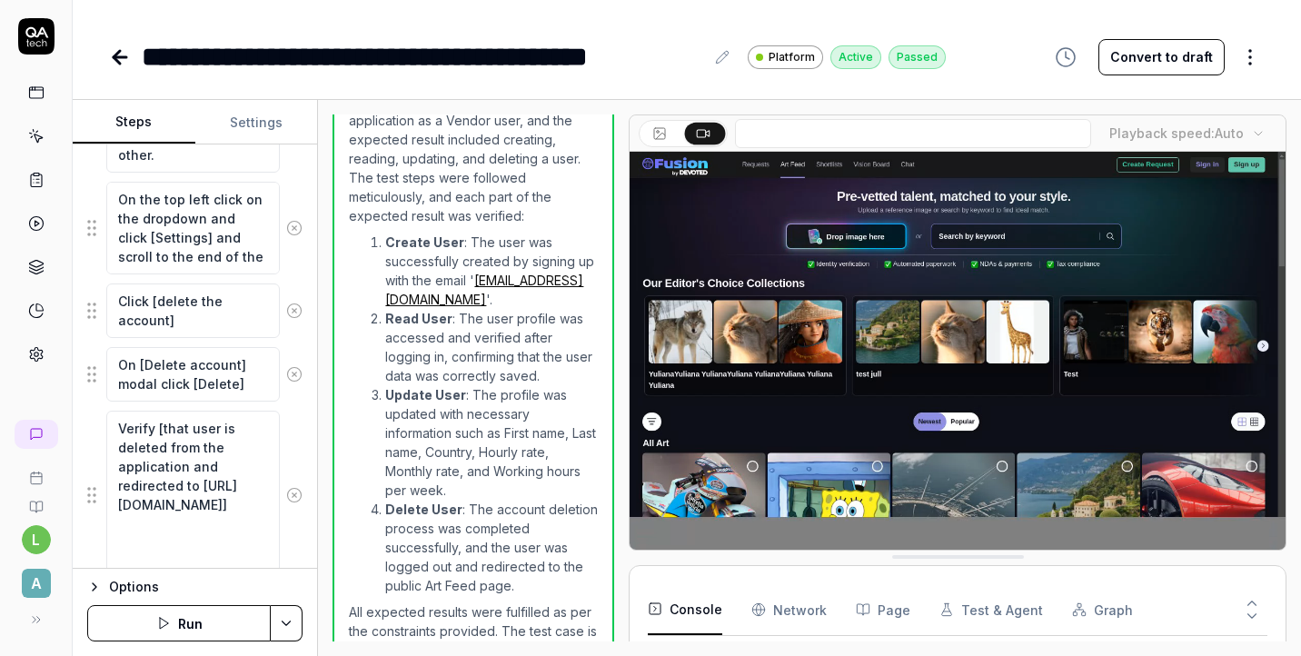
scroll to position [2620, 0]
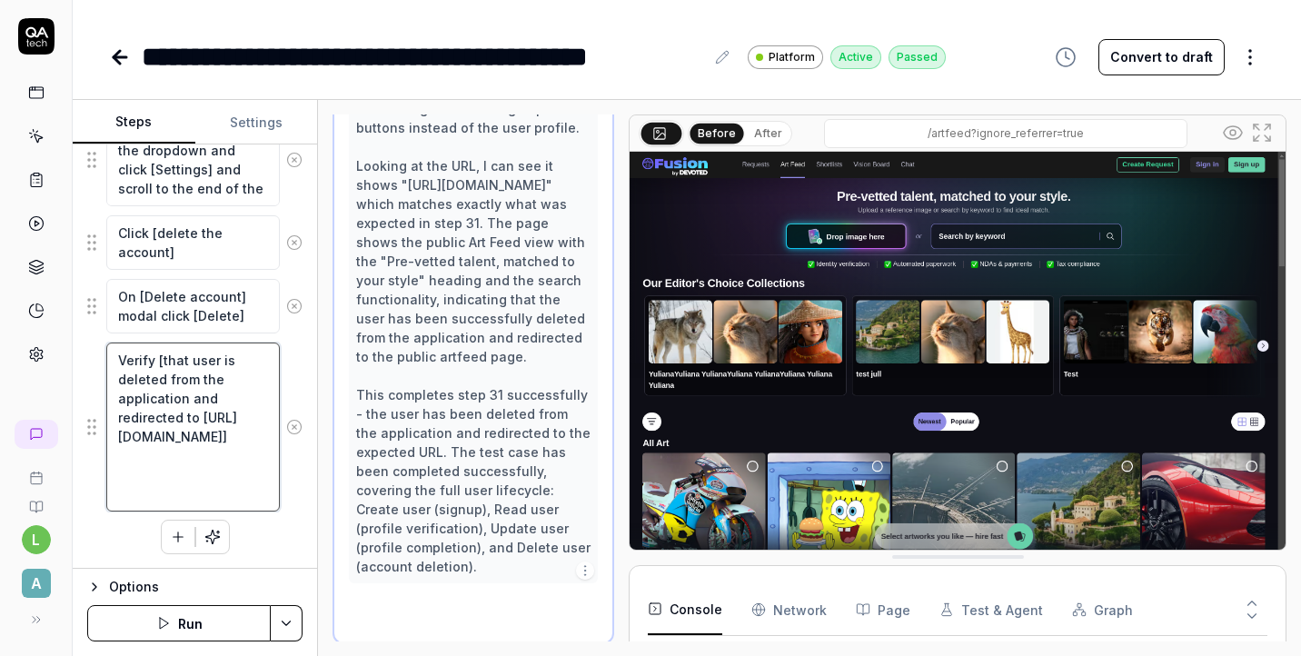
click at [253, 393] on textarea "Verify [that user is deleted from the application and redirected to https://app…" at bounding box center [193, 426] width 174 height 169
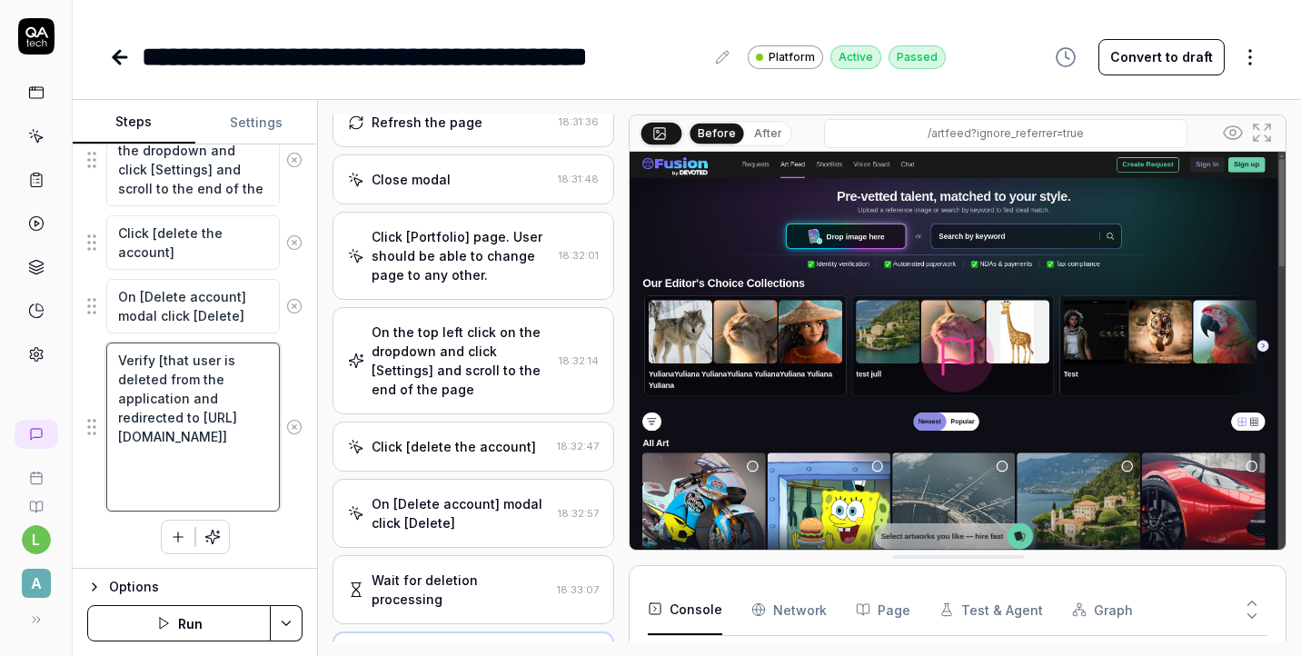
scroll to position [2040, 0]
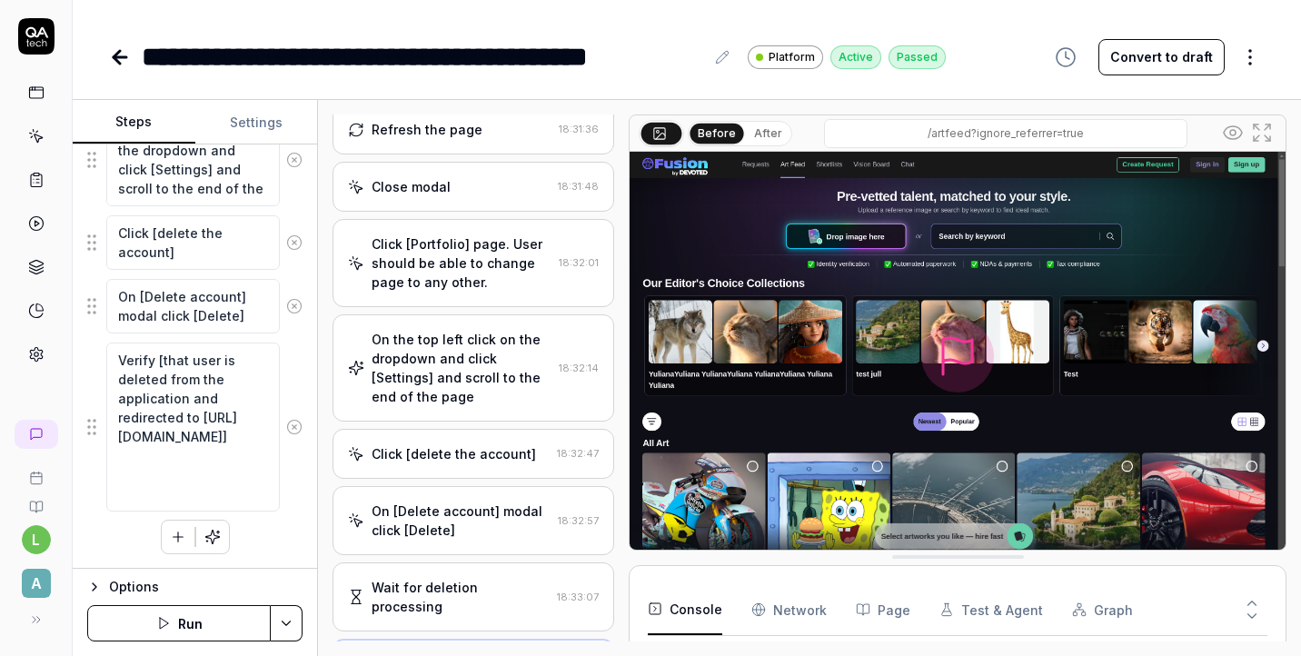
type textarea "*"
click at [472, 578] on div "Wait for deletion processing" at bounding box center [461, 597] width 178 height 38
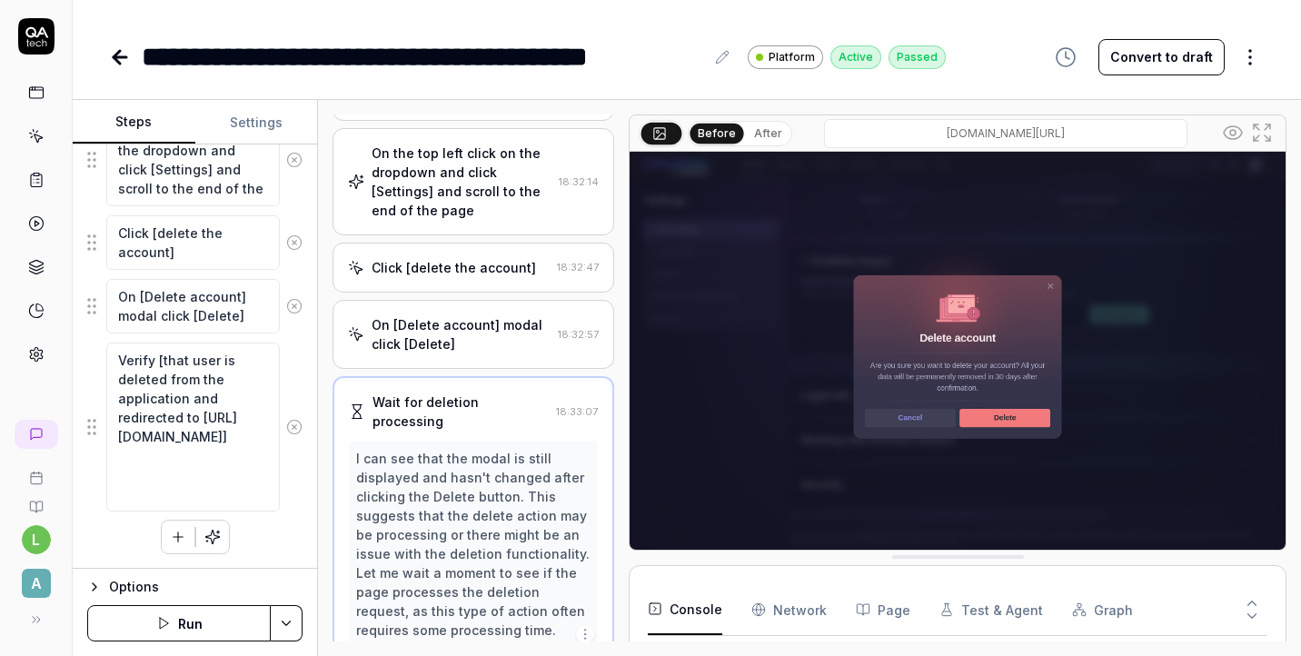
scroll to position [2236, 0]
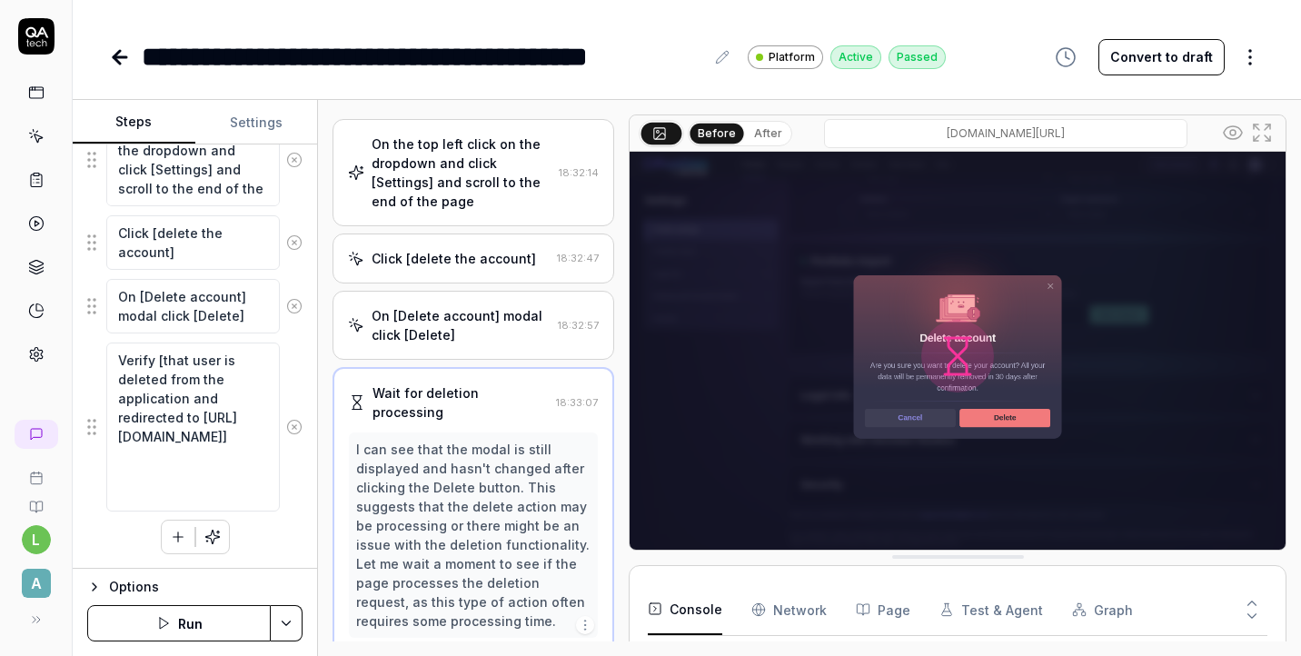
click at [492, 306] on div "On [Delete account] modal click [Delete]" at bounding box center [461, 325] width 179 height 38
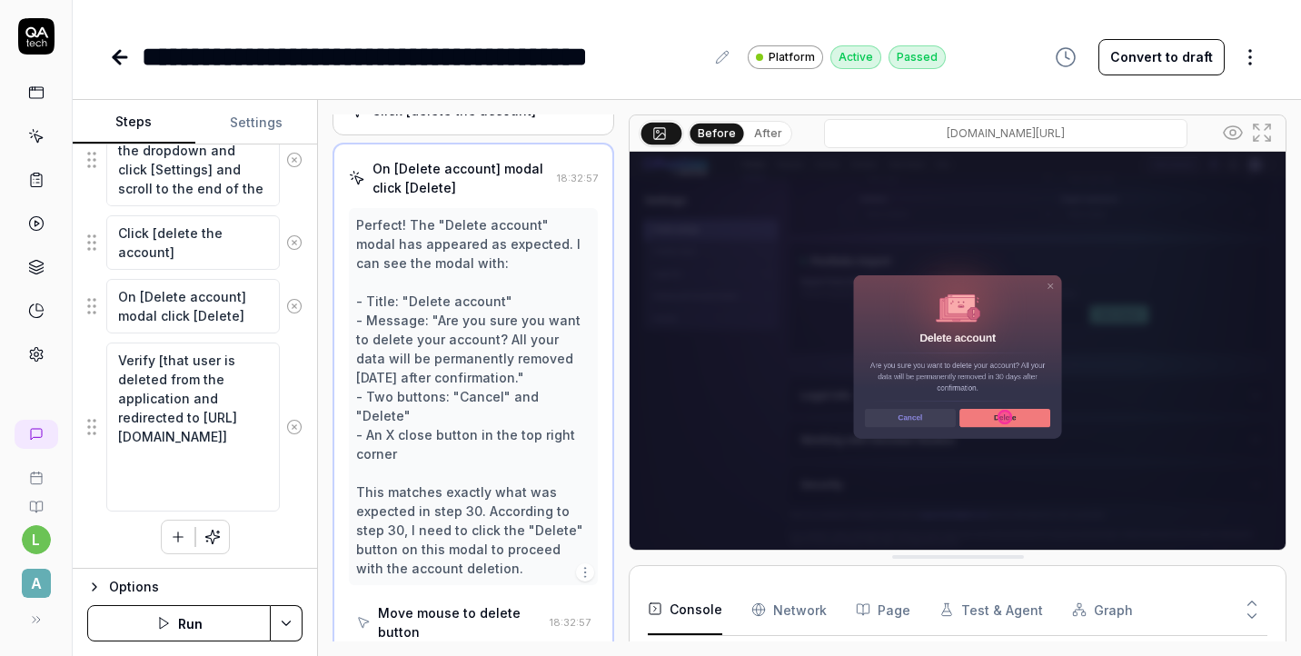
scroll to position [2387, 0]
